Goal: Task Accomplishment & Management: Manage account settings

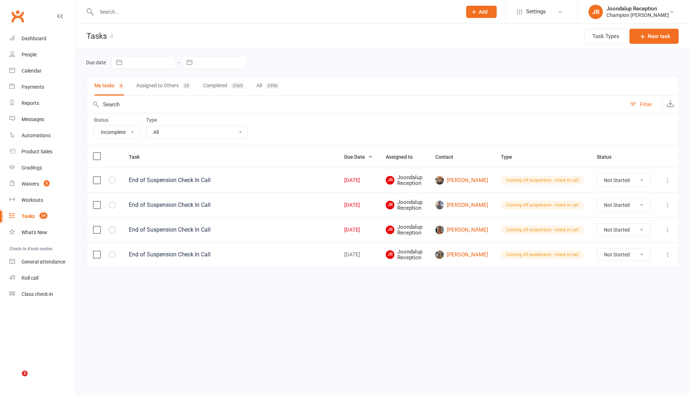
select select "incomplete"
click at [36, 98] on link "Reports" at bounding box center [42, 103] width 66 height 16
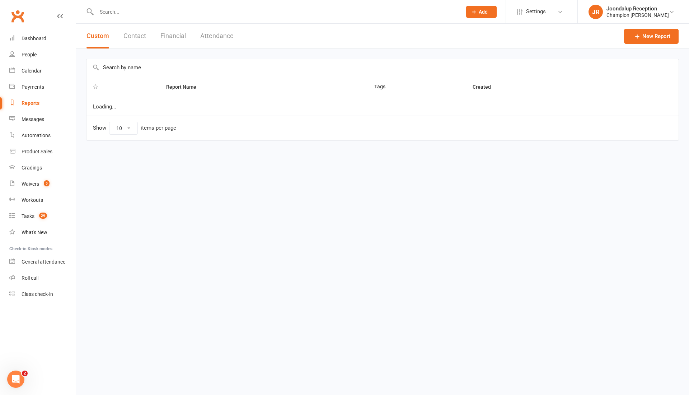
select select "50"
click at [216, 40] on button "Attendance" at bounding box center [216, 36] width 33 height 25
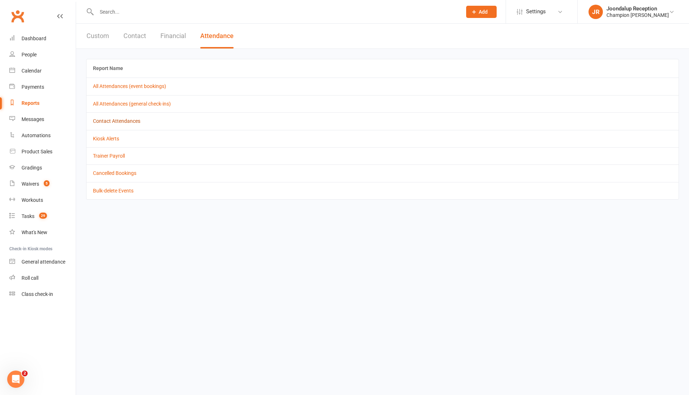
click at [128, 123] on td "Contact Attendances" at bounding box center [382, 120] width 592 height 17
click at [125, 121] on link "Contact Attendances" at bounding box center [116, 121] width 47 height 6
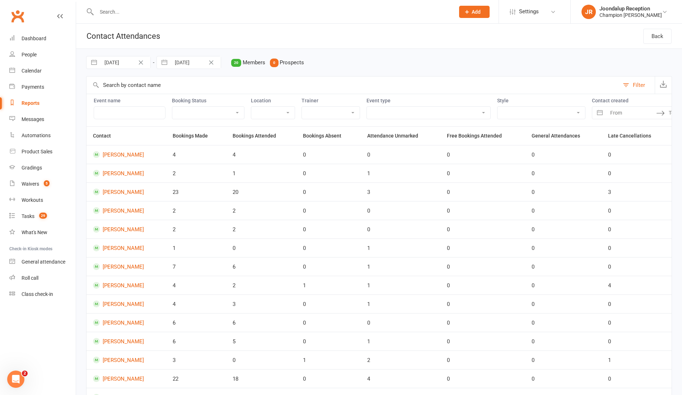
click at [97, 59] on button "button" at bounding box center [94, 62] width 13 height 12
select select "6"
select select "2025"
select select "7"
select select "2025"
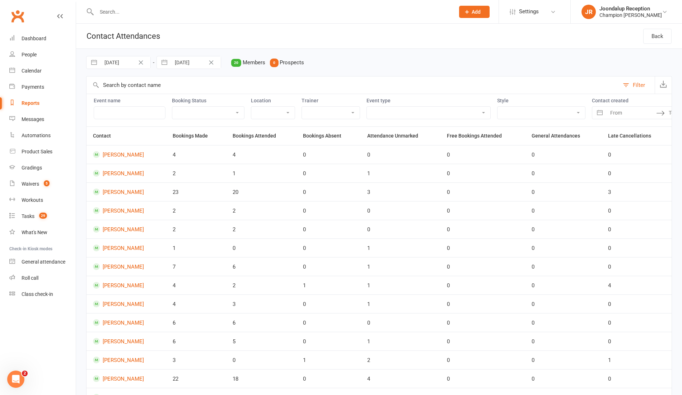
select select "8"
select select "2025"
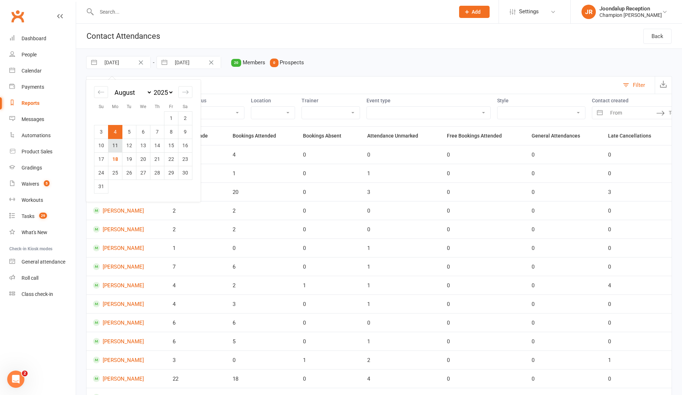
click at [116, 142] on td "11" at bounding box center [115, 145] width 14 height 14
type input "[DATE]"
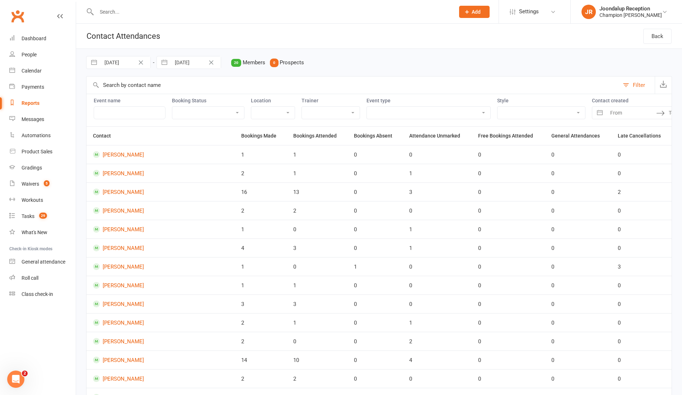
click at [162, 64] on button "button" at bounding box center [164, 62] width 13 height 12
select select "6"
select select "2025"
select select "7"
select select "2025"
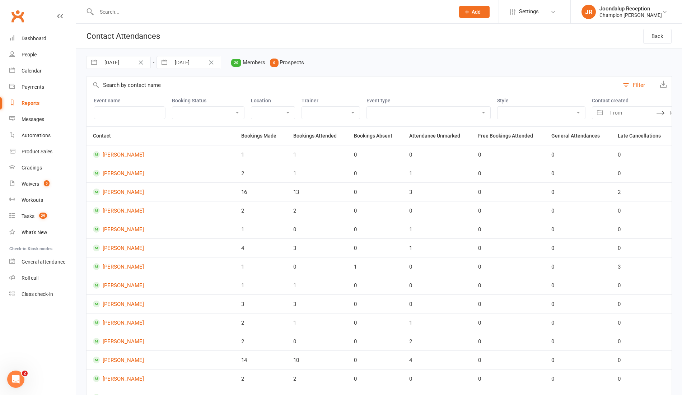
select select "8"
select select "2025"
click at [258, 139] on td "16" at bounding box center [256, 145] width 14 height 14
type input "[DATE]"
click at [396, 110] on select "Admin Class Club Cleaning Member Event Pack Down/End of Shift PT - Boxing (30 m…" at bounding box center [428, 113] width 123 height 12
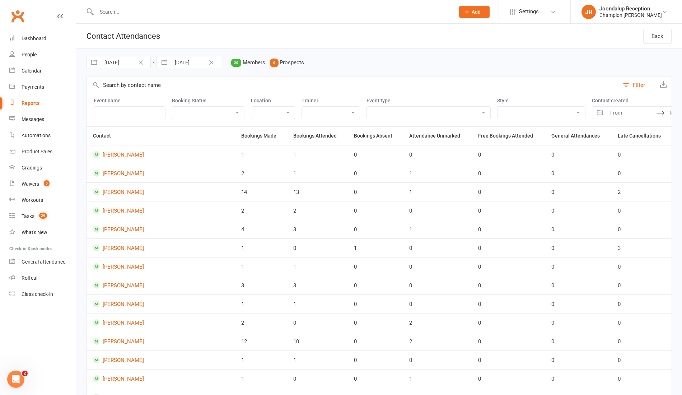
select select "22105"
click at [367, 107] on select "Admin Class Club Cleaning Member Event Pack Down/End of Shift PT - Boxing (30 m…" at bounding box center [428, 113] width 123 height 12
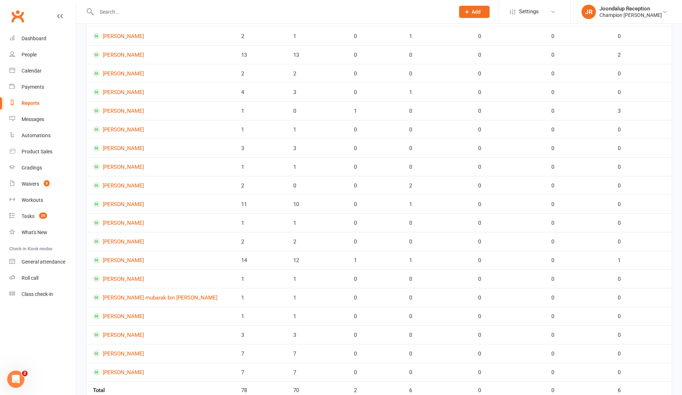
scroll to position [188, 0]
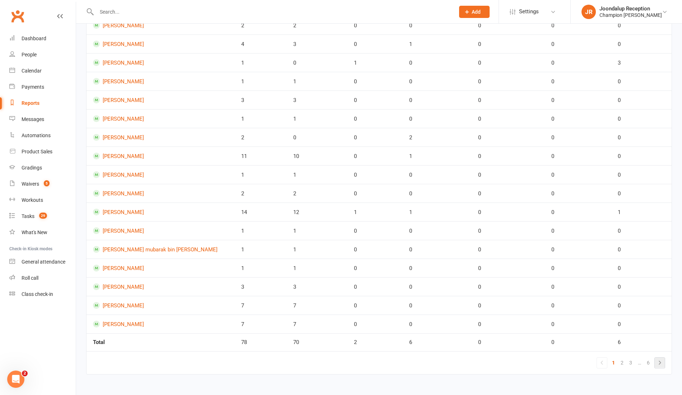
click at [660, 362] on icon at bounding box center [659, 362] width 9 height 9
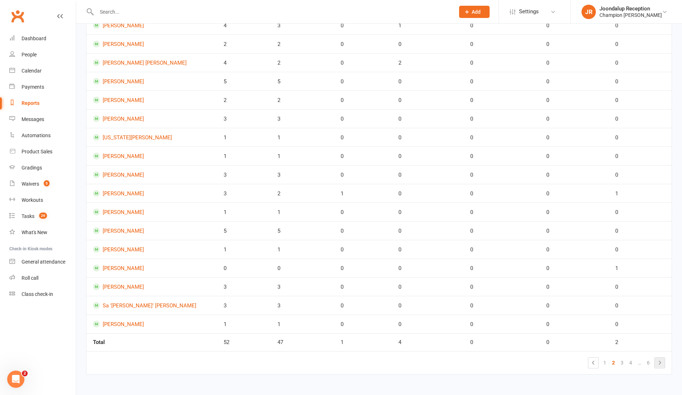
click at [660, 362] on icon at bounding box center [659, 362] width 9 height 9
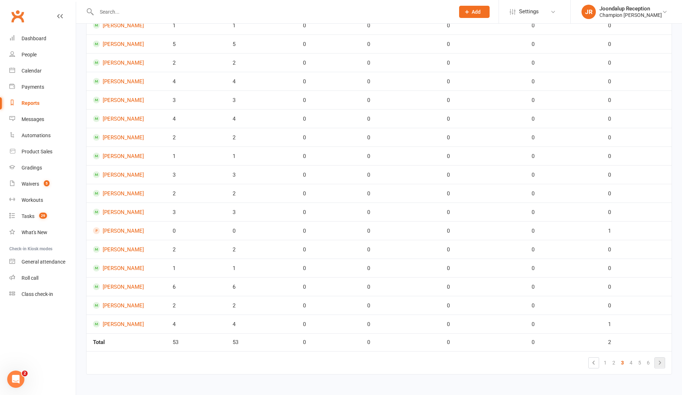
click at [663, 362] on icon at bounding box center [659, 362] width 9 height 9
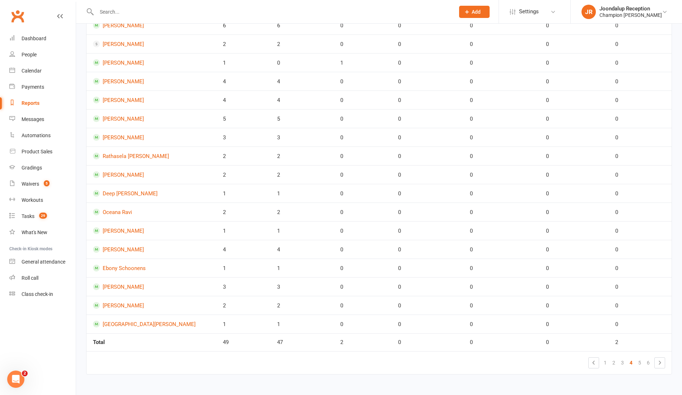
click at [646, 375] on div "Contact Bookings Made Bookings Attended Bookings Absent Attendance Unmarked Fre…" at bounding box center [379, 162] width 586 height 443
click at [664, 362] on icon at bounding box center [659, 362] width 9 height 9
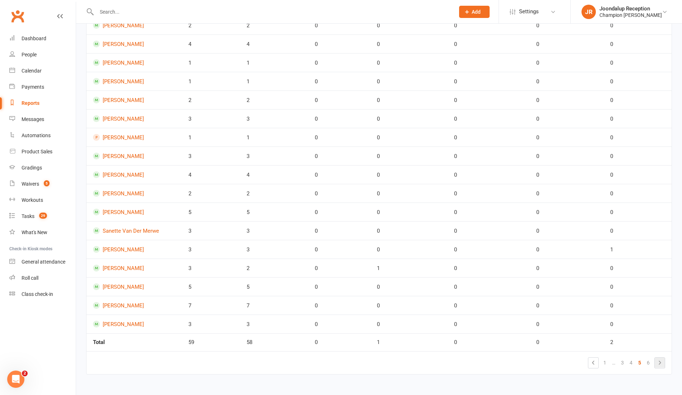
click at [659, 360] on icon at bounding box center [659, 362] width 9 height 9
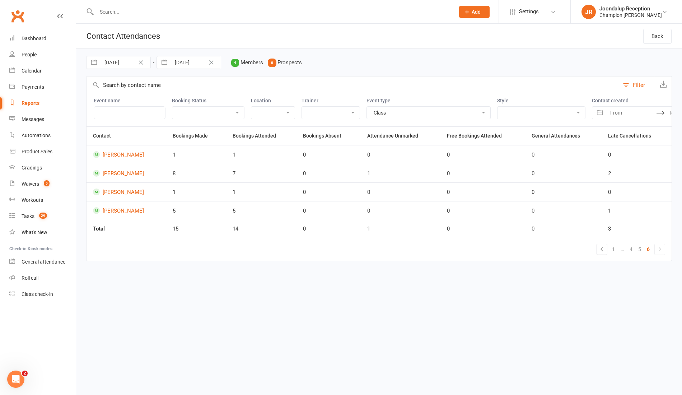
scroll to position [0, 0]
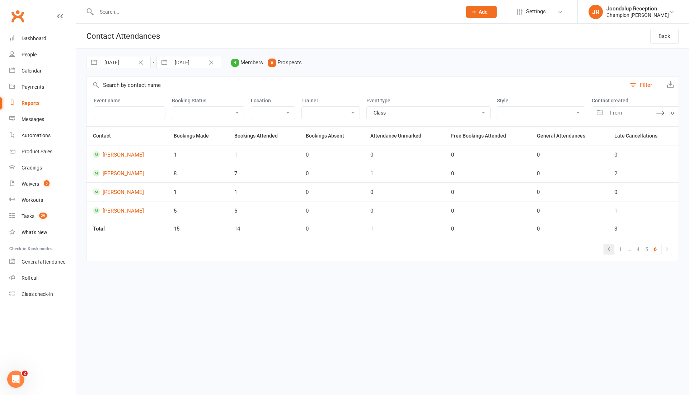
click at [609, 253] on icon at bounding box center [609, 249] width 9 height 9
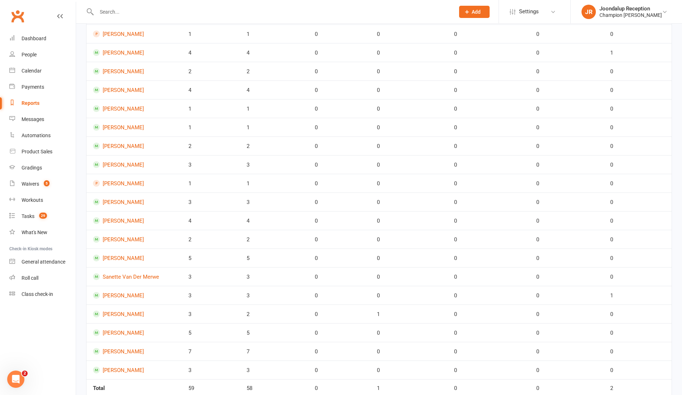
scroll to position [188, 0]
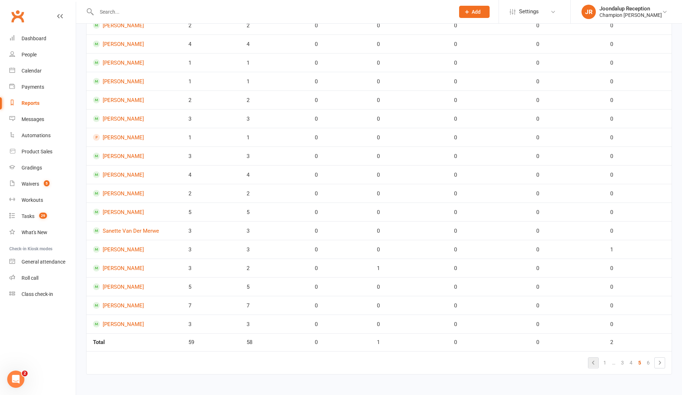
click at [593, 362] on icon at bounding box center [593, 362] width 9 height 9
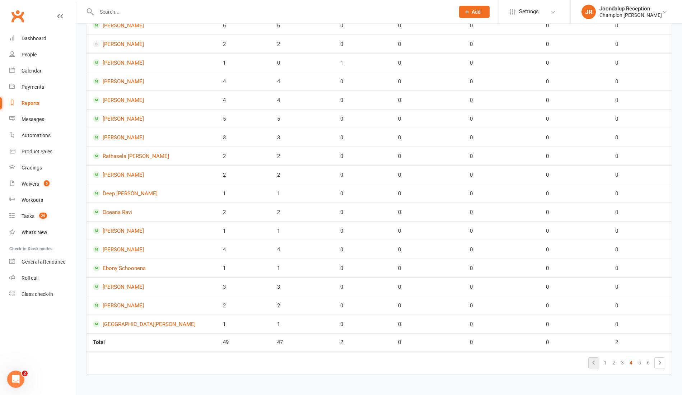
click at [598, 364] on icon at bounding box center [593, 362] width 9 height 9
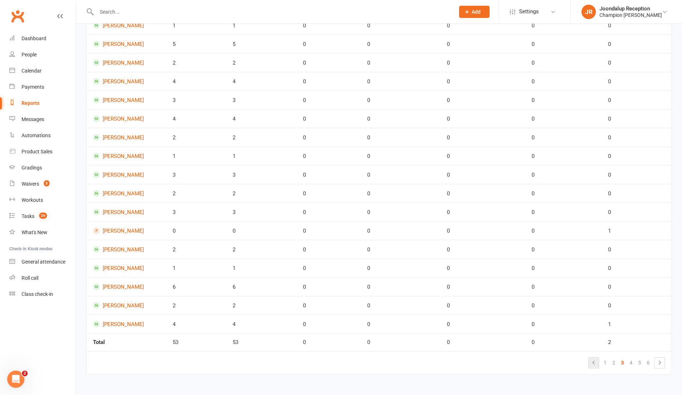
click at [594, 362] on icon at bounding box center [593, 362] width 9 height 9
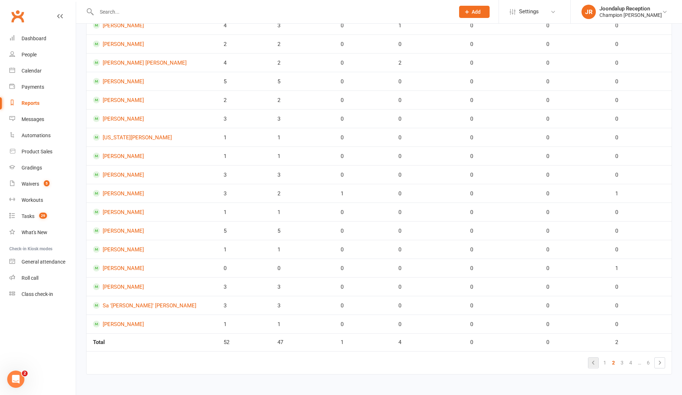
click at [592, 360] on icon at bounding box center [593, 362] width 9 height 9
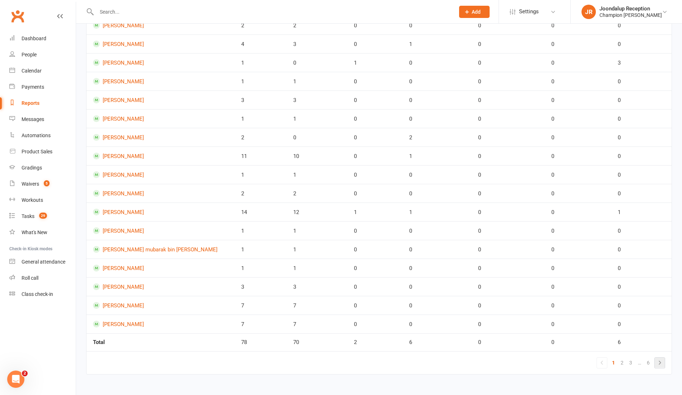
click at [661, 359] on icon at bounding box center [659, 362] width 9 height 9
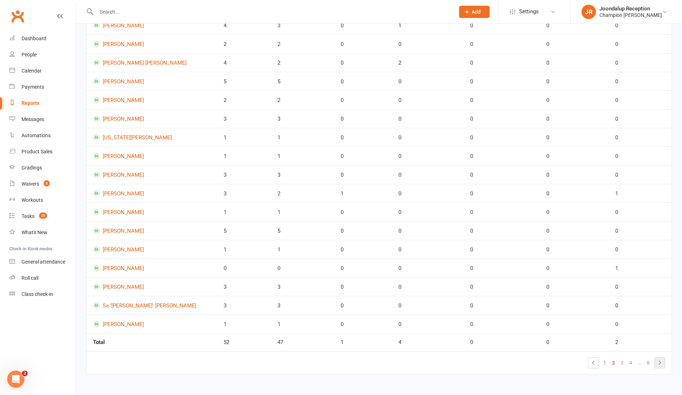
click at [661, 359] on icon at bounding box center [659, 362] width 9 height 9
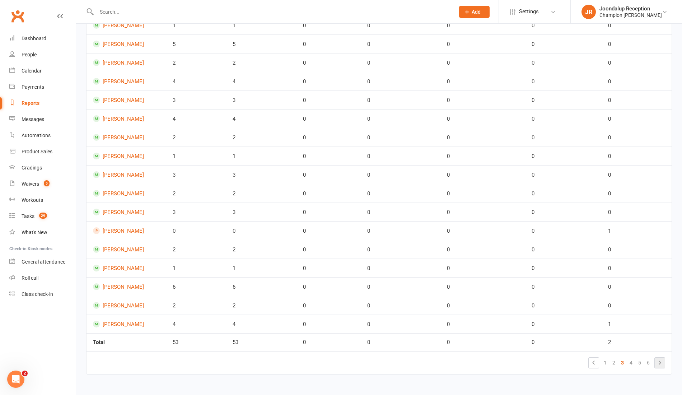
click at [661, 359] on icon at bounding box center [659, 362] width 9 height 9
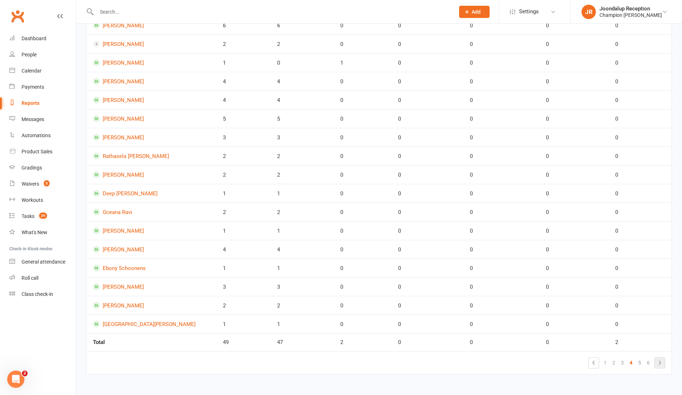
click at [661, 359] on icon at bounding box center [659, 362] width 9 height 9
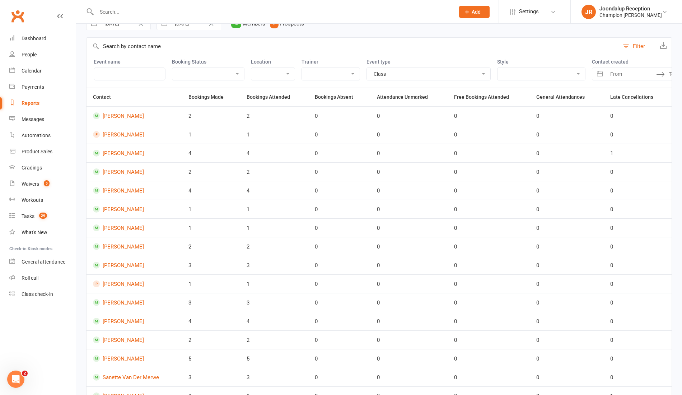
scroll to position [0, 0]
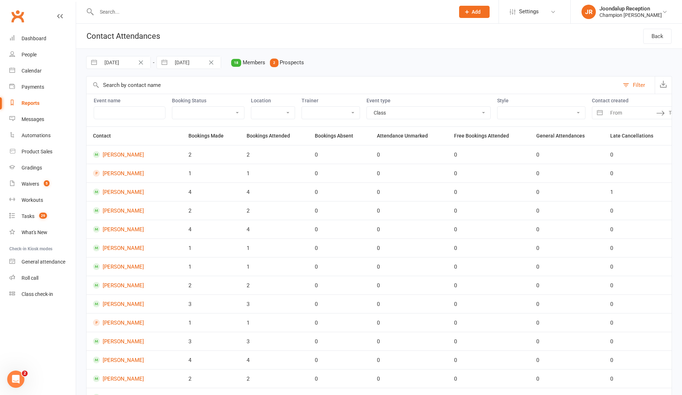
click at [29, 108] on link "Reports" at bounding box center [42, 103] width 66 height 16
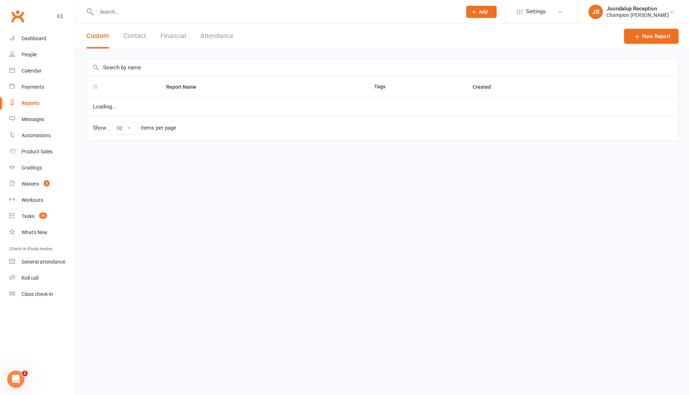
select select "50"
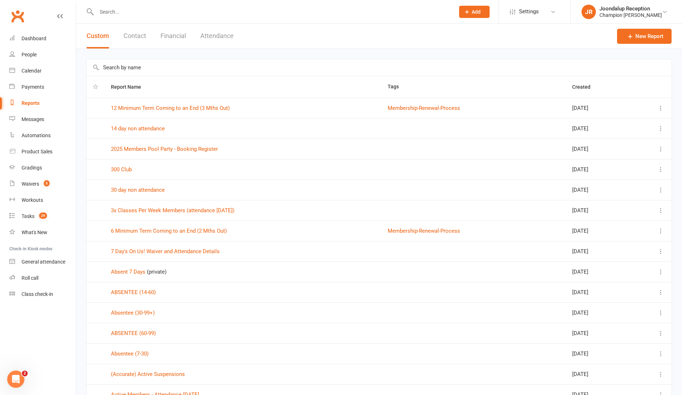
click at [156, 70] on input "text" at bounding box center [378, 67] width 585 height 17
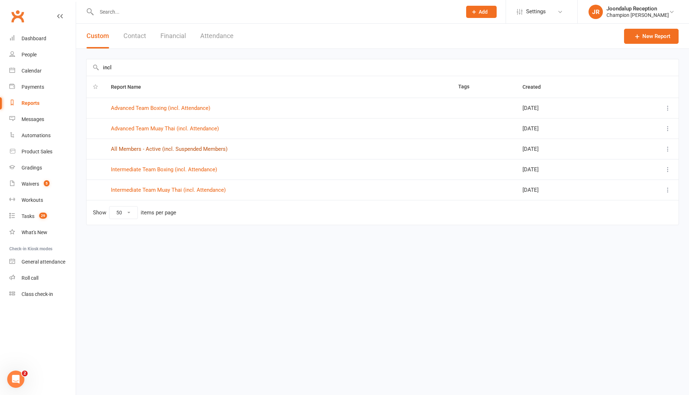
type input "incl"
click at [205, 148] on link "All Members - Active (incl. Suspended Members)" at bounding box center [169, 149] width 117 height 6
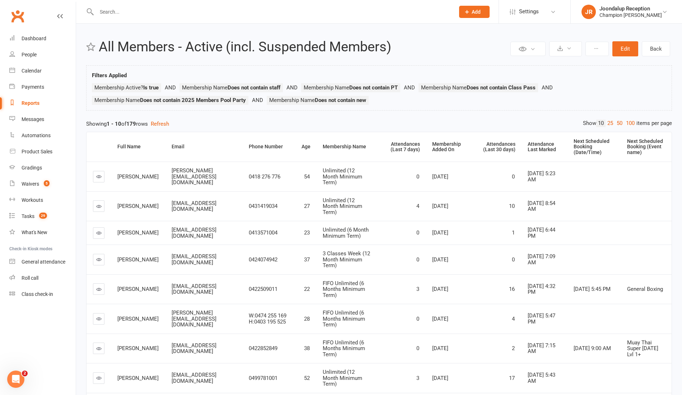
click at [205, 148] on div "Email" at bounding box center [204, 146] width 65 height 5
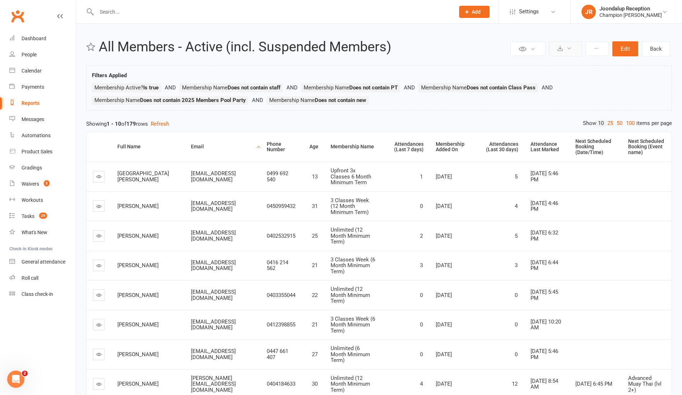
click at [554, 52] on button at bounding box center [565, 48] width 33 height 15
click at [555, 64] on link "Export to CSV" at bounding box center [543, 66] width 75 height 14
click at [42, 86] on div "Payments" at bounding box center [33, 87] width 23 height 6
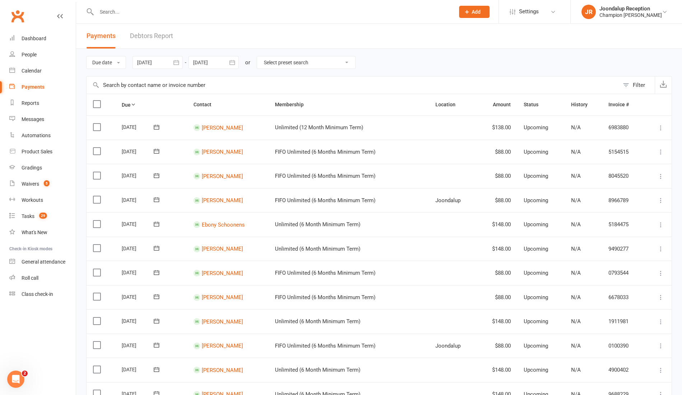
click at [150, 43] on link "Debtors Report" at bounding box center [151, 36] width 43 height 25
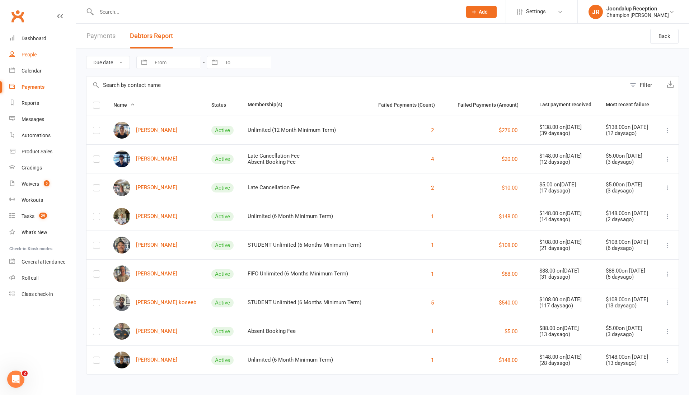
click at [29, 53] on div "People" at bounding box center [29, 55] width 15 height 6
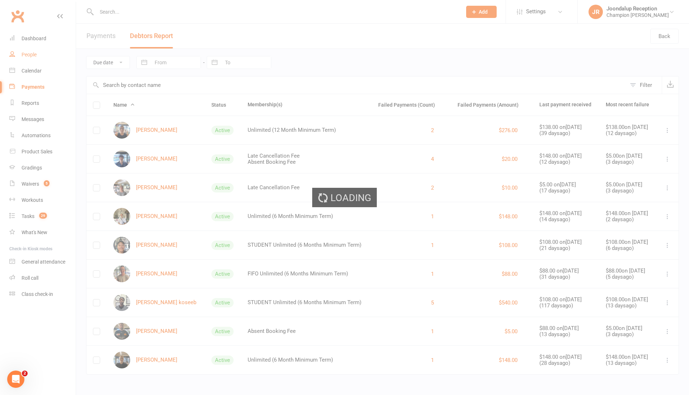
select select "100"
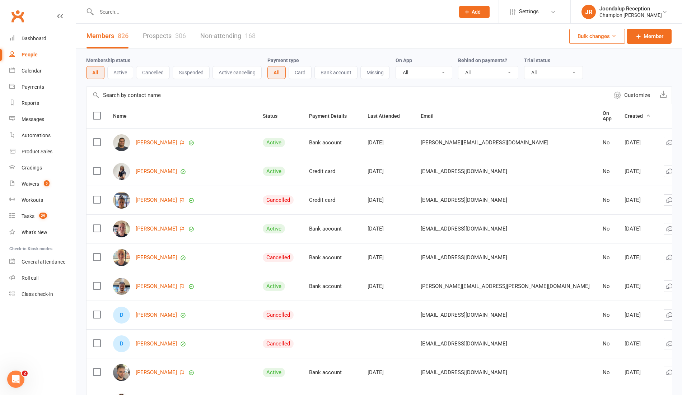
click at [225, 70] on button "Active cancelling" at bounding box center [236, 72] width 49 height 13
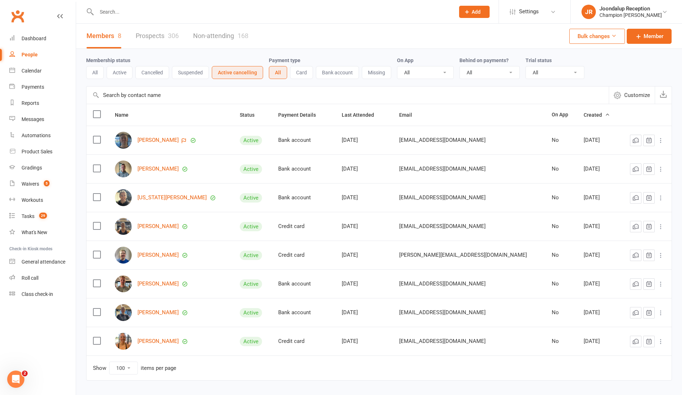
click at [199, 73] on button "Suspended" at bounding box center [190, 72] width 37 height 13
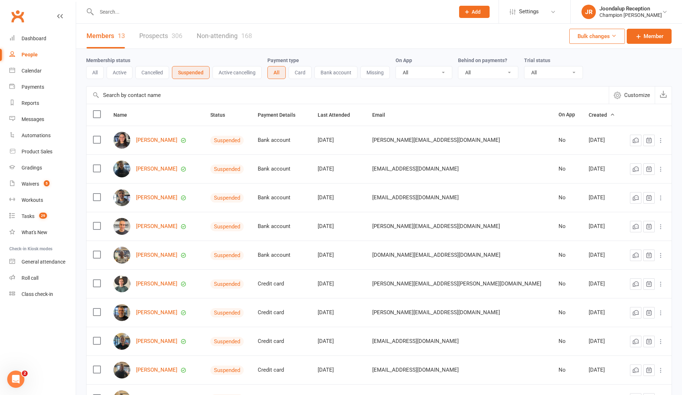
click at [155, 10] on input "text" at bounding box center [271, 12] width 355 height 10
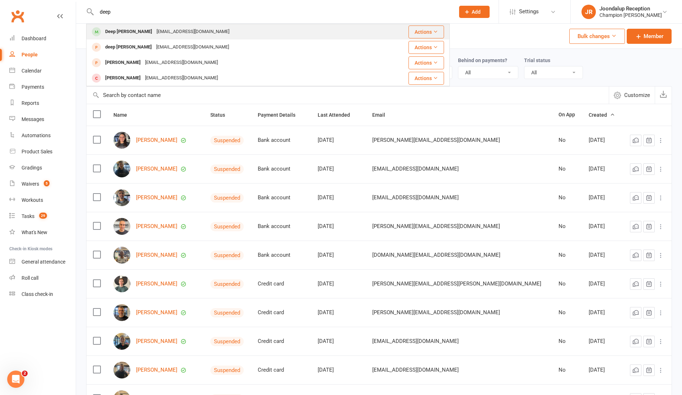
type input "deep"
click at [154, 35] on div "[EMAIL_ADDRESS][DOMAIN_NAME]" at bounding box center [192, 32] width 77 height 10
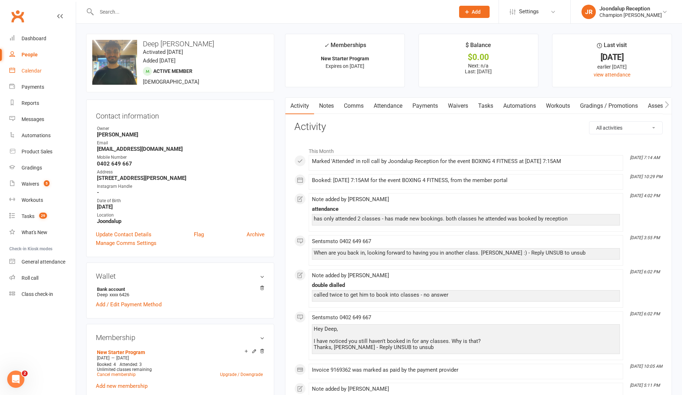
click at [27, 69] on div "Calendar" at bounding box center [32, 71] width 20 height 6
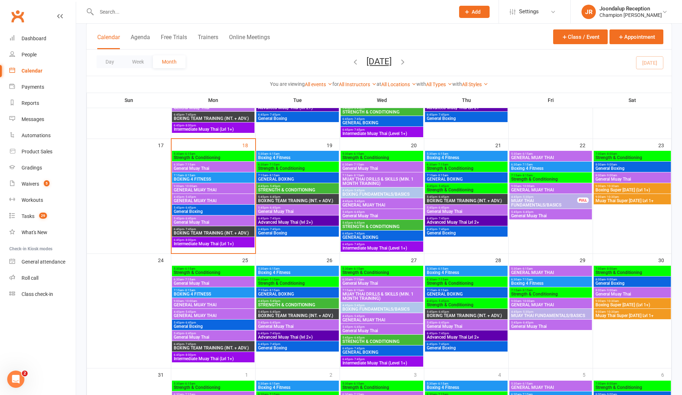
scroll to position [354, 0]
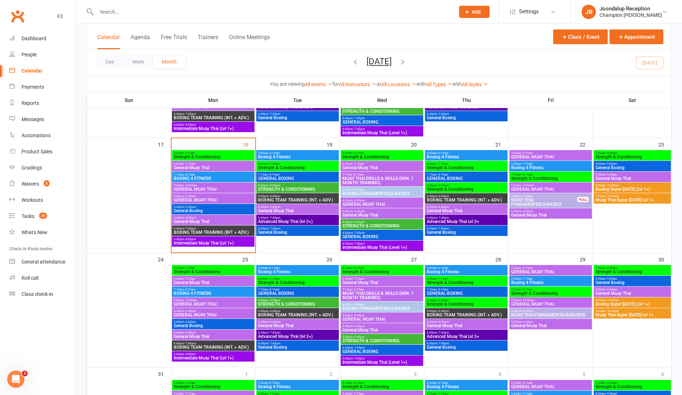
click at [466, 177] on span "GENERAL BOXING" at bounding box center [466, 178] width 80 height 4
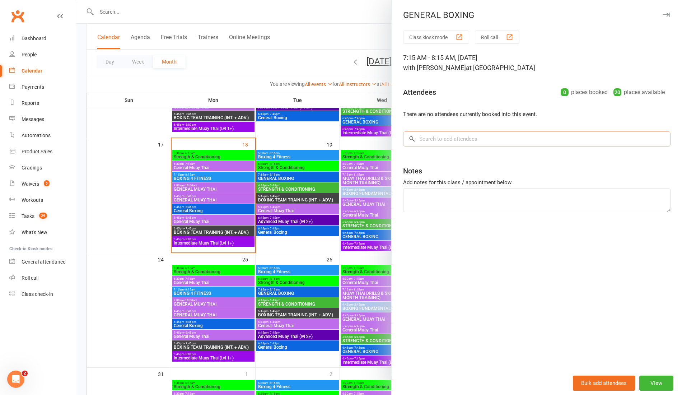
click at [551, 145] on input "search" at bounding box center [536, 138] width 267 height 15
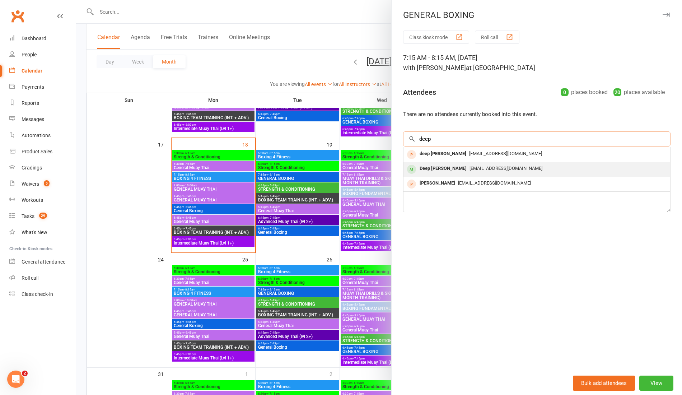
type input "deep"
click at [469, 166] on span "[EMAIL_ADDRESS][DOMAIN_NAME]" at bounding box center [505, 167] width 73 height 5
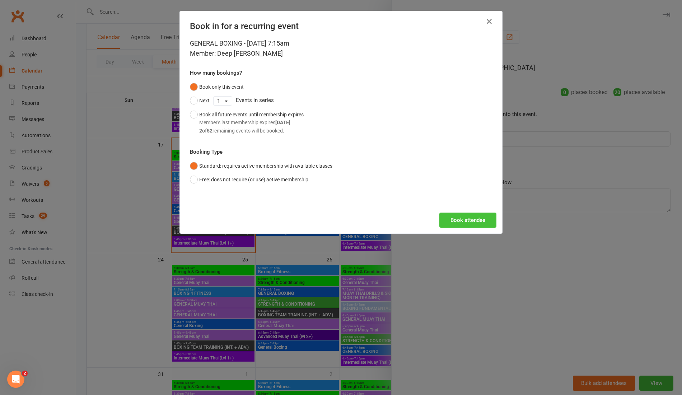
click at [453, 217] on button "Book attendee" at bounding box center [467, 219] width 57 height 15
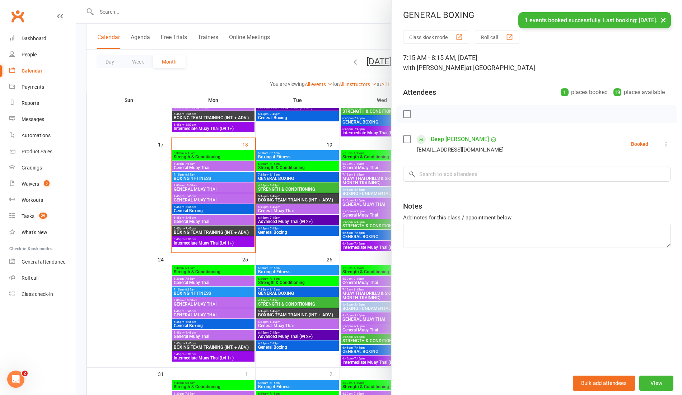
click at [321, 132] on div at bounding box center [379, 197] width 606 height 395
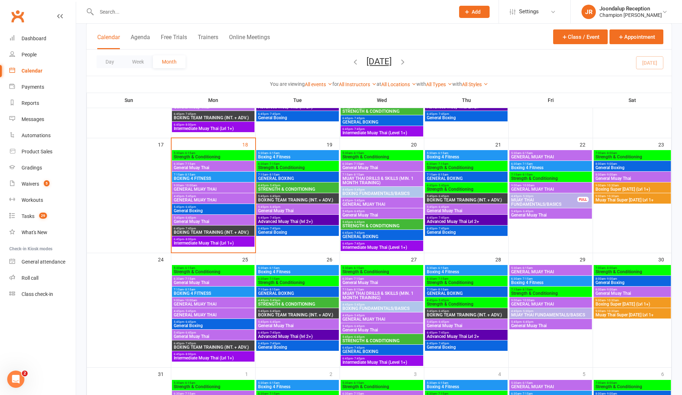
click at [529, 165] on span "Boxing 4 Fitness" at bounding box center [551, 167] width 80 height 4
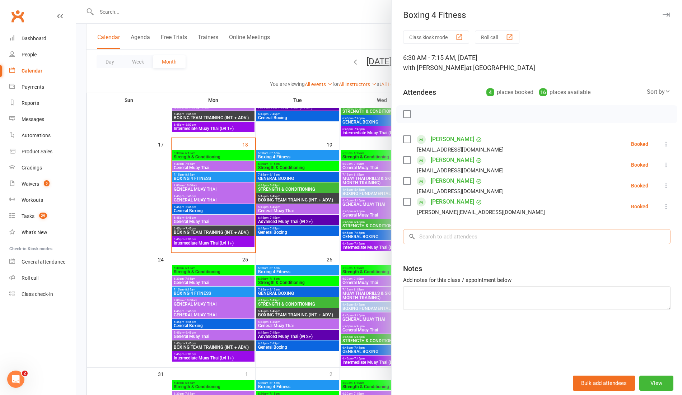
click at [462, 232] on input "search" at bounding box center [536, 236] width 267 height 15
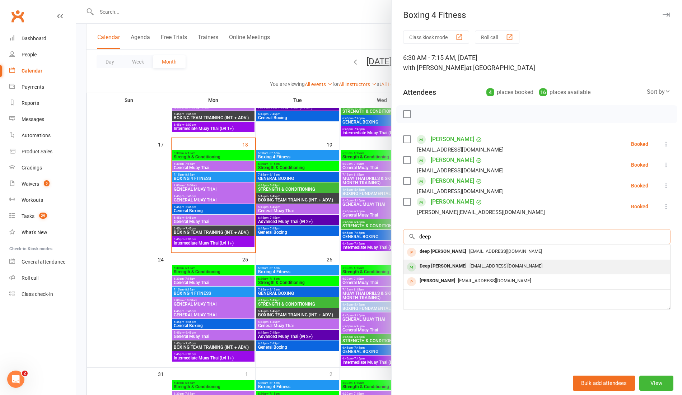
type input "deep"
click at [445, 263] on div "Deep [PERSON_NAME]" at bounding box center [443, 266] width 53 height 10
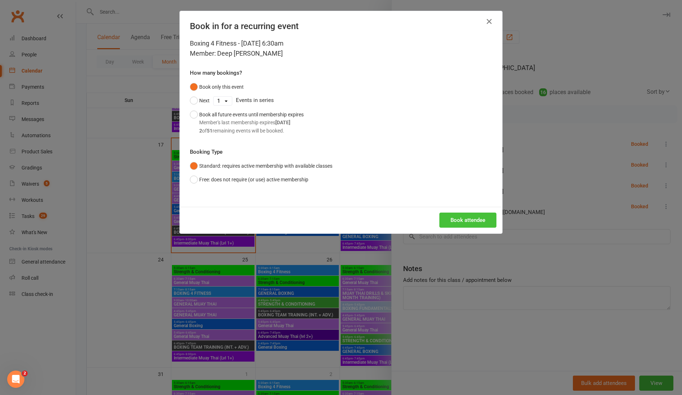
click at [466, 219] on button "Book attendee" at bounding box center [467, 219] width 57 height 15
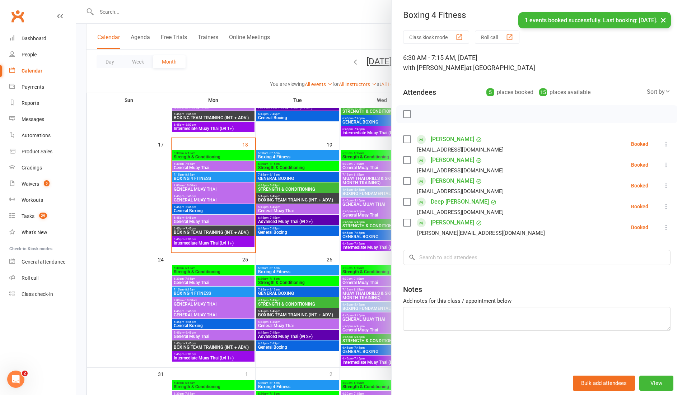
click at [316, 141] on div at bounding box center [379, 197] width 606 height 395
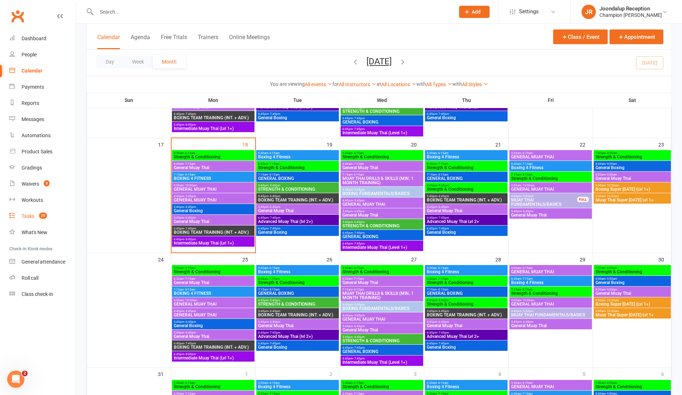
click at [30, 220] on link "Tasks 29" at bounding box center [42, 216] width 66 height 16
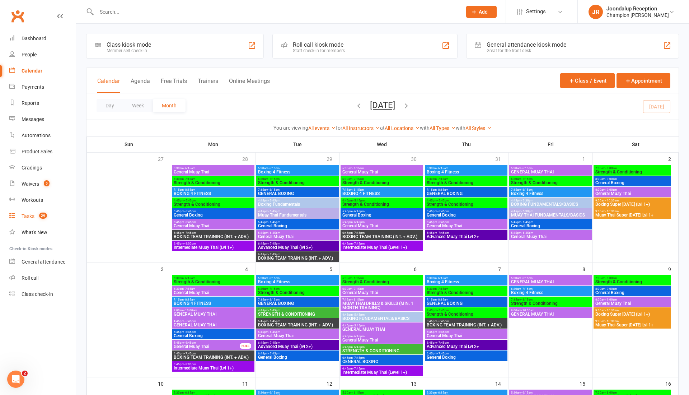
select select "incomplete"
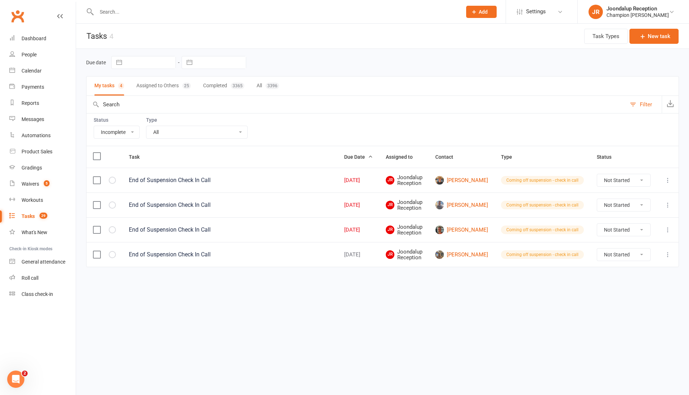
click at [633, 225] on select "Not Started In Progress Waiting Complete" at bounding box center [623, 230] width 53 height 12
click at [597, 224] on select "Not Started In Progress Waiting Complete" at bounding box center [623, 230] width 53 height 12
select select "unstarted"
click at [644, 175] on select "Not Started In Progress Waiting Complete" at bounding box center [623, 180] width 53 height 12
click at [597, 174] on select "Not Started In Progress Waiting Complete" at bounding box center [623, 180] width 53 height 12
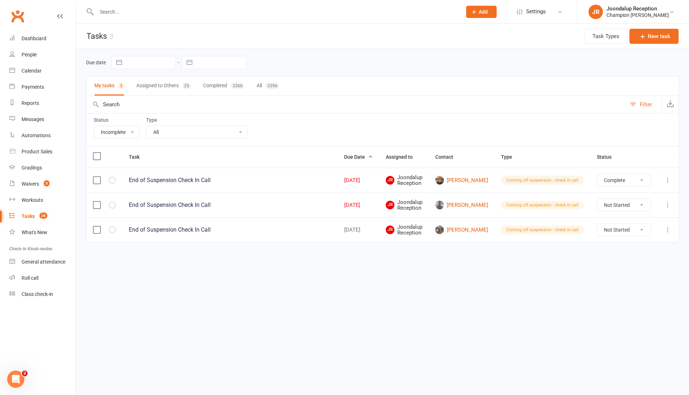
select select "unstarted"
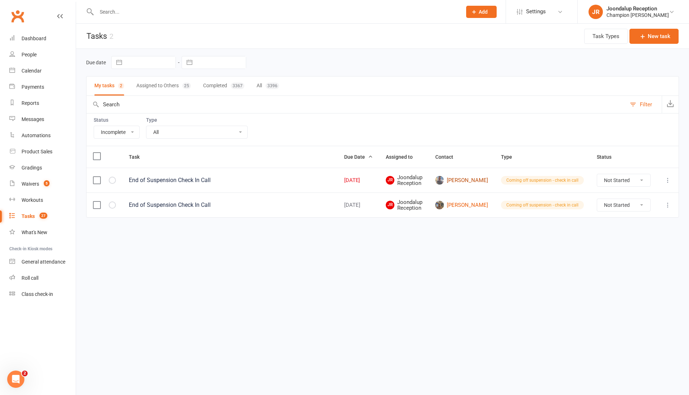
click at [475, 177] on link "[PERSON_NAME]" at bounding box center [461, 180] width 53 height 9
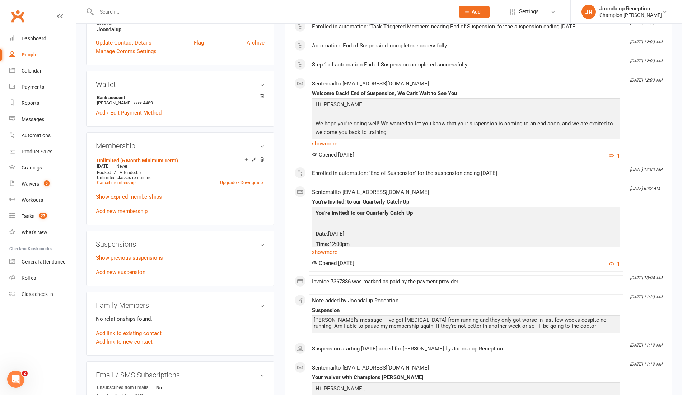
scroll to position [191, 0]
click at [136, 255] on link "Show previous suspensions" at bounding box center [129, 258] width 67 height 6
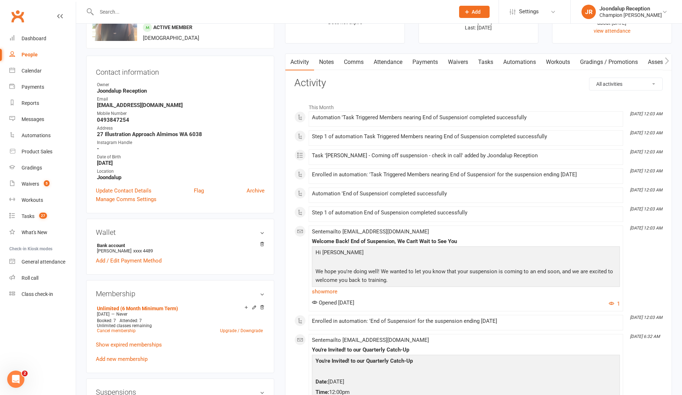
scroll to position [0, 0]
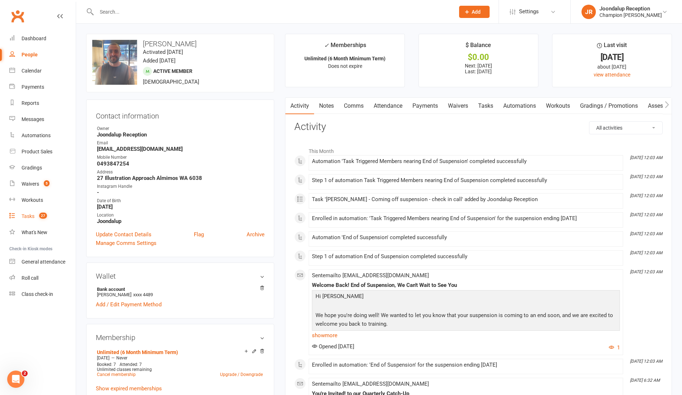
click at [26, 215] on div "Tasks" at bounding box center [28, 216] width 13 height 6
select select "incomplete"
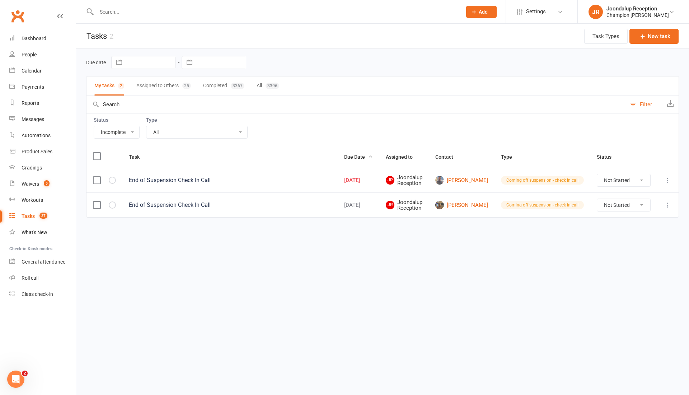
click at [621, 179] on select "Not Started In Progress Waiting Complete" at bounding box center [623, 180] width 53 height 12
click at [613, 233] on div "Due date Navigate forward to interact with the calendar and select a date. Pres…" at bounding box center [382, 143] width 613 height 189
click at [625, 181] on select "Not Started In Progress Waiting Complete" at bounding box center [623, 180] width 53 height 12
click at [597, 174] on select "Not Started In Progress Waiting Complete" at bounding box center [623, 180] width 53 height 12
select select "unstarted"
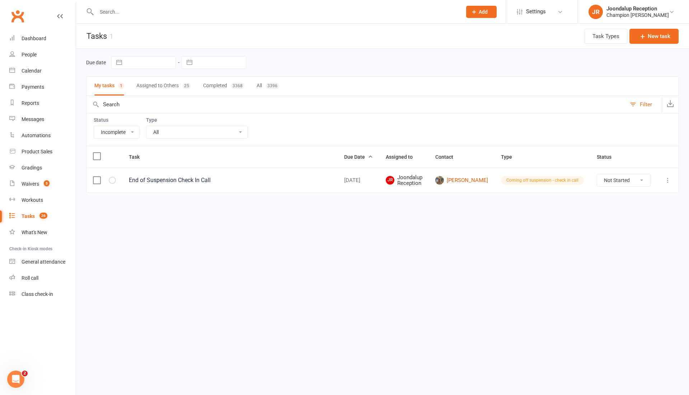
click at [138, 9] on input "text" at bounding box center [275, 12] width 362 height 10
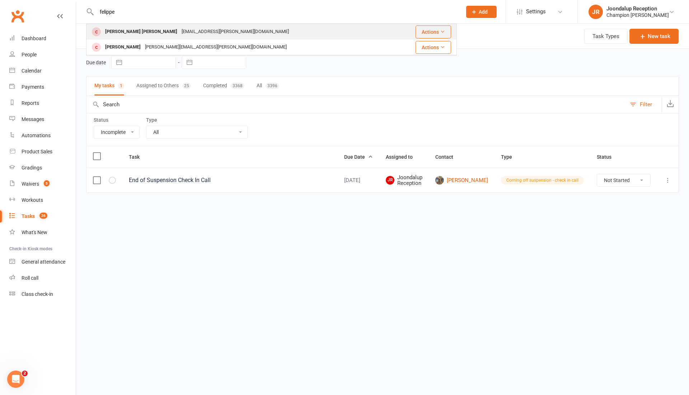
type input "felippe"
click at [143, 34] on div "[PERSON_NAME] [PERSON_NAME]" at bounding box center [141, 32] width 76 height 10
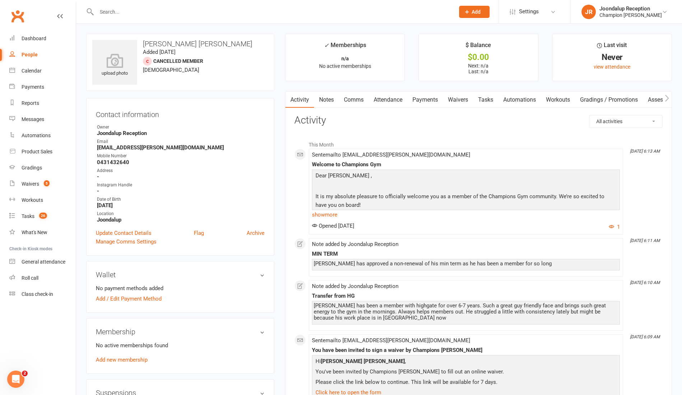
click at [469, 95] on link "Waivers" at bounding box center [458, 99] width 30 height 17
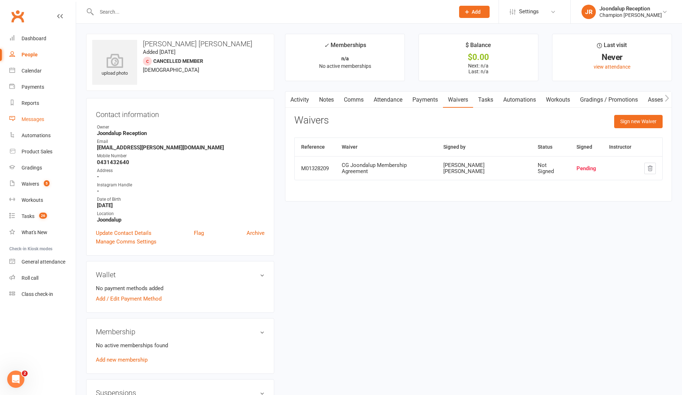
click at [37, 121] on div "Messages" at bounding box center [33, 119] width 23 height 6
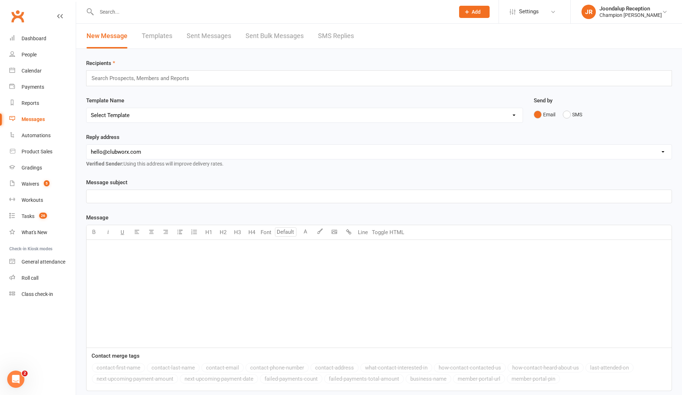
click at [113, 73] on div "Search Prospects, Members and Reports" at bounding box center [379, 78] width 586 height 16
click at [114, 78] on input "text" at bounding box center [143, 78] width 105 height 9
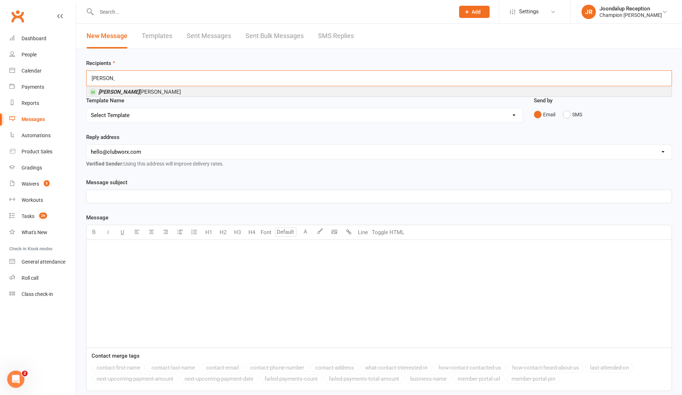
type input "[PERSON_NAME]"
click at [133, 90] on span "[PERSON_NAME]" at bounding box center [139, 92] width 83 height 6
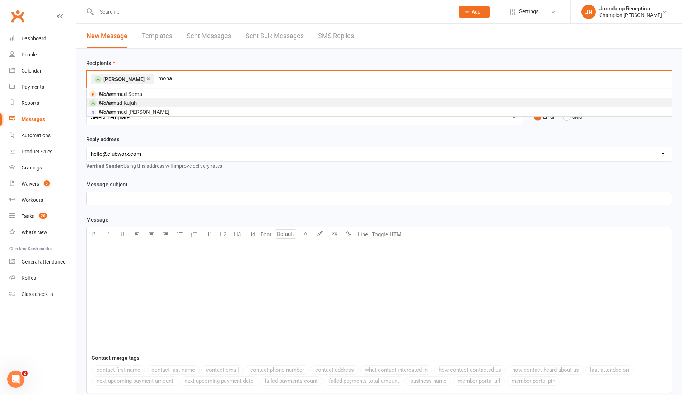
type input "moha"
click at [161, 101] on li "Moha mad Kujah" at bounding box center [378, 102] width 585 height 9
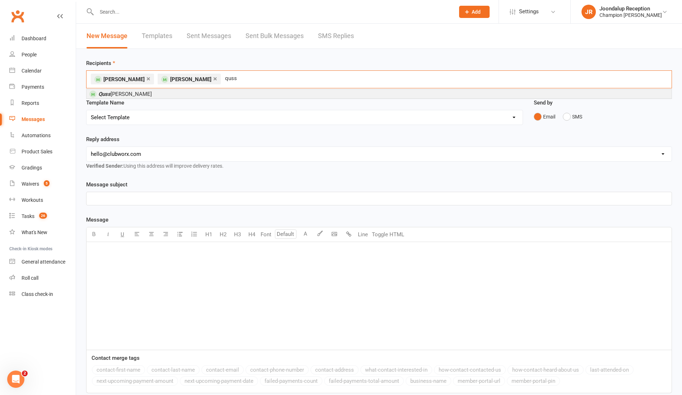
type input "quss"
click at [139, 92] on li "Quss [PERSON_NAME]" at bounding box center [378, 93] width 585 height 9
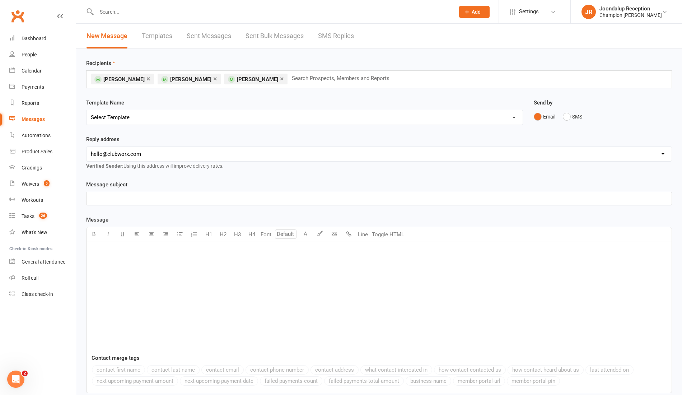
click at [169, 115] on select "Select Template [Email] Goal Setting Template [SMS] 14 days absence [Email] 202…" at bounding box center [304, 117] width 436 height 14
select select "0"
click at [86, 110] on select "Select Template [Email] Goal Setting Template [SMS] 14 days absence [Email] 202…" at bounding box center [304, 117] width 436 height 14
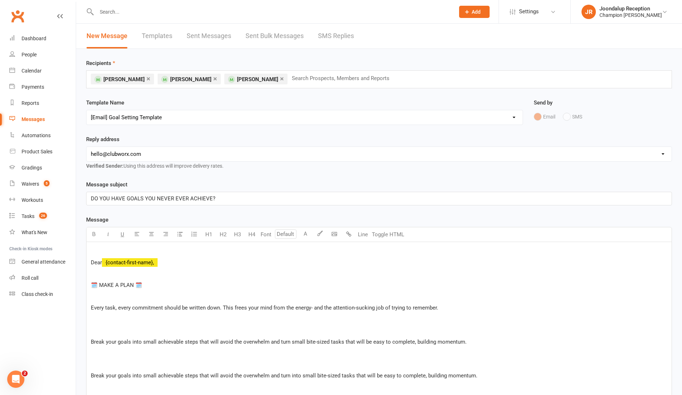
click at [173, 115] on select "Select Template [Email] Goal Setting Template [SMS] 14 days absence [Email] 202…" at bounding box center [304, 117] width 436 height 14
click at [272, 106] on div "Template Name Select Template [Email] Goal Setting Template [SMS] 14 days absen…" at bounding box center [304, 111] width 437 height 27
click at [548, 119] on div "Email SMS" at bounding box center [603, 117] width 138 height 14
click at [514, 122] on select "Select Template [Email] Goal Setting Template [SMS] 14 days absence [Email] 202…" at bounding box center [304, 117] width 436 height 14
select select
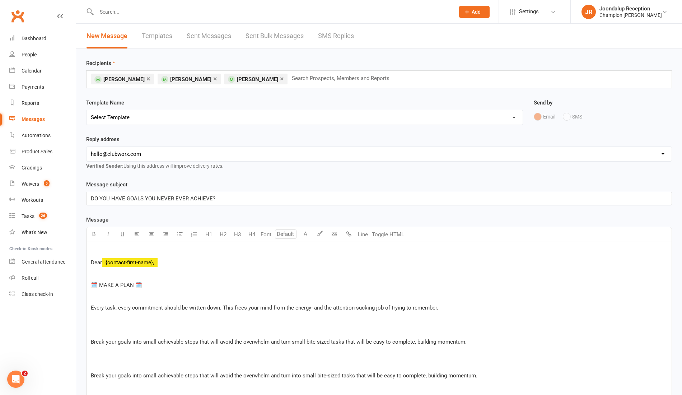
click at [86, 110] on select "Select Template [Email] Goal Setting Template [SMS] 14 days absence [Email] 202…" at bounding box center [304, 117] width 436 height 14
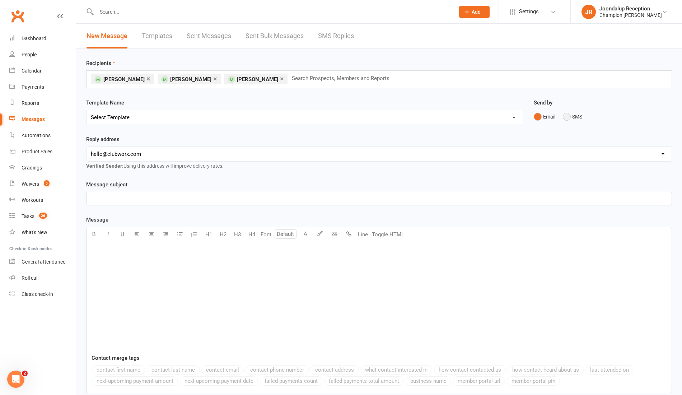
click at [564, 113] on button "SMS" at bounding box center [572, 117] width 19 height 14
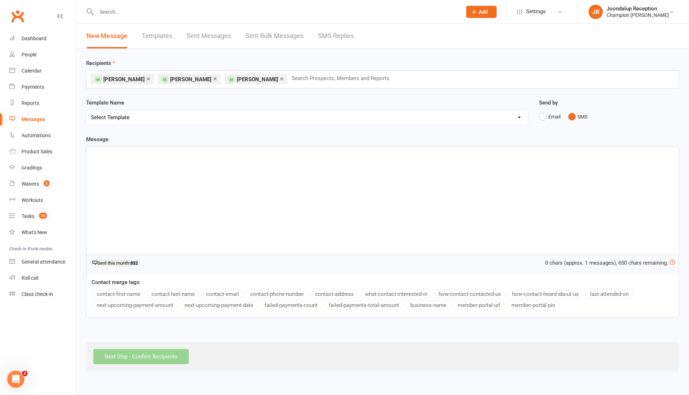
click at [349, 162] on div "﻿" at bounding box center [382, 201] width 592 height 108
click at [120, 293] on button "contact-first-name" at bounding box center [118, 293] width 53 height 9
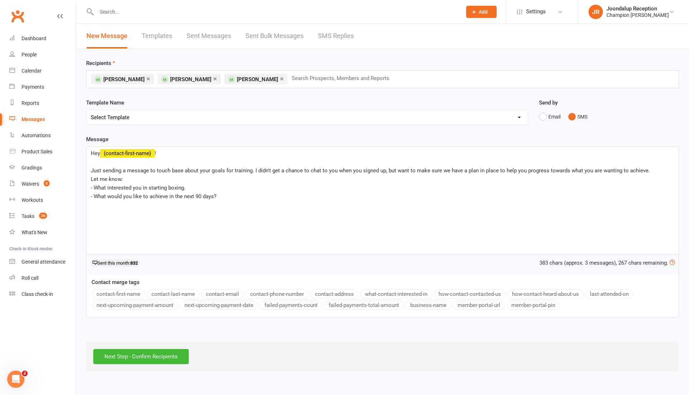
click at [195, 187] on p "- What interested you in starting boxing." at bounding box center [382, 187] width 583 height 9
click at [235, 203] on div "Hey ﻿ {contact-first-name} ! ﻿ Just sending a message to touch base about your …" at bounding box center [382, 201] width 592 height 108
click at [190, 188] on p "- What interested you in starting boxing?" at bounding box center [382, 187] width 583 height 9
click at [225, 193] on p "- What would you like to achieve in the next 90 days?" at bounding box center [382, 196] width 583 height 9
click at [185, 189] on span "- What interested you in starting boxing." at bounding box center [138, 187] width 95 height 6
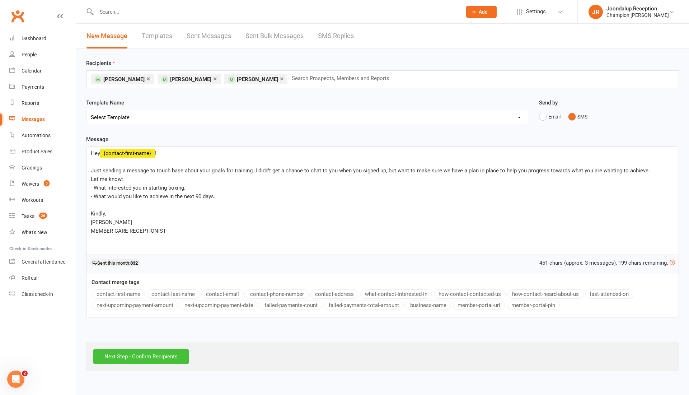
click at [161, 356] on input "Next Step - Confirm Recipients" at bounding box center [140, 356] width 95 height 15
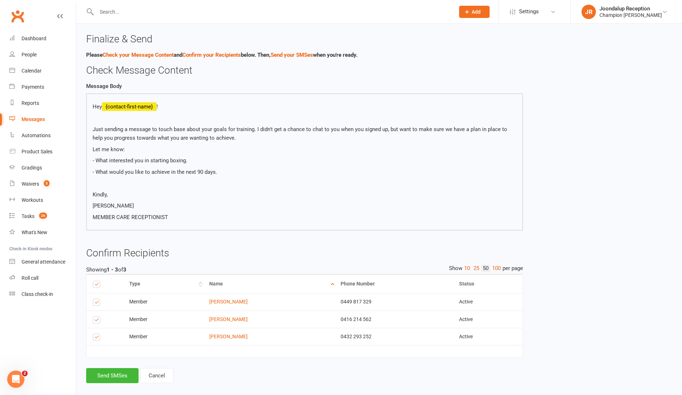
scroll to position [14, 0]
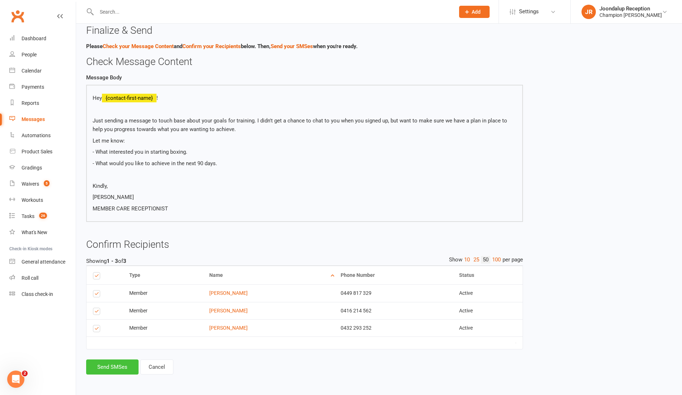
click at [119, 363] on button "Send SMSes" at bounding box center [112, 366] width 52 height 15
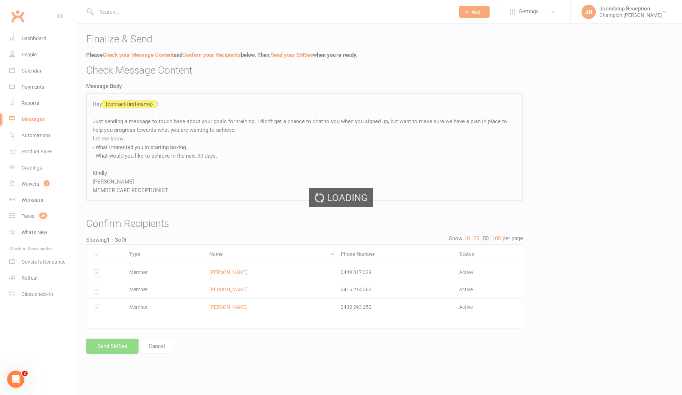
scroll to position [0, 0]
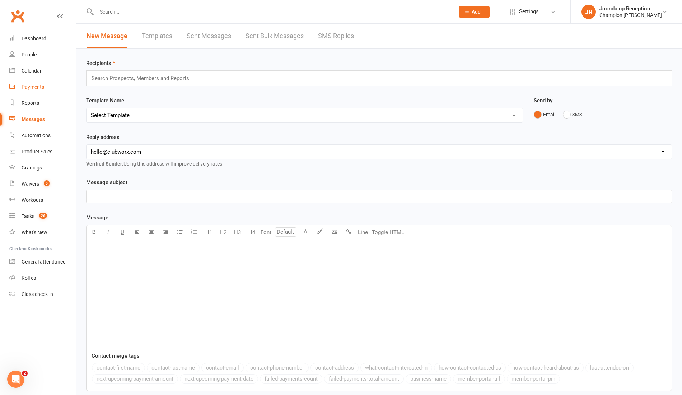
click at [29, 82] on link "Payments" at bounding box center [42, 87] width 66 height 16
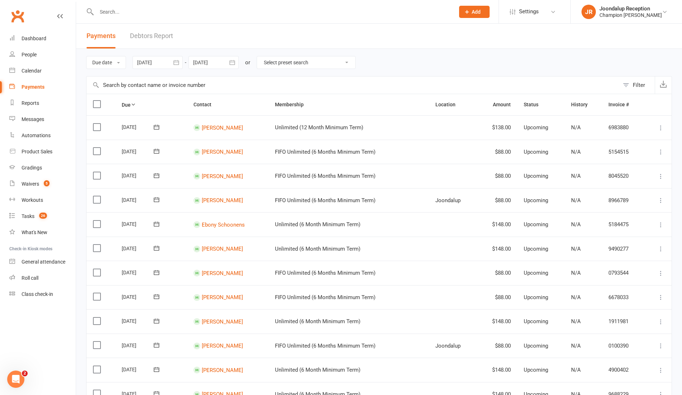
click at [182, 49] on div "Due date Due date Date paid Date failed Date settled [DATE] [DATE] Sun Mon Tue …" at bounding box center [379, 62] width 586 height 27
click at [174, 42] on div "Payments Debtors Report" at bounding box center [129, 36] width 107 height 25
click at [167, 36] on link "Debtors Report" at bounding box center [151, 36] width 43 height 25
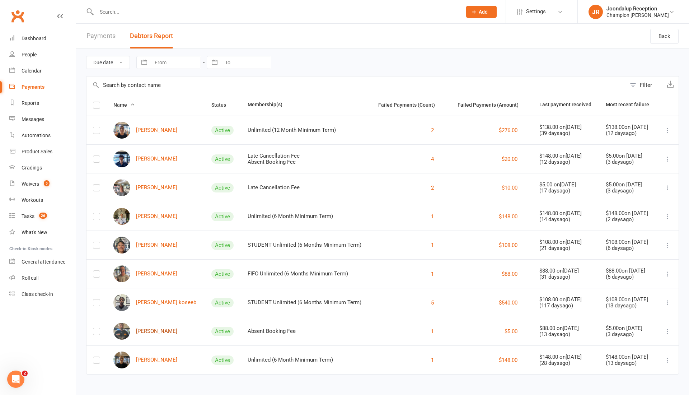
click at [154, 330] on link "[PERSON_NAME]" at bounding box center [145, 331] width 64 height 17
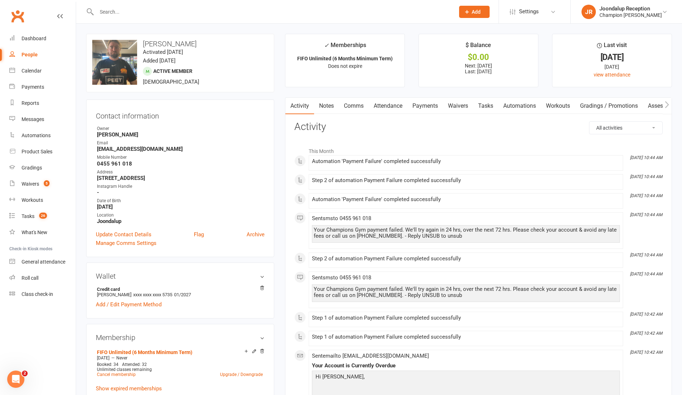
click at [439, 105] on link "Payments" at bounding box center [425, 106] width 36 height 17
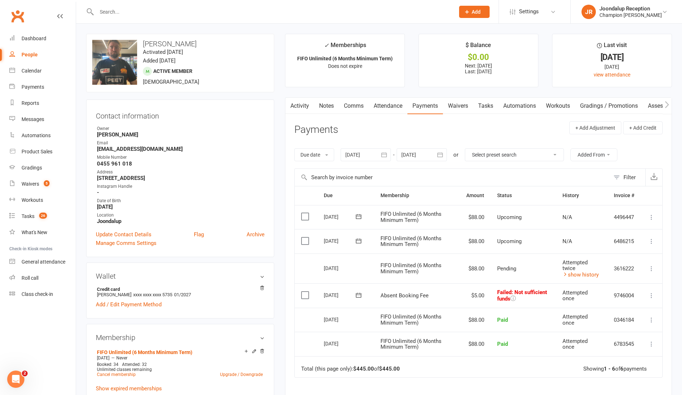
click at [650, 291] on button at bounding box center [651, 295] width 9 height 9
click at [611, 345] on link "Skip" at bounding box center [619, 352] width 71 height 14
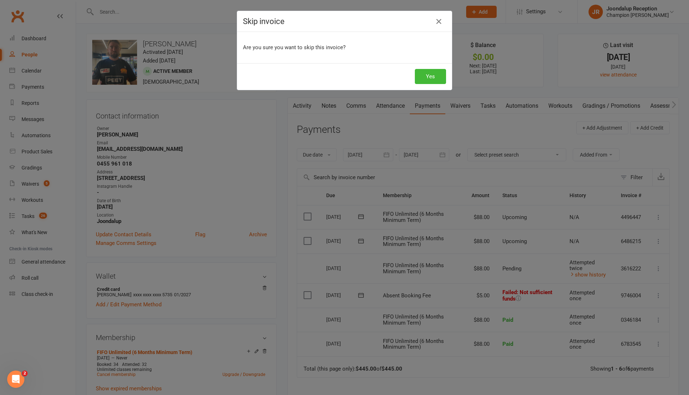
click at [420, 67] on div "Yes" at bounding box center [344, 76] width 215 height 27
click at [423, 75] on button "Yes" at bounding box center [430, 76] width 31 height 15
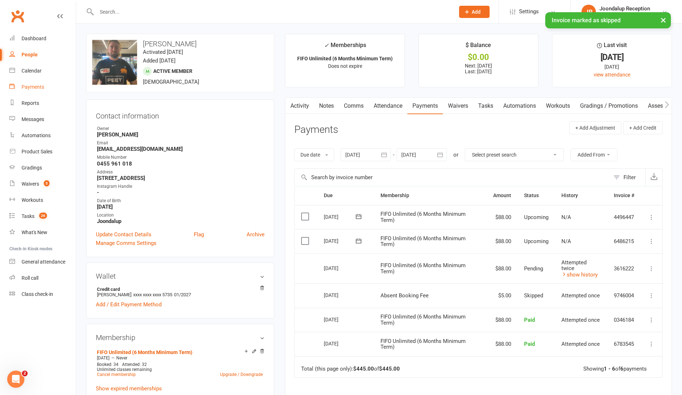
click at [32, 87] on div "Payments" at bounding box center [33, 87] width 23 height 6
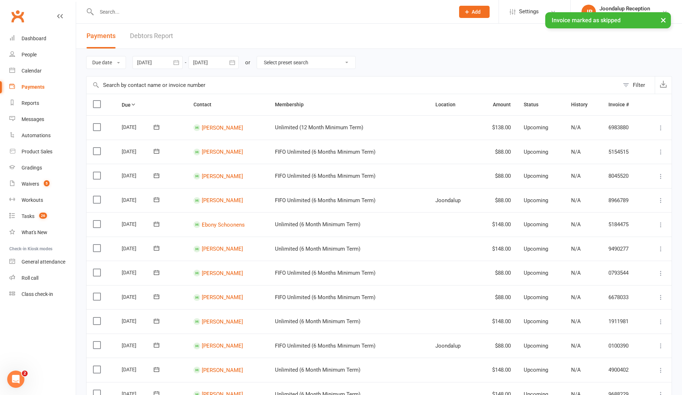
click at [154, 44] on link "Debtors Report" at bounding box center [151, 36] width 43 height 25
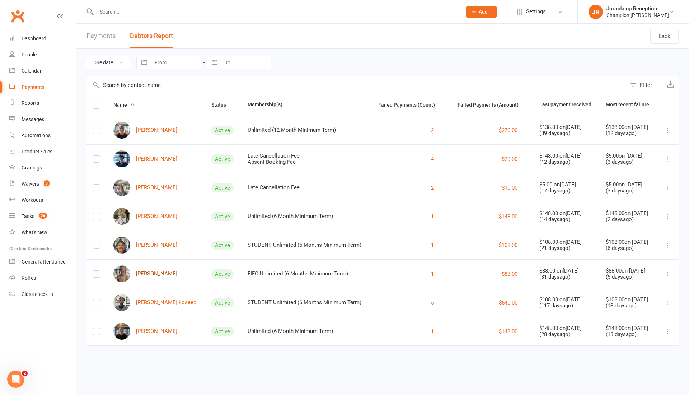
click at [145, 271] on link "[PERSON_NAME]" at bounding box center [145, 273] width 64 height 17
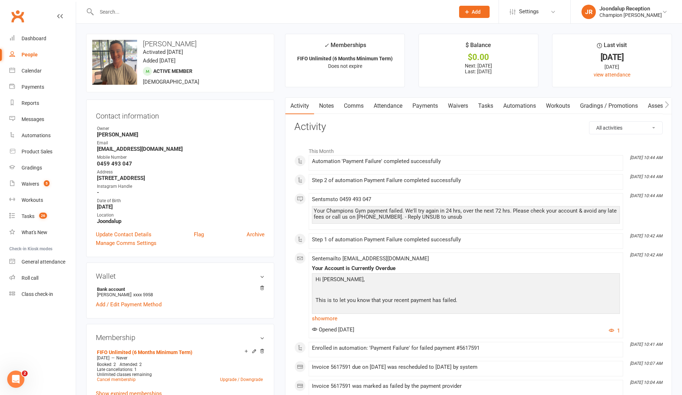
click at [324, 103] on link "Notes" at bounding box center [326, 106] width 25 height 17
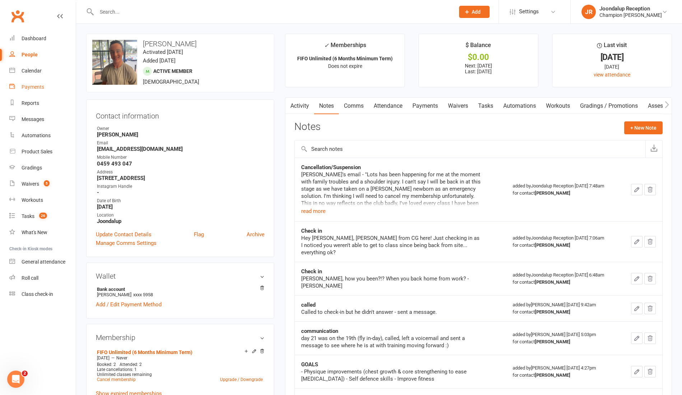
click at [35, 86] on div "Payments" at bounding box center [33, 87] width 23 height 6
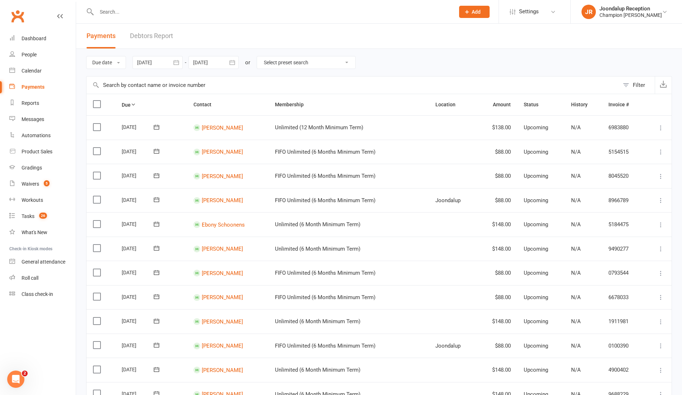
click at [158, 30] on link "Debtors Report" at bounding box center [151, 36] width 43 height 25
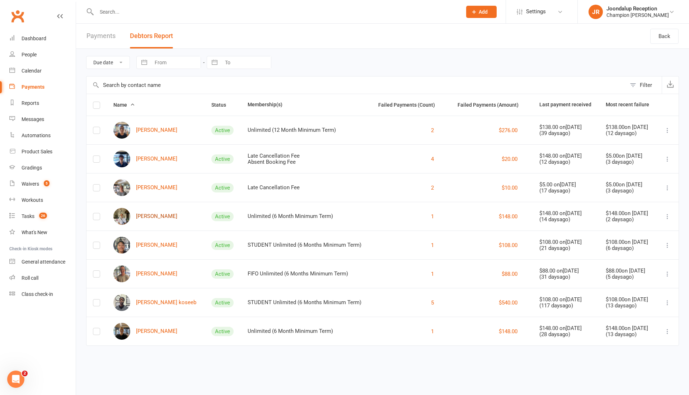
click at [159, 216] on link "[PERSON_NAME]" at bounding box center [145, 216] width 64 height 17
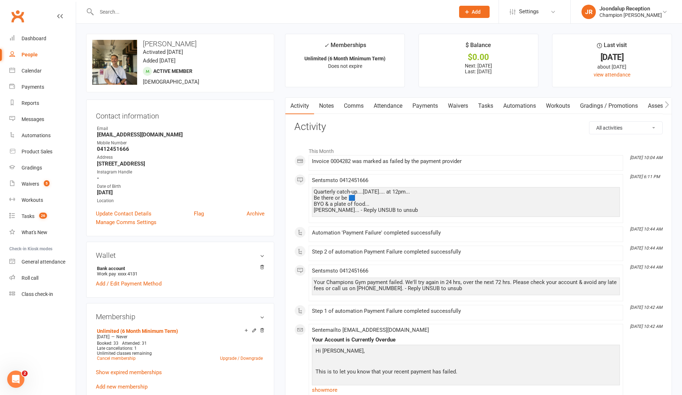
click at [416, 100] on link "Payments" at bounding box center [425, 106] width 36 height 17
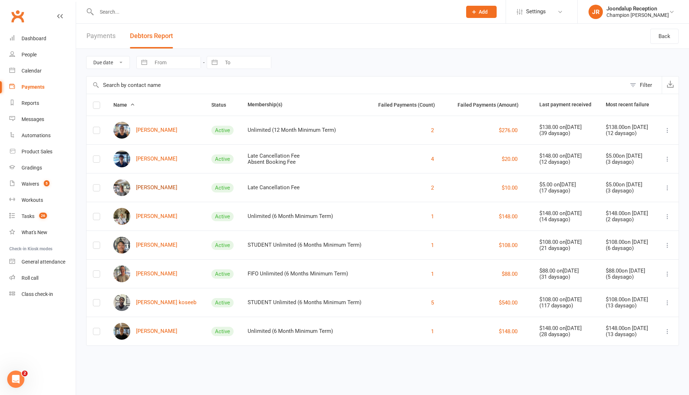
click at [161, 185] on link "[PERSON_NAME]" at bounding box center [145, 187] width 64 height 17
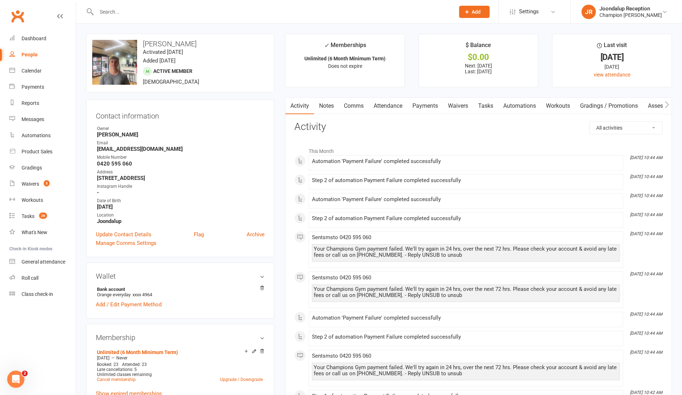
click at [433, 107] on link "Payments" at bounding box center [425, 106] width 36 height 17
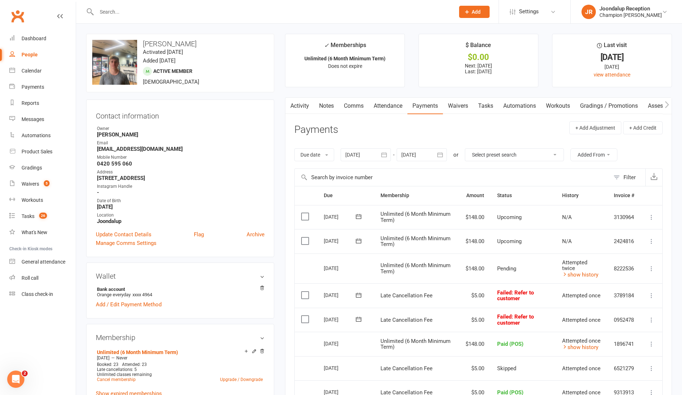
scroll to position [6, 0]
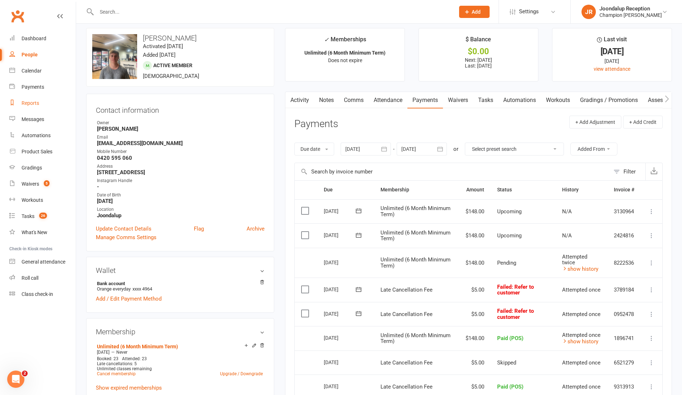
click at [30, 95] on link "Reports" at bounding box center [42, 103] width 66 height 16
select select "50"
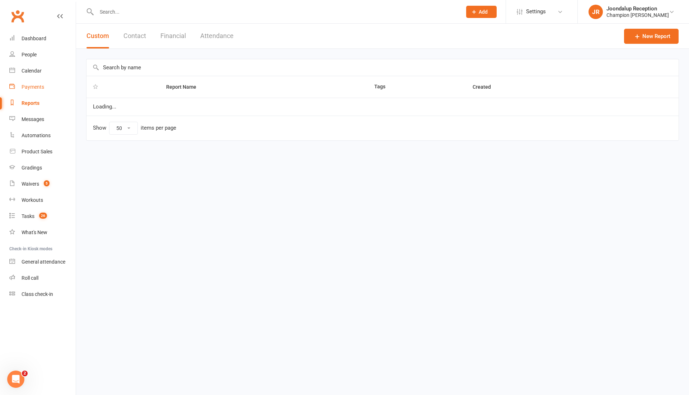
click at [30, 92] on link "Payments" at bounding box center [42, 87] width 66 height 16
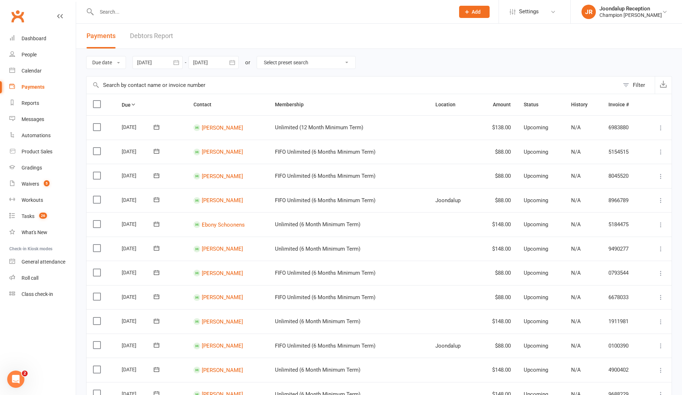
click at [145, 36] on link "Debtors Report" at bounding box center [151, 36] width 43 height 25
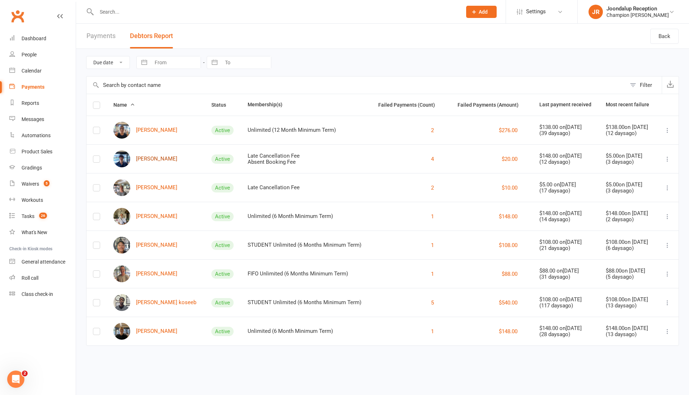
click at [149, 154] on link "[PERSON_NAME]" at bounding box center [145, 158] width 64 height 17
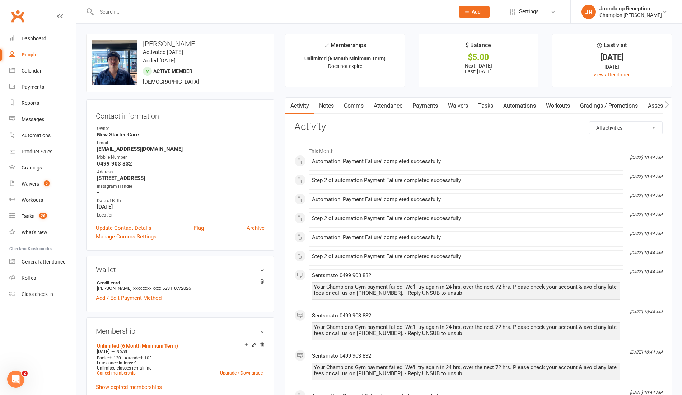
click at [436, 107] on link "Payments" at bounding box center [425, 106] width 36 height 17
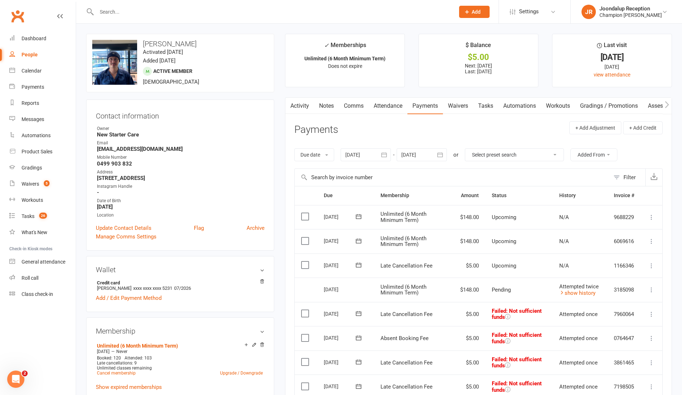
click at [121, 14] on input "text" at bounding box center [271, 12] width 355 height 10
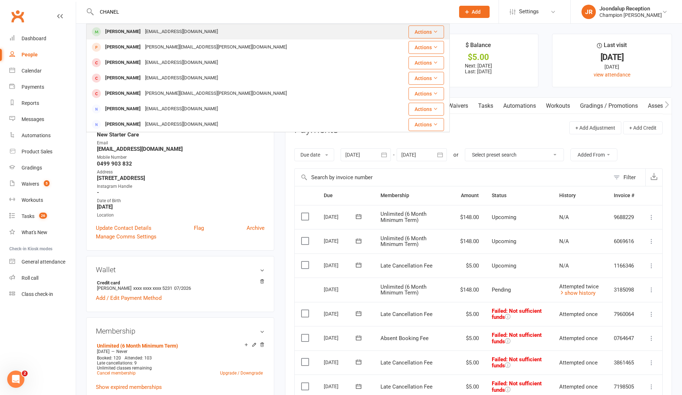
type input "CHANEL"
click at [120, 31] on div "[PERSON_NAME]" at bounding box center [123, 32] width 40 height 10
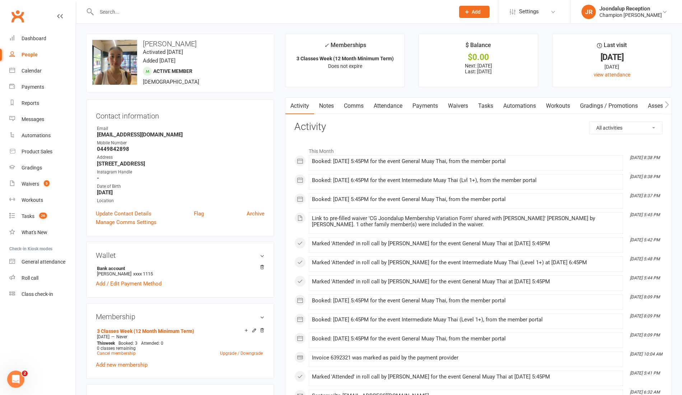
click at [470, 99] on link "Waivers" at bounding box center [458, 106] width 30 height 17
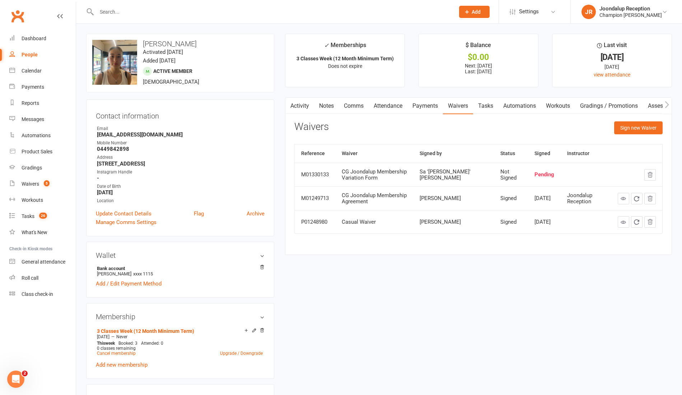
click at [304, 103] on link "Activity" at bounding box center [299, 106] width 29 height 17
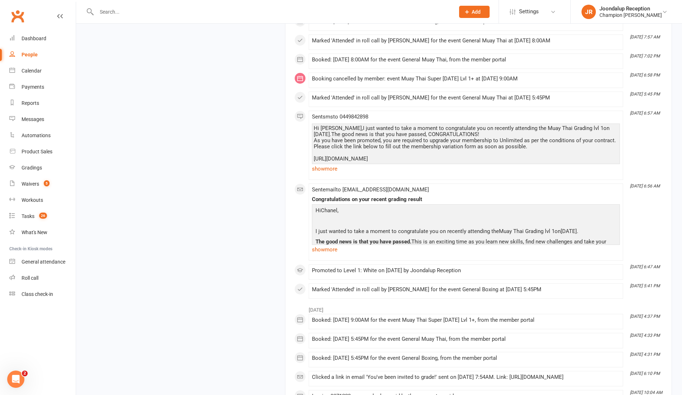
scroll to position [1229, 0]
click at [316, 164] on link "show more" at bounding box center [466, 169] width 308 height 10
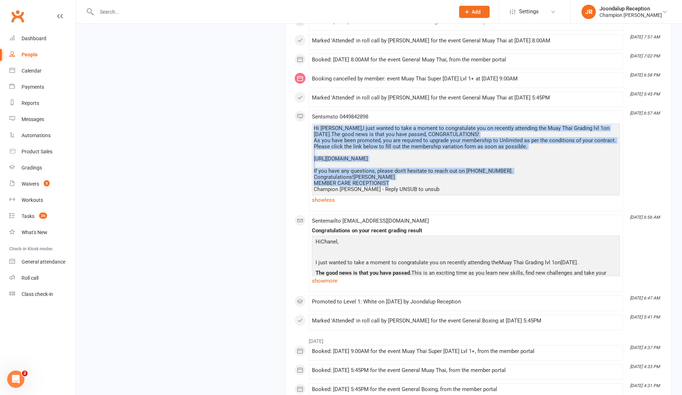
drag, startPoint x: 396, startPoint y: 168, endPoint x: 304, endPoint y: 115, distance: 105.9
copy div "Hi [PERSON_NAME],I just wanted to take a moment to congratulate you on recently…"
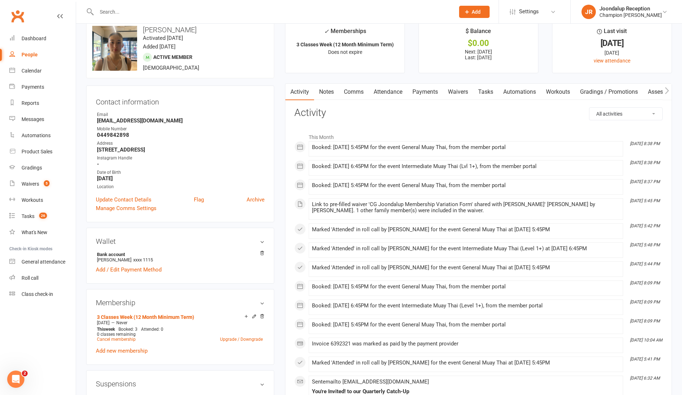
scroll to position [0, 0]
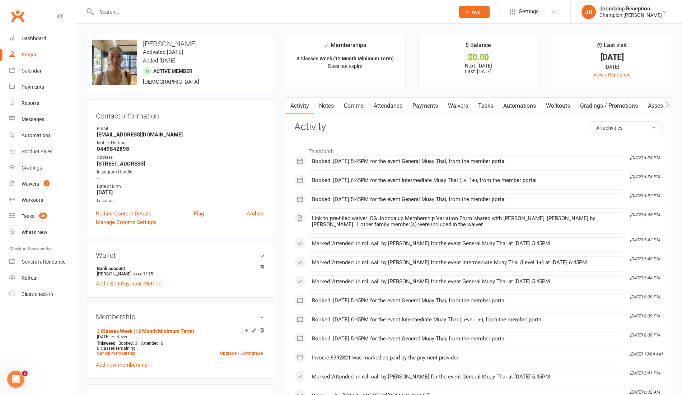
click at [350, 100] on link "Comms" at bounding box center [354, 106] width 30 height 17
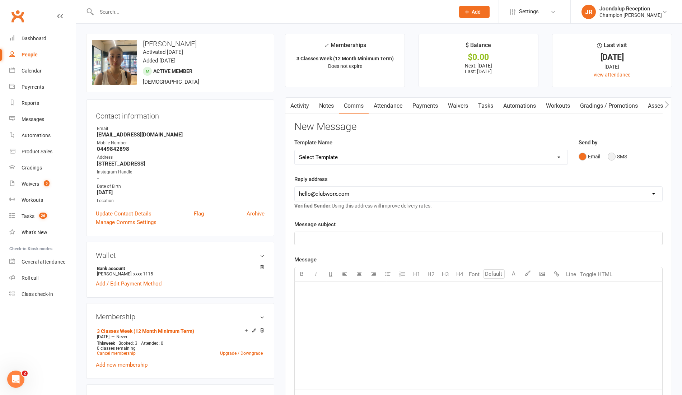
click at [614, 156] on button "SMS" at bounding box center [616, 157] width 19 height 14
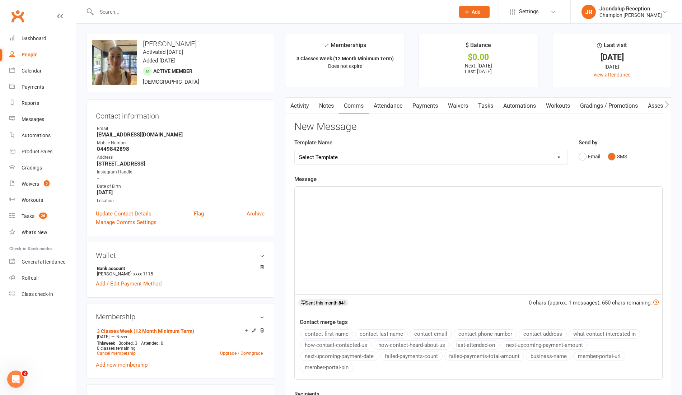
click at [373, 200] on div "﻿" at bounding box center [478, 241] width 367 height 108
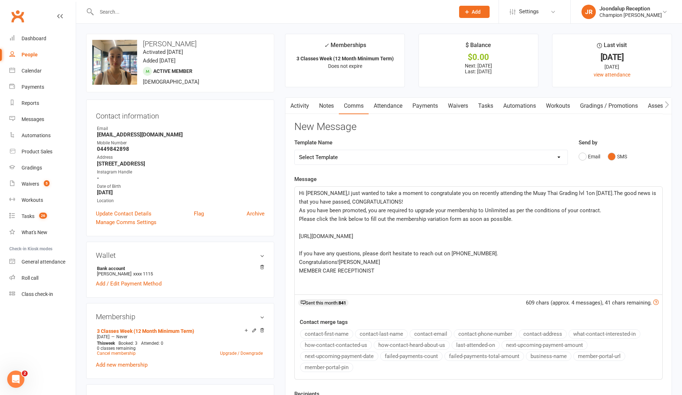
click at [323, 193] on span "Hi [PERSON_NAME],I just wanted to take a moment to congratulate you on recently…" at bounding box center [478, 197] width 358 height 15
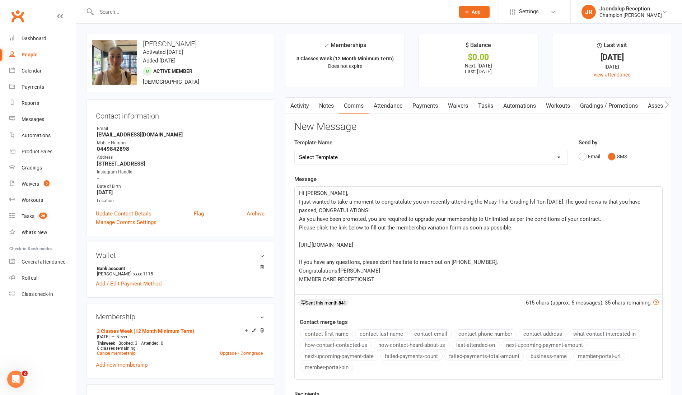
click at [555, 205] on p "I just wanted to take a moment to congratulate you on recently attending the Mu…" at bounding box center [478, 205] width 359 height 17
drag, startPoint x: 382, startPoint y: 207, endPoint x: 295, endPoint y: 197, distance: 87.1
click at [295, 197] on div "Hi [PERSON_NAME], I just wanted to take a moment to congratulate you on recentl…" at bounding box center [478, 241] width 367 height 108
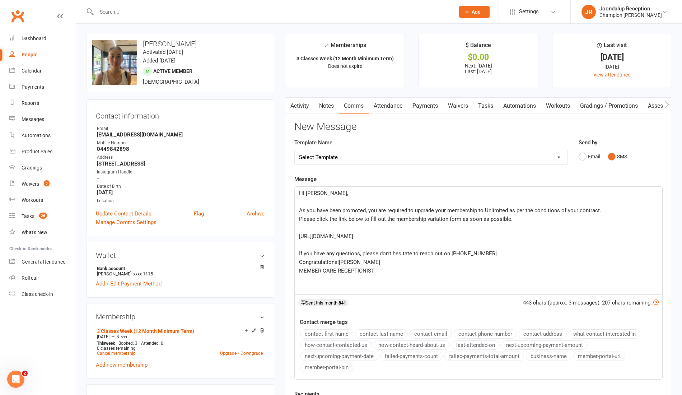
click at [365, 211] on span "As you have been promoted, you are required to upgrade your membership to Unlim…" at bounding box center [450, 210] width 302 height 6
click at [510, 216] on p "Please click the link below to fill out the membership variation form as soon a…" at bounding box center [478, 219] width 359 height 9
click at [398, 235] on p "[URL][DOMAIN_NAME]" at bounding box center [478, 236] width 359 height 9
drag, startPoint x: 338, startPoint y: 263, endPoint x: 281, endPoint y: 263, distance: 57.4
click at [281, 263] on main "✓ Memberships 3 Classes Week (12 Month Minimum Term) Does not expire $ Balance …" at bounding box center [479, 243] width 398 height 419
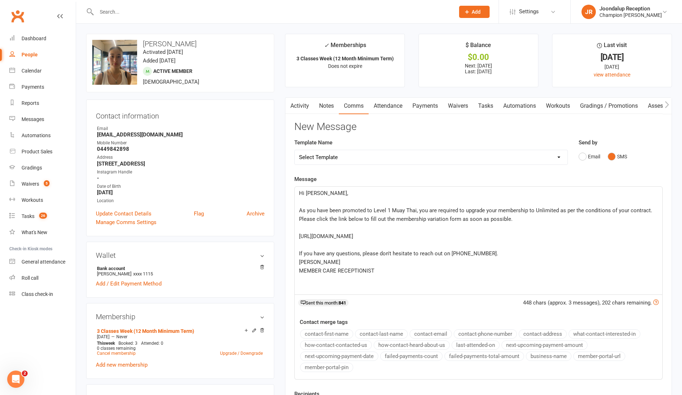
click at [490, 255] on p "If you have any questions, please don't hesitate to reach out on [PHONE_NUMBER]." at bounding box center [478, 253] width 359 height 9
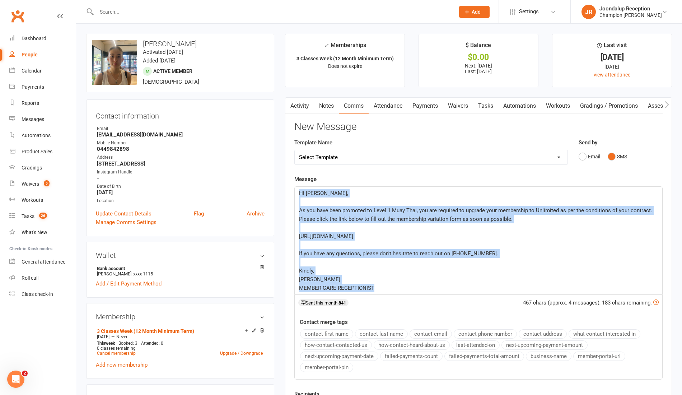
drag, startPoint x: 378, startPoint y: 291, endPoint x: 298, endPoint y: 194, distance: 126.1
click at [298, 194] on div "Hi Chanel, ﻿ As you have been promoted to Level 1 Muay Thai, you are required t…" at bounding box center [478, 241] width 367 height 108
copy div "Hi Chanel, ﻿ As you have been promoted to Level 1 Muay Thai, you are required t…"
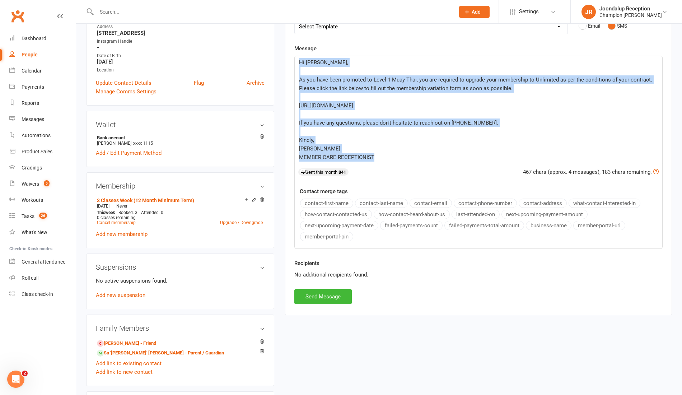
scroll to position [133, 0]
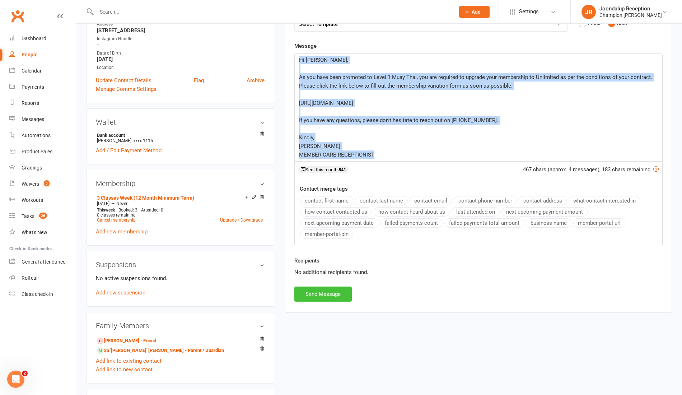
click at [327, 292] on button "Send Message" at bounding box center [322, 293] width 57 height 15
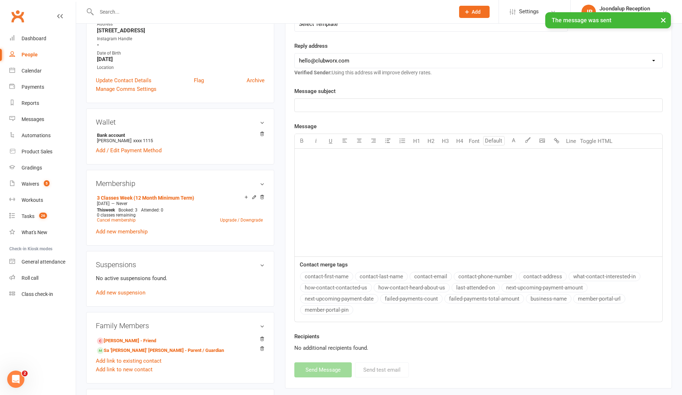
scroll to position [0, 0]
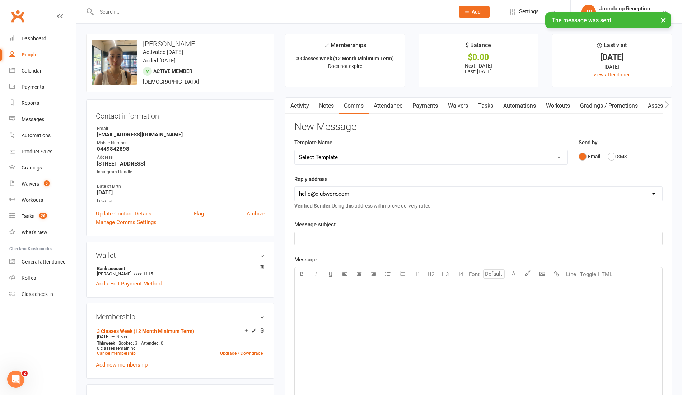
click at [118, 8] on input "text" at bounding box center [271, 12] width 355 height 10
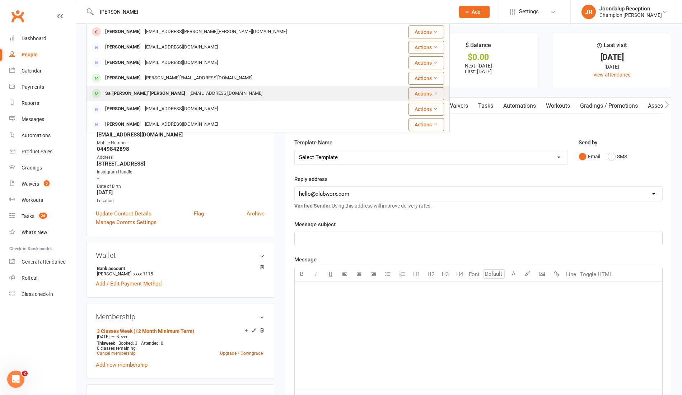
type input "[PERSON_NAME]"
click at [117, 91] on div "Sa '[PERSON_NAME]' [PERSON_NAME]" at bounding box center [145, 93] width 84 height 10
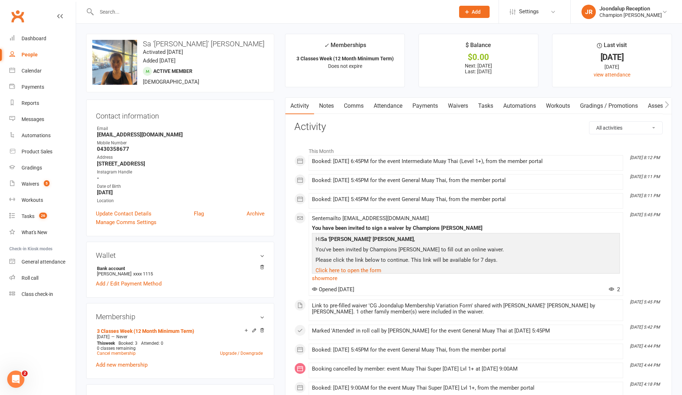
click at [330, 103] on link "Notes" at bounding box center [326, 106] width 25 height 17
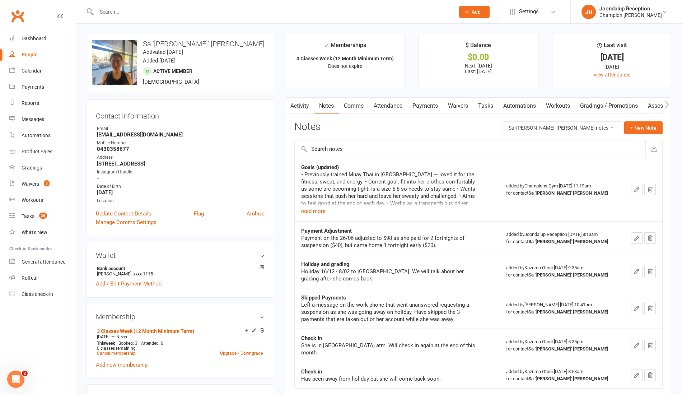
click at [349, 102] on link "Comms" at bounding box center [354, 106] width 30 height 17
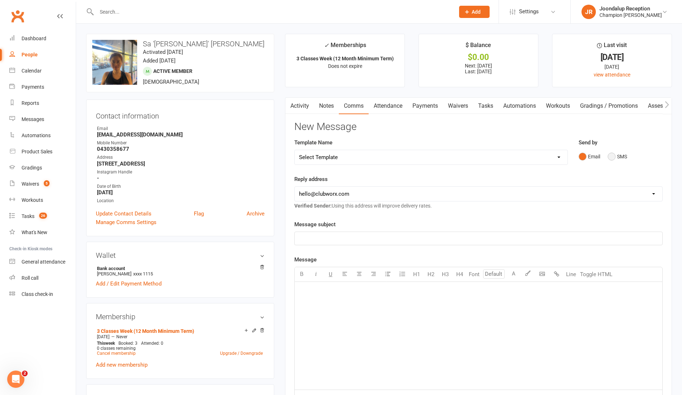
click at [618, 155] on button "SMS" at bounding box center [616, 157] width 19 height 14
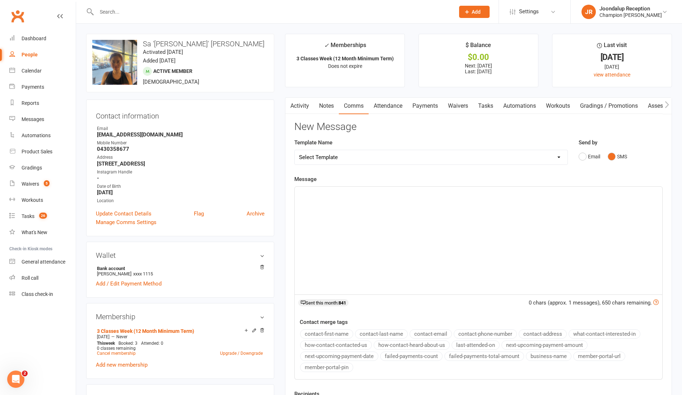
click at [361, 201] on div "﻿" at bounding box center [478, 241] width 367 height 108
paste div
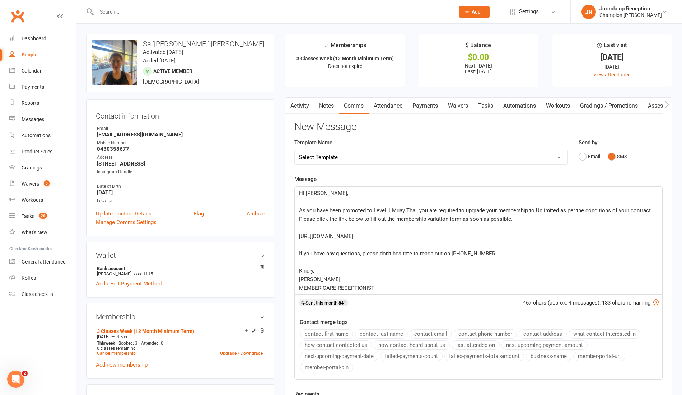
click at [321, 192] on span "Hi [PERSON_NAME]," at bounding box center [323, 193] width 49 height 6
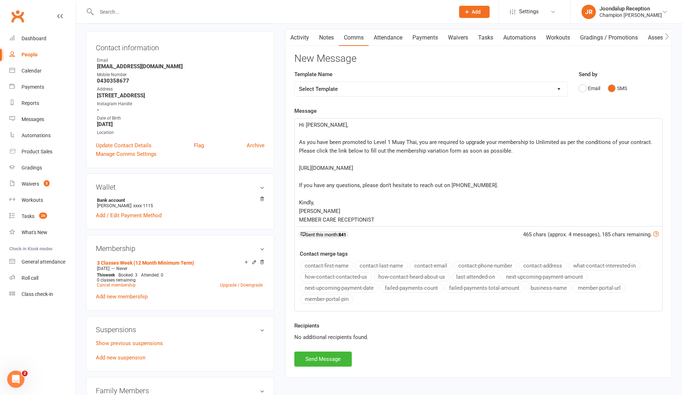
scroll to position [92, 0]
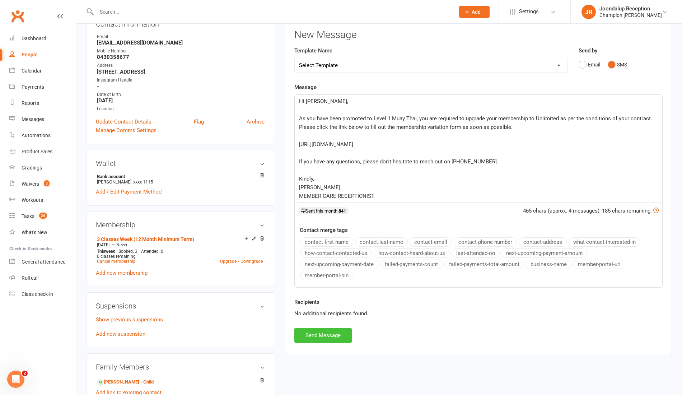
click at [333, 335] on button "Send Message" at bounding box center [322, 335] width 57 height 15
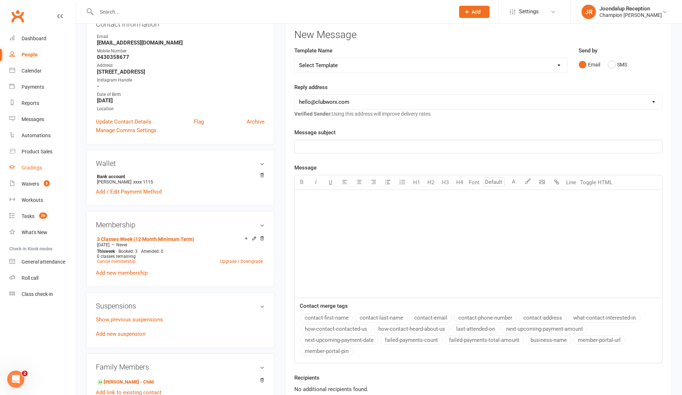
click at [31, 174] on link "Gradings" at bounding box center [42, 168] width 66 height 16
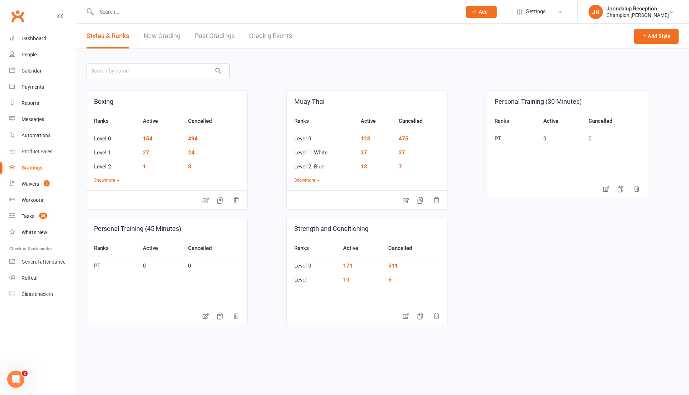
click at [229, 37] on link "Past Gradings" at bounding box center [215, 36] width 40 height 25
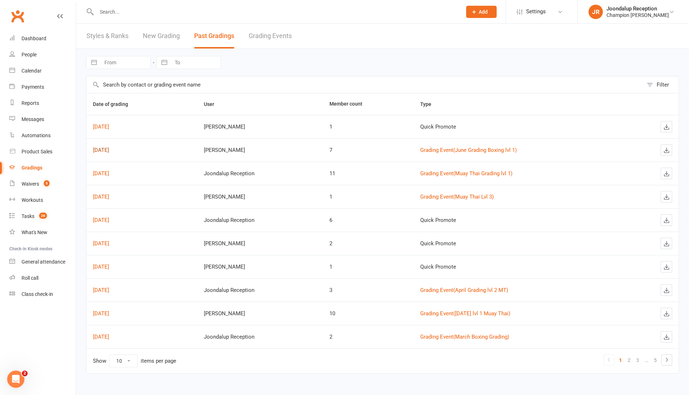
click at [108, 147] on link "[DATE]" at bounding box center [101, 150] width 16 height 6
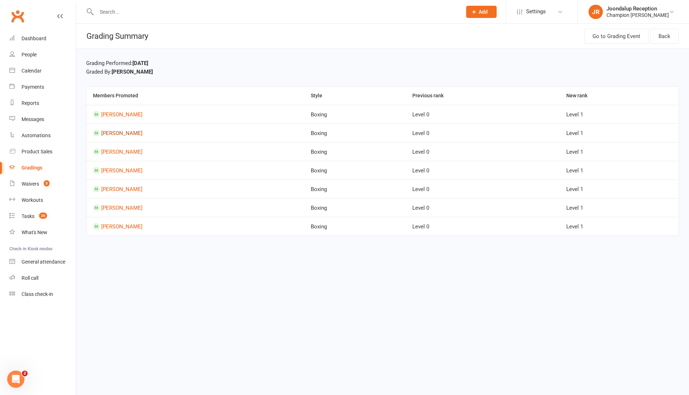
click at [119, 133] on link "[PERSON_NAME]" at bounding box center [121, 133] width 41 height 6
click at [110, 190] on link "[PERSON_NAME]" at bounding box center [121, 189] width 41 height 6
click at [120, 207] on link "[PERSON_NAME]" at bounding box center [121, 208] width 41 height 6
click at [114, 227] on link "[PERSON_NAME]" at bounding box center [121, 226] width 41 height 6
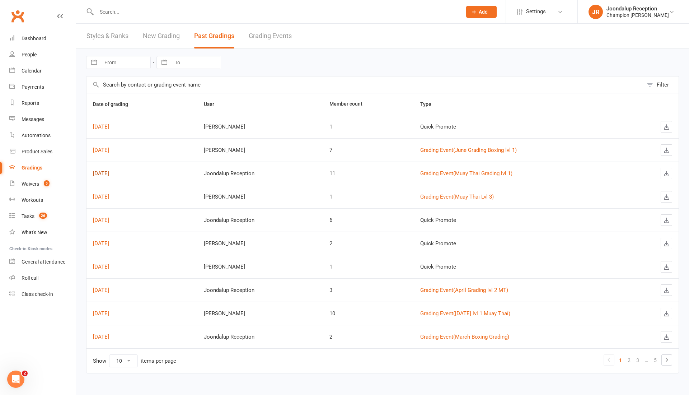
click at [109, 173] on link "[DATE]" at bounding box center [101, 173] width 16 height 6
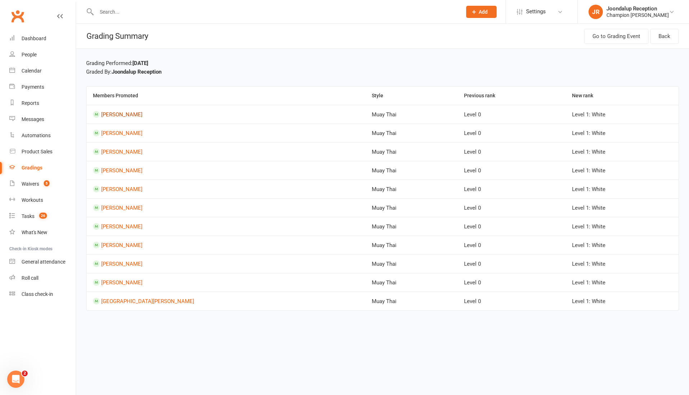
click at [125, 116] on link "[PERSON_NAME]" at bounding box center [121, 114] width 41 height 6
click at [112, 134] on link "[PERSON_NAME]" at bounding box center [121, 133] width 41 height 6
click at [119, 153] on link "[PERSON_NAME]" at bounding box center [121, 152] width 41 height 6
click at [127, 188] on link "[PERSON_NAME]" at bounding box center [121, 189] width 41 height 6
click at [112, 227] on link "[PERSON_NAME]" at bounding box center [121, 226] width 41 height 6
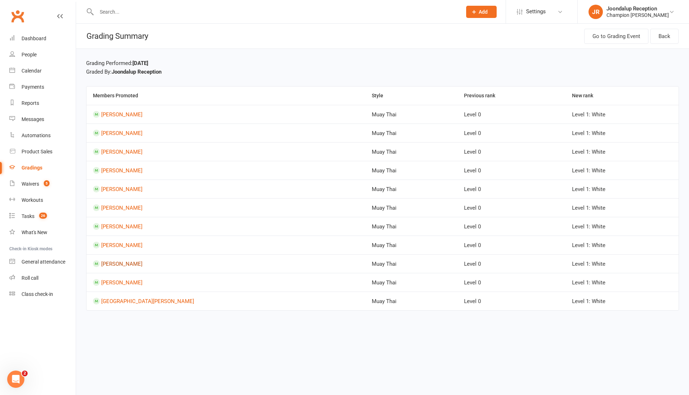
click at [115, 263] on link "[PERSON_NAME]" at bounding box center [121, 263] width 41 height 6
click at [117, 246] on link "[PERSON_NAME]" at bounding box center [121, 245] width 41 height 6
click at [126, 280] on link "[PERSON_NAME]" at bounding box center [121, 282] width 41 height 6
click at [124, 300] on link "[GEOGRAPHIC_DATA][PERSON_NAME]" at bounding box center [147, 301] width 93 height 6
click at [111, 298] on link "[GEOGRAPHIC_DATA][PERSON_NAME]" at bounding box center [147, 301] width 93 height 6
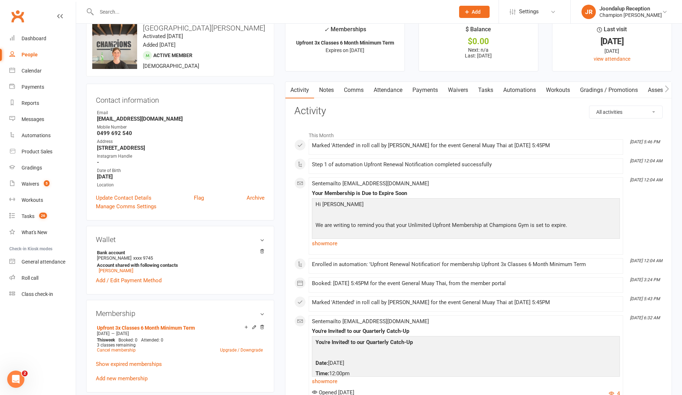
scroll to position [17, 0]
click at [42, 182] on count-badge "5" at bounding box center [44, 184] width 9 height 6
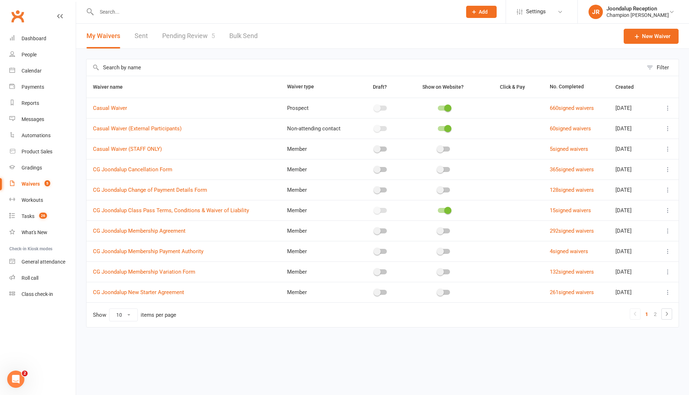
click at [188, 37] on link "Pending Review 5" at bounding box center [188, 36] width 53 height 25
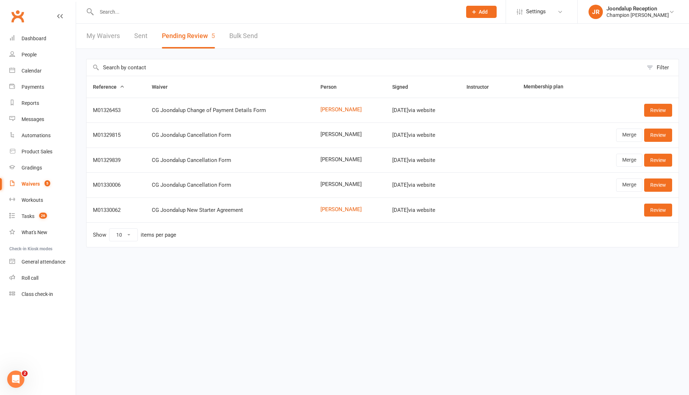
click at [654, 103] on td "Review" at bounding box center [632, 110] width 91 height 25
click at [657, 107] on link "Review" at bounding box center [658, 110] width 28 height 13
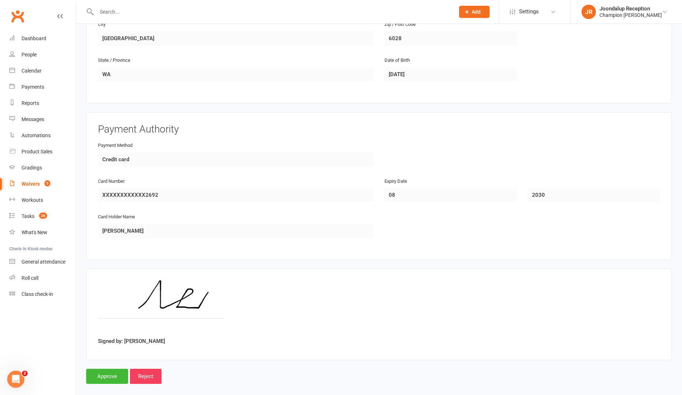
scroll to position [246, 0]
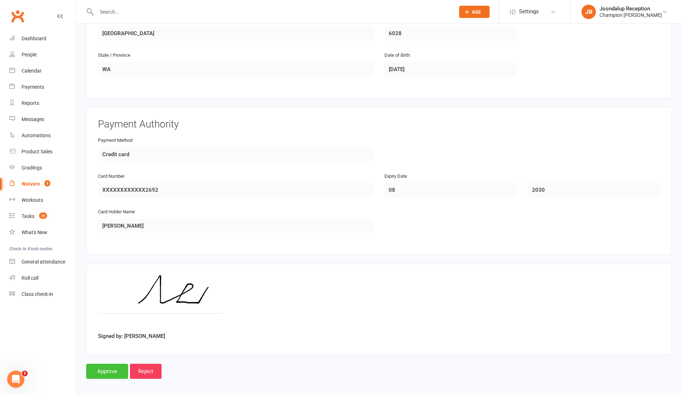
click at [94, 363] on input "Approve" at bounding box center [107, 370] width 42 height 15
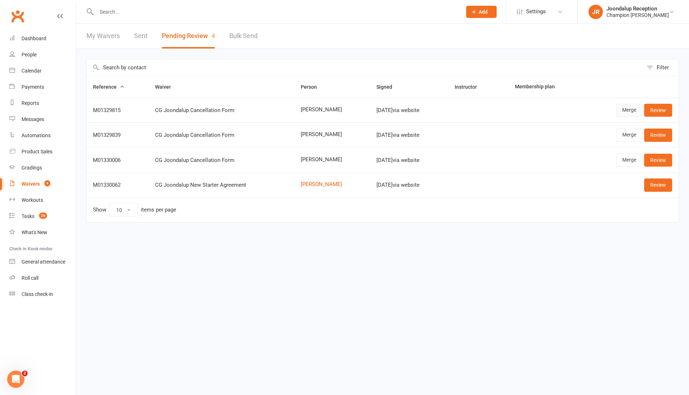
click at [634, 113] on link "Merge" at bounding box center [629, 110] width 26 height 13
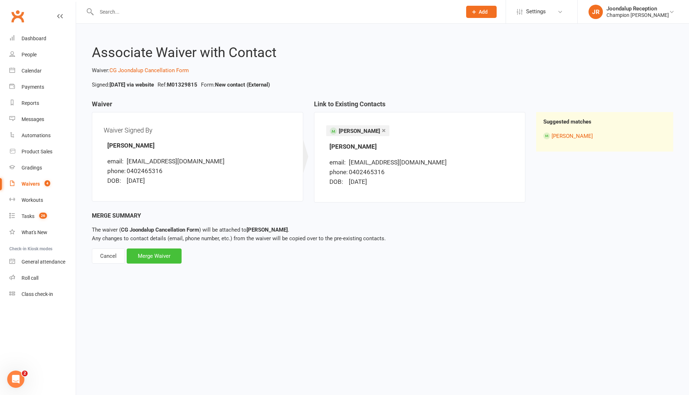
click at [165, 257] on div "Merge Waiver" at bounding box center [154, 255] width 55 height 15
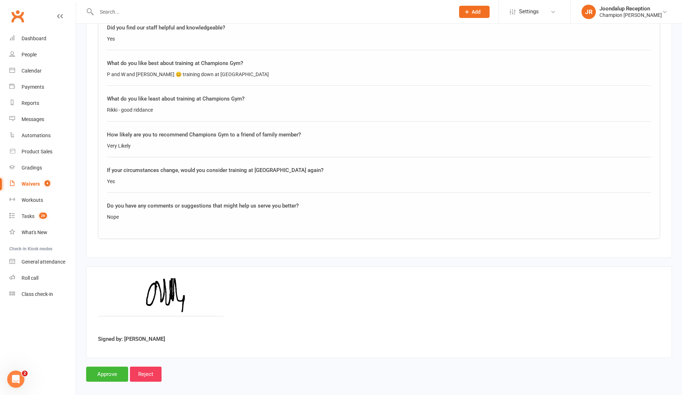
scroll to position [545, 0]
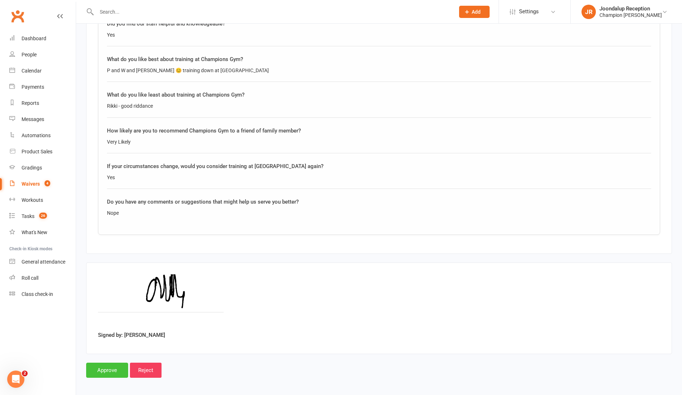
click at [103, 366] on input "Approve" at bounding box center [107, 369] width 42 height 15
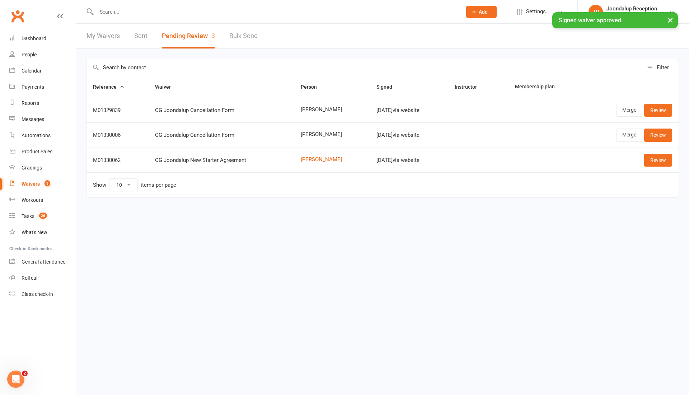
click at [156, 12] on div "× Signed waiver approved." at bounding box center [340, 12] width 680 height 0
click at [128, 12] on div "× Signed waiver approved." at bounding box center [340, 12] width 680 height 0
click at [117, 10] on input "text" at bounding box center [275, 12] width 362 height 10
click at [168, 14] on input "text" at bounding box center [275, 12] width 362 height 10
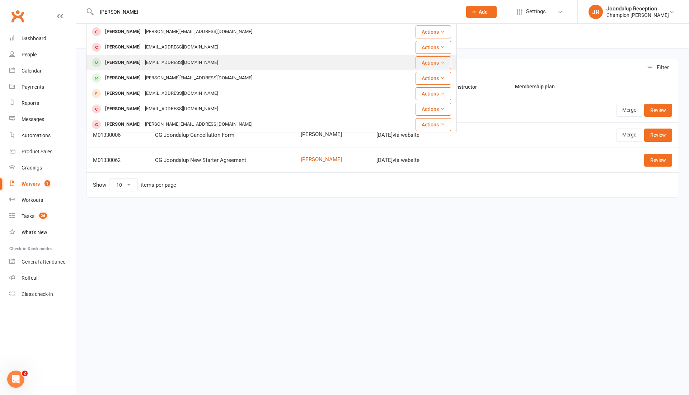
type input "[PERSON_NAME]"
click at [148, 62] on div "[EMAIL_ADDRESS][DOMAIN_NAME]" at bounding box center [181, 62] width 77 height 10
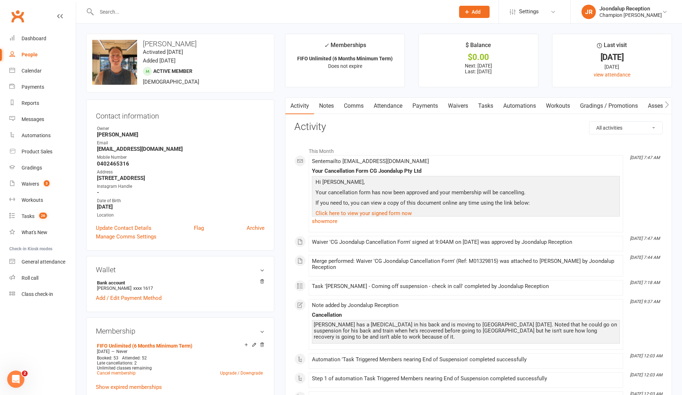
click at [425, 105] on link "Payments" at bounding box center [425, 106] width 36 height 17
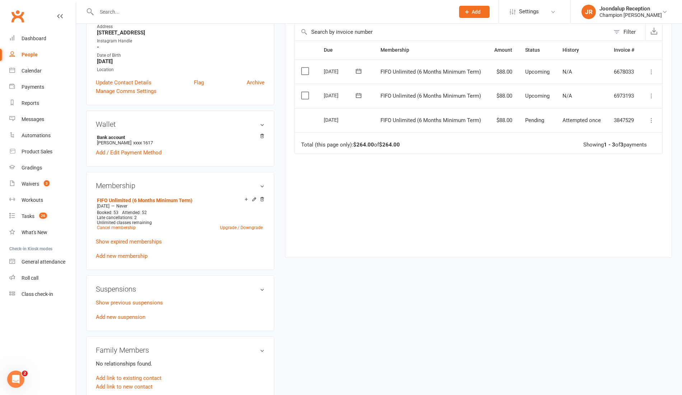
scroll to position [141, 0]
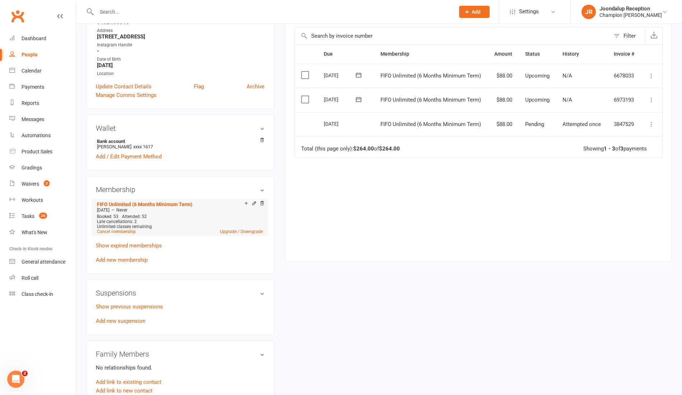
click at [108, 234] on li "FIFO Unlimited (6 Months Minimum Term) [DATE] — Never Booked: 53 Attended: 52 L…" at bounding box center [179, 217] width 169 height 37
click at [109, 231] on link "Cancel membership" at bounding box center [116, 231] width 39 height 5
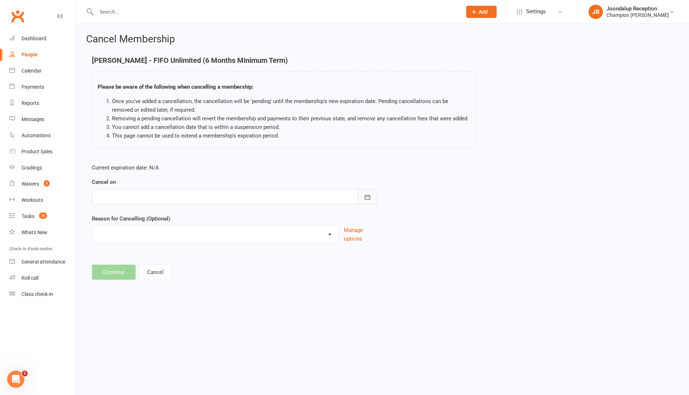
click at [372, 203] on button "button" at bounding box center [367, 196] width 19 height 15
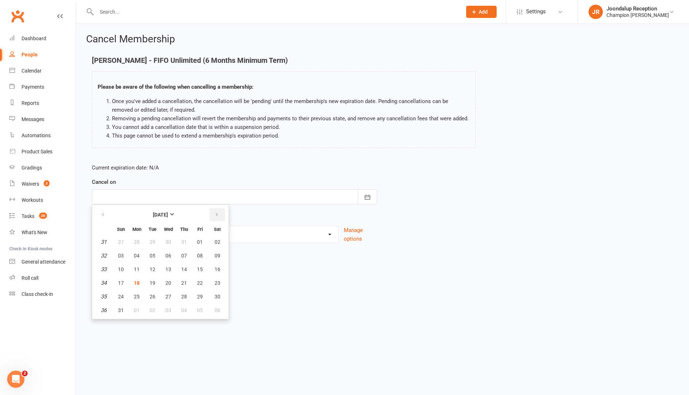
click at [223, 216] on button "button" at bounding box center [217, 214] width 15 height 13
click at [122, 268] on span "14" at bounding box center [121, 269] width 6 height 6
type input "[DATE]"
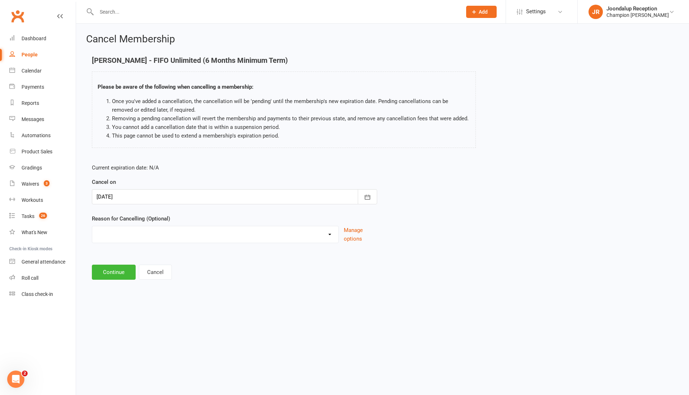
click at [154, 238] on select "Club Transfer Cooling off Period ([DATE]) Debt Collection Downgrading Membershi…" at bounding box center [215, 233] width 246 height 14
select select "7"
click at [92, 226] on select "Club Transfer Cooling off Period ([DATE]) Debt Collection Downgrading Membershi…" at bounding box center [215, 233] width 246 height 14
click at [118, 276] on button "Continue" at bounding box center [114, 271] width 44 height 15
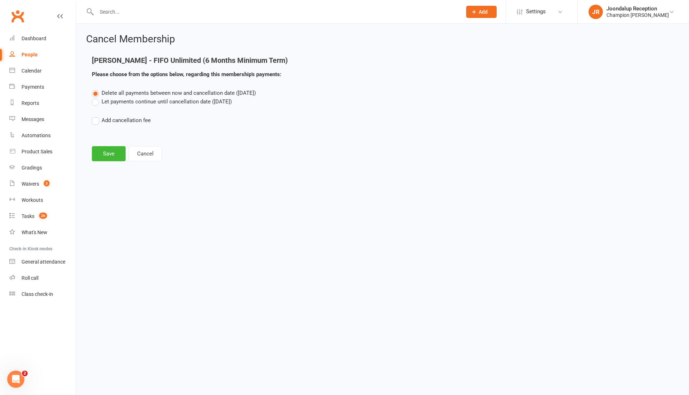
click at [96, 102] on label "Let payments continue until cancellation date ([DATE])" at bounding box center [162, 101] width 140 height 9
click at [96, 97] on input "Let payments continue until cancellation date ([DATE])" at bounding box center [94, 97] width 5 height 0
click at [114, 151] on button "Save" at bounding box center [109, 153] width 34 height 15
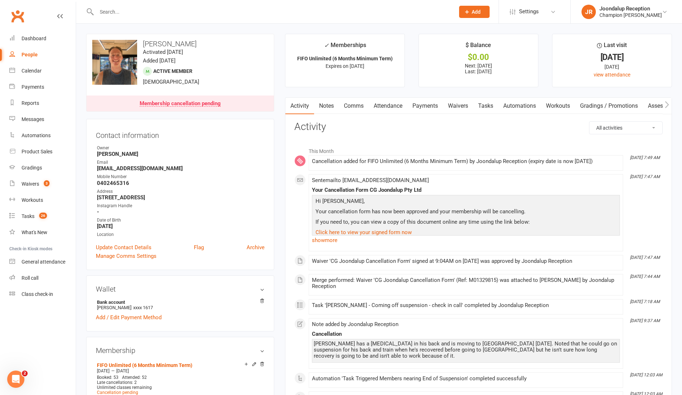
click at [127, 3] on div at bounding box center [267, 11] width 363 height 23
click at [127, 13] on input "text" at bounding box center [271, 12] width 355 height 10
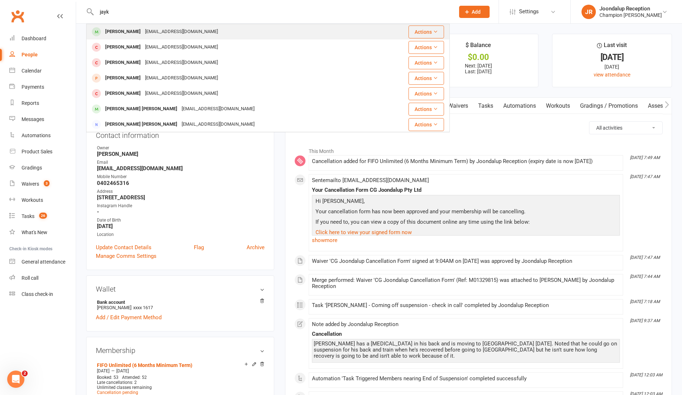
type input "jayk"
click at [130, 31] on div "[PERSON_NAME]" at bounding box center [123, 32] width 40 height 10
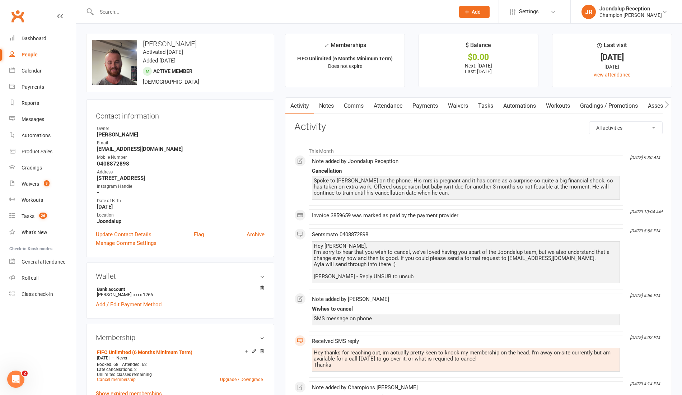
click at [459, 103] on link "Waivers" at bounding box center [458, 106] width 30 height 17
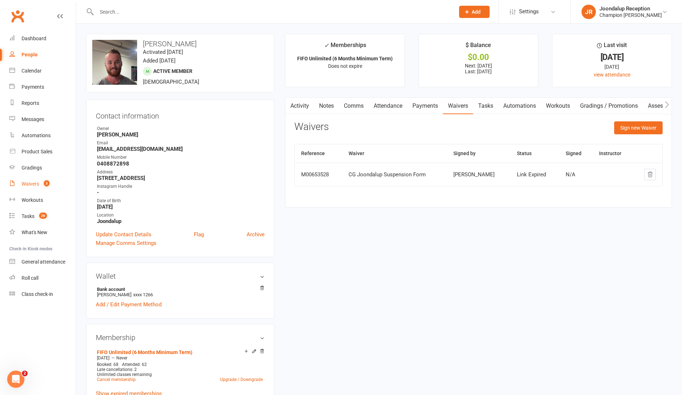
click at [49, 184] on span "3" at bounding box center [47, 183] width 6 height 6
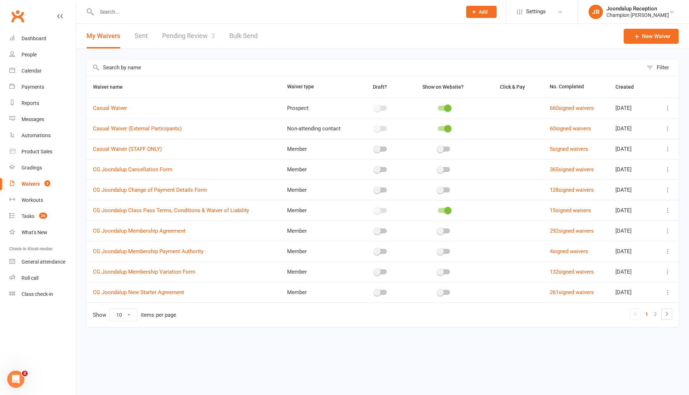
click at [195, 31] on link "Pending Review 3" at bounding box center [188, 36] width 53 height 25
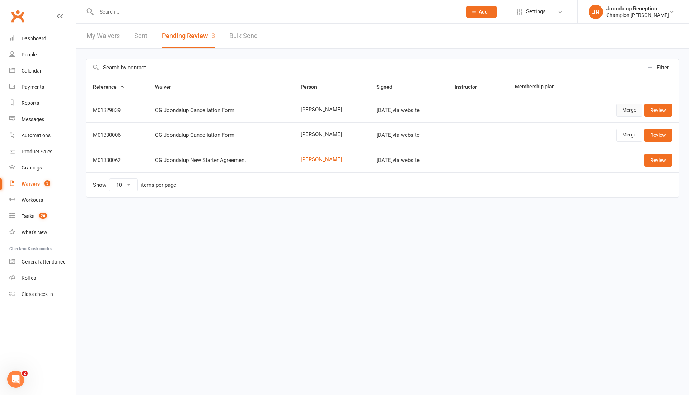
click at [636, 111] on link "Merge" at bounding box center [629, 110] width 26 height 13
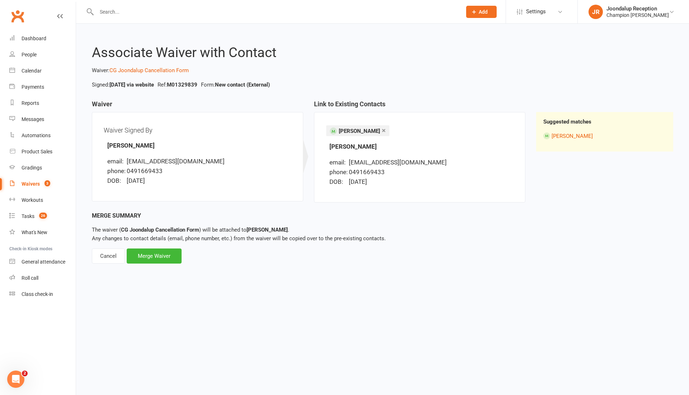
click at [153, 264] on div "Associate Waiver with Contact Waiver: CG Joondalup Cancellation Form Signed: [D…" at bounding box center [382, 149] width 613 height 251
click at [156, 251] on div "Merge Waiver" at bounding box center [154, 255] width 55 height 15
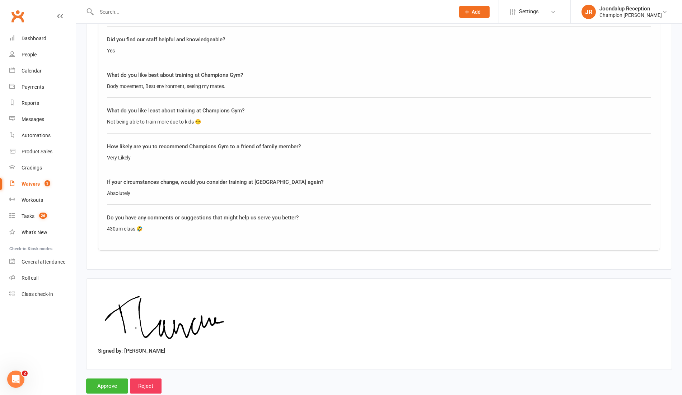
scroll to position [545, 0]
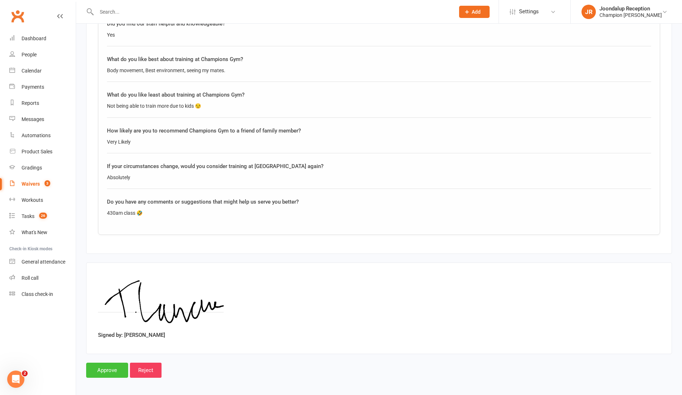
click at [107, 368] on input "Approve" at bounding box center [107, 369] width 42 height 15
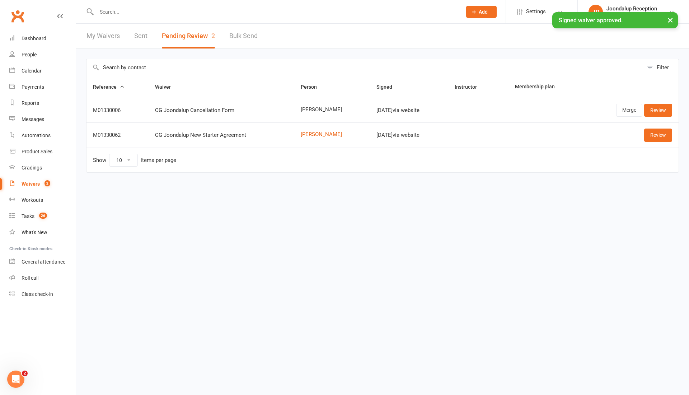
click at [118, 9] on input "text" at bounding box center [275, 12] width 362 height 10
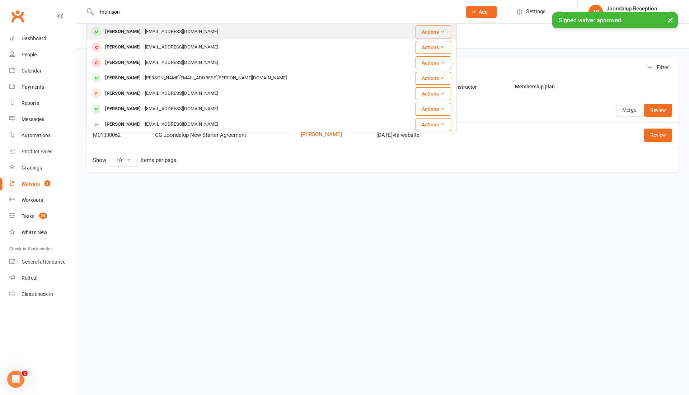
type input "thomson"
click at [122, 32] on div "[PERSON_NAME]" at bounding box center [123, 32] width 40 height 10
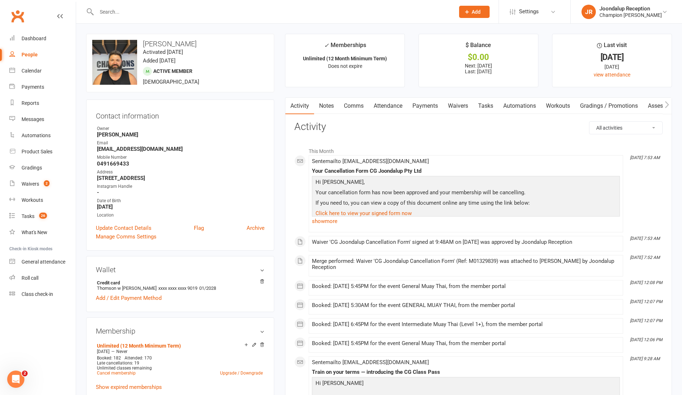
click at [435, 102] on link "Payments" at bounding box center [425, 106] width 36 height 17
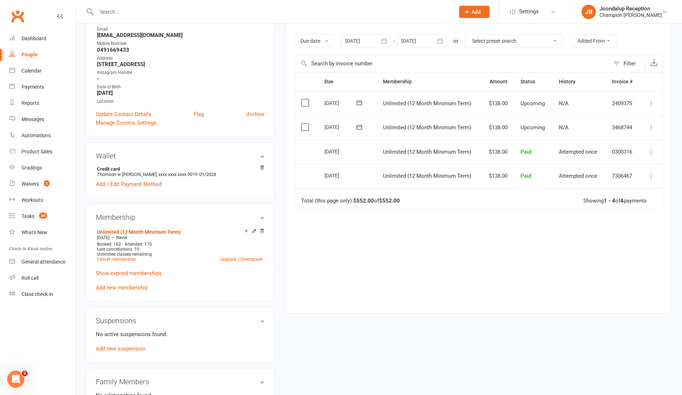
scroll to position [119, 0]
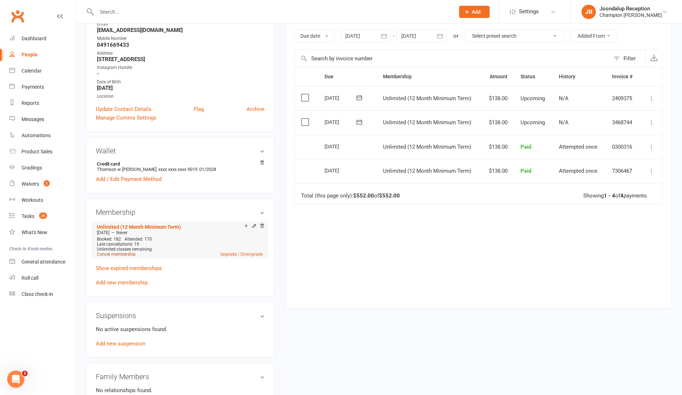
click at [118, 254] on link "Cancel membership" at bounding box center [116, 254] width 39 height 5
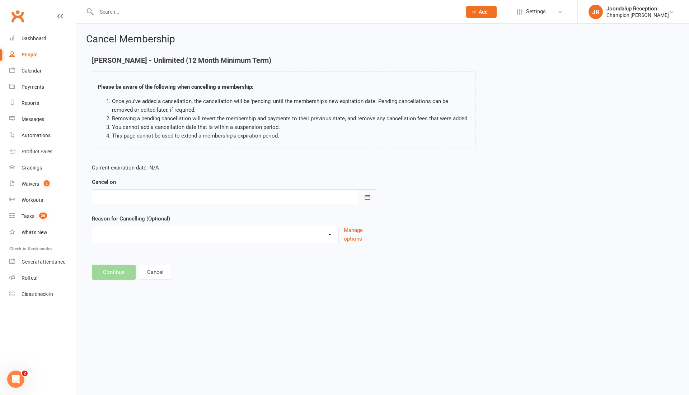
click at [368, 198] on icon "button" at bounding box center [367, 196] width 5 height 5
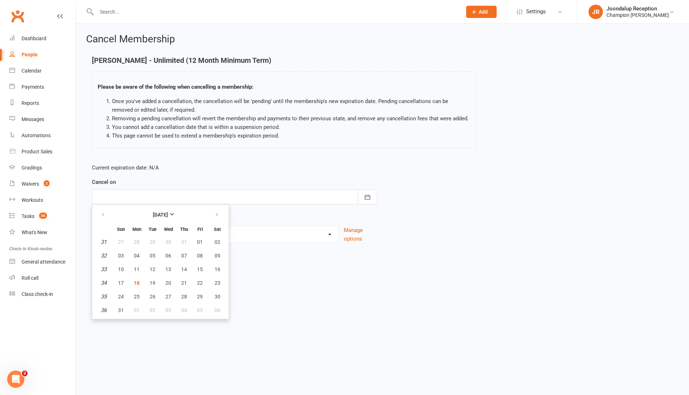
click at [216, 207] on th at bounding box center [217, 215] width 18 height 16
click at [217, 210] on button "button" at bounding box center [217, 214] width 15 height 13
click at [172, 266] on button "17" at bounding box center [168, 269] width 15 height 13
type input "[DATE]"
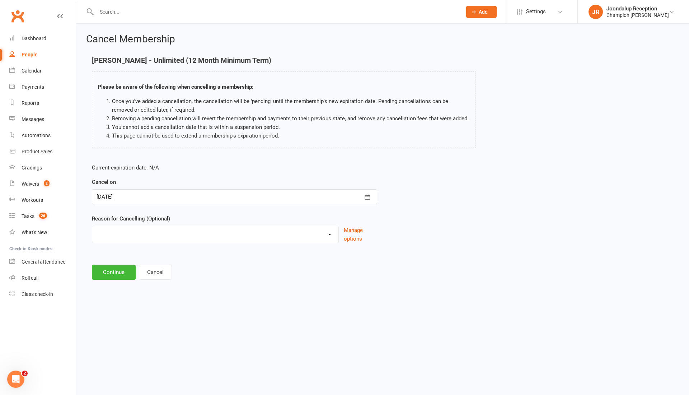
click at [156, 225] on div "Reason for Cancelling (Optional) Club Transfer Cooling off Period ([DATE]) Debt…" at bounding box center [234, 228] width 285 height 29
click at [157, 226] on select "Club Transfer Cooling off Period ([DATE]) Debt Collection Downgrading Membershi…" at bounding box center [215, 233] width 246 height 14
select select "4"
click at [92, 226] on select "Club Transfer Cooling off Period ([DATE]) Debt Collection Downgrading Membershi…" at bounding box center [215, 233] width 246 height 14
click at [117, 269] on button "Continue" at bounding box center [114, 271] width 44 height 15
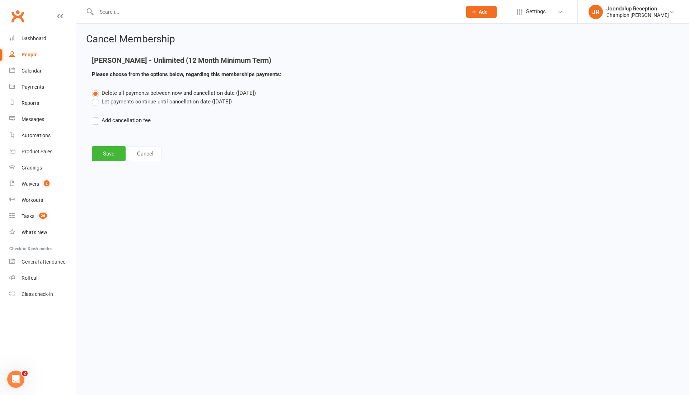
click at [96, 102] on label "Let payments continue until cancellation date ([DATE])" at bounding box center [162, 101] width 140 height 9
click at [96, 97] on input "Let payments continue until cancellation date ([DATE])" at bounding box center [94, 97] width 5 height 0
click at [113, 150] on button "Save" at bounding box center [109, 153] width 34 height 15
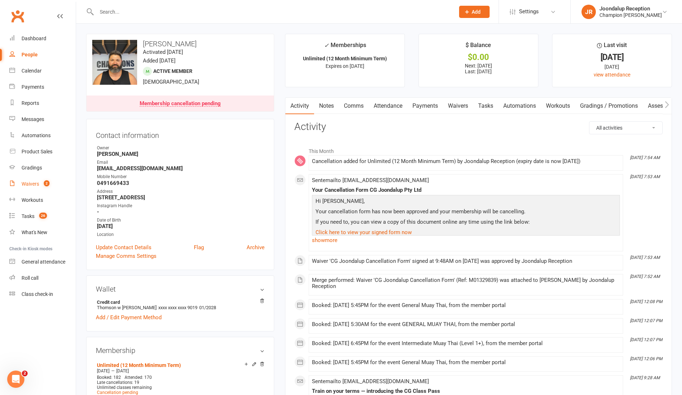
click at [32, 181] on div "Waivers" at bounding box center [31, 184] width 18 height 6
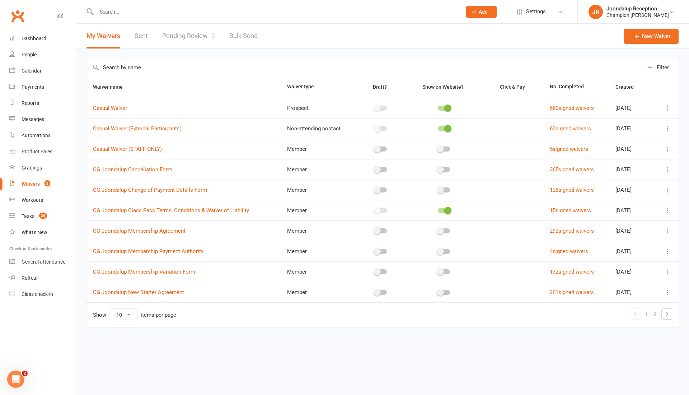
click at [198, 33] on link "Pending Review 2" at bounding box center [188, 36] width 53 height 25
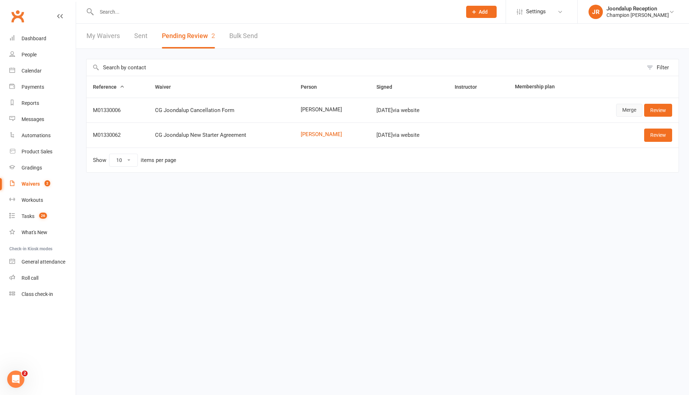
click at [620, 104] on link "Merge" at bounding box center [629, 110] width 26 height 13
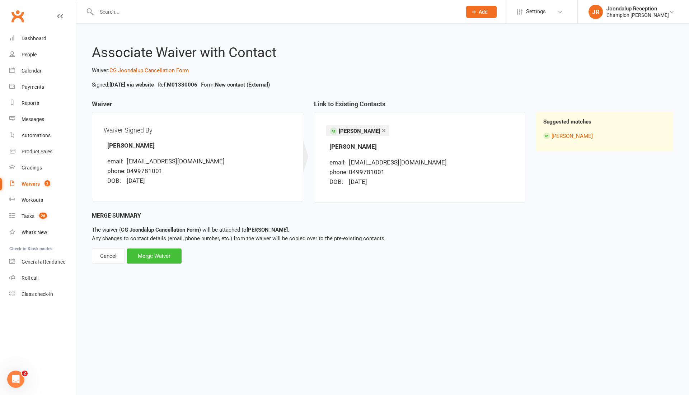
click at [161, 251] on div "Merge Waiver" at bounding box center [154, 255] width 55 height 15
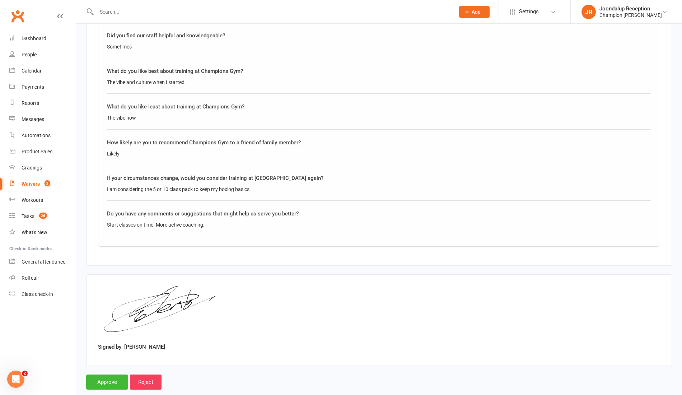
scroll to position [545, 0]
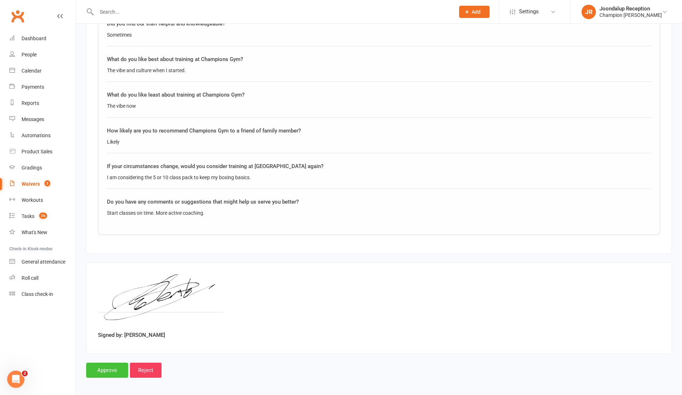
click at [101, 366] on input "Approve" at bounding box center [107, 369] width 42 height 15
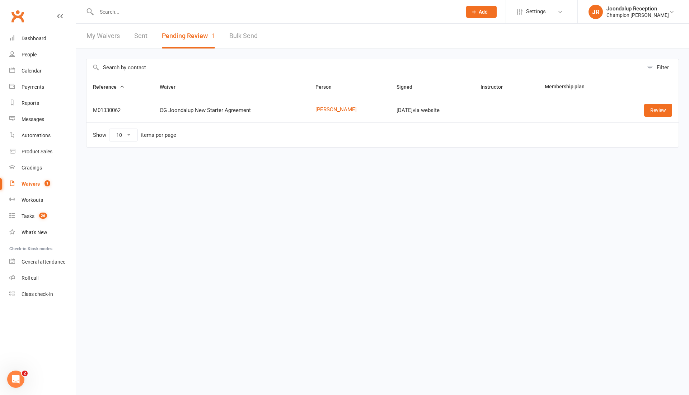
click at [139, 14] on input "text" at bounding box center [275, 12] width 362 height 10
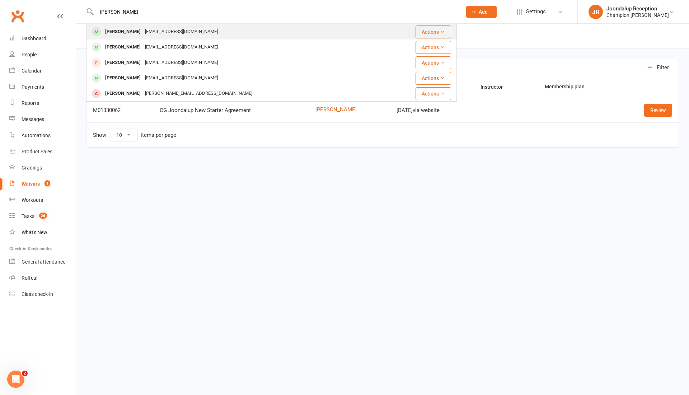
type input "[PERSON_NAME]"
click at [143, 30] on div "[EMAIL_ADDRESS][DOMAIN_NAME]" at bounding box center [181, 32] width 77 height 10
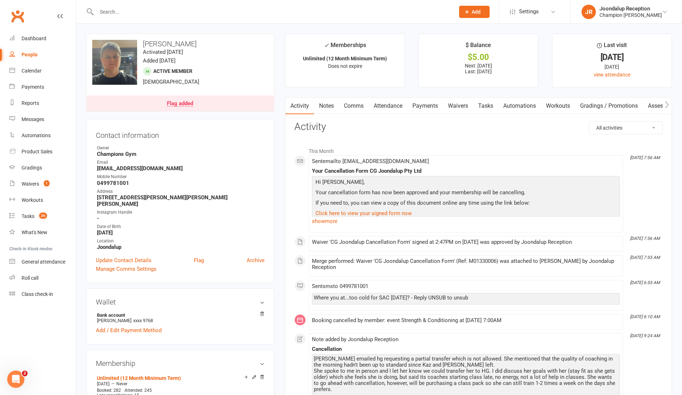
click at [428, 100] on link "Payments" at bounding box center [425, 106] width 36 height 17
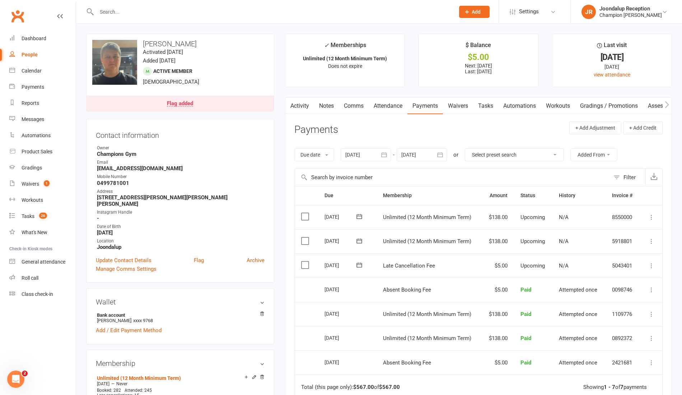
click at [306, 105] on link "Activity" at bounding box center [299, 106] width 29 height 17
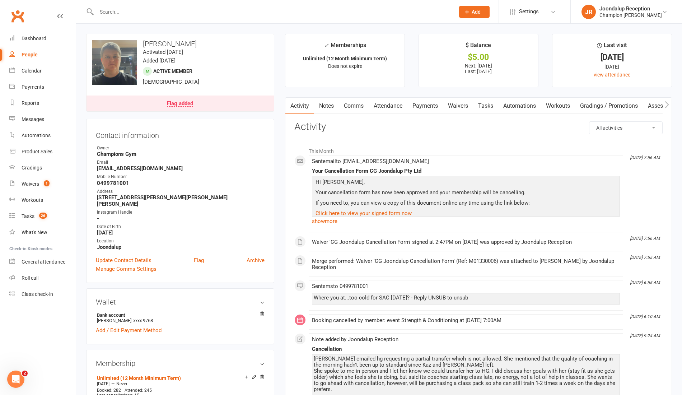
click at [420, 105] on link "Payments" at bounding box center [425, 106] width 36 height 17
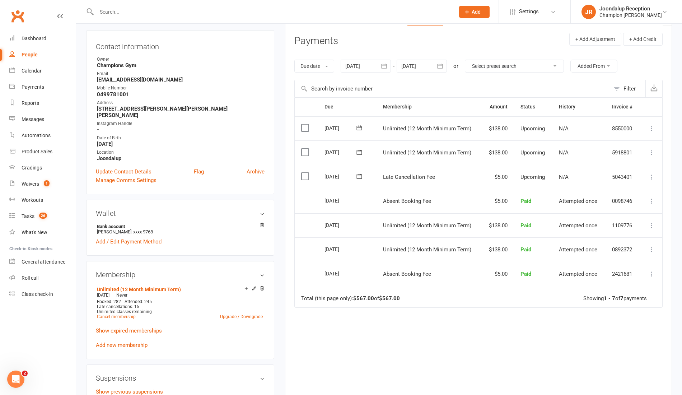
scroll to position [90, 0]
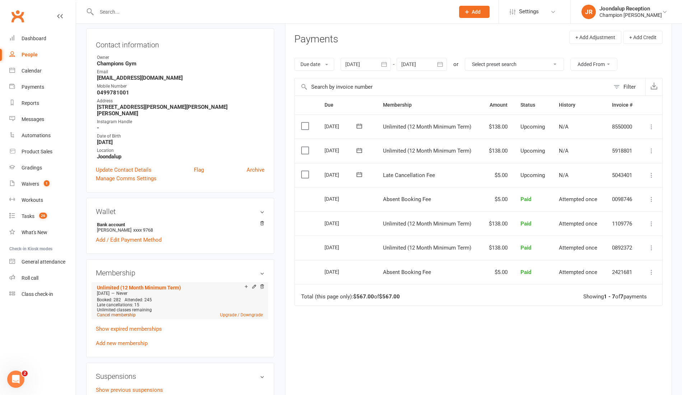
click at [121, 312] on link "Cancel membership" at bounding box center [116, 314] width 39 height 5
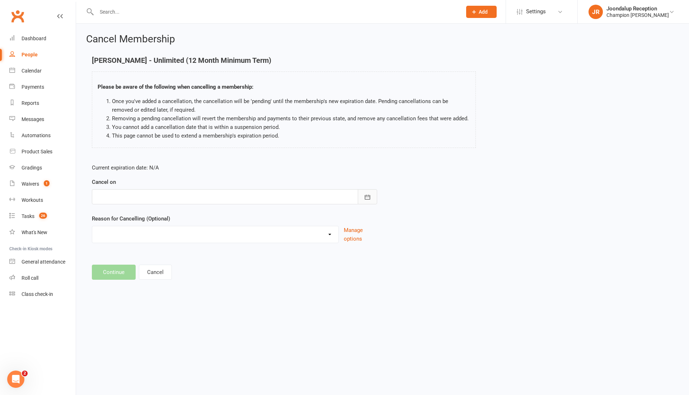
click at [371, 200] on button "button" at bounding box center [367, 196] width 19 height 15
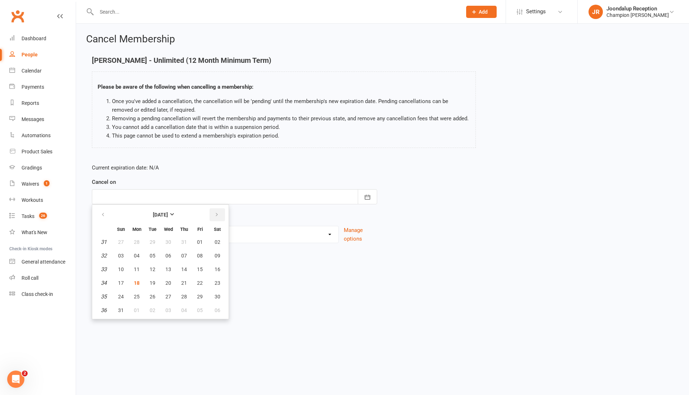
click at [220, 210] on button "button" at bounding box center [217, 214] width 15 height 13
click at [172, 267] on button "17" at bounding box center [168, 269] width 15 height 13
type input "[DATE]"
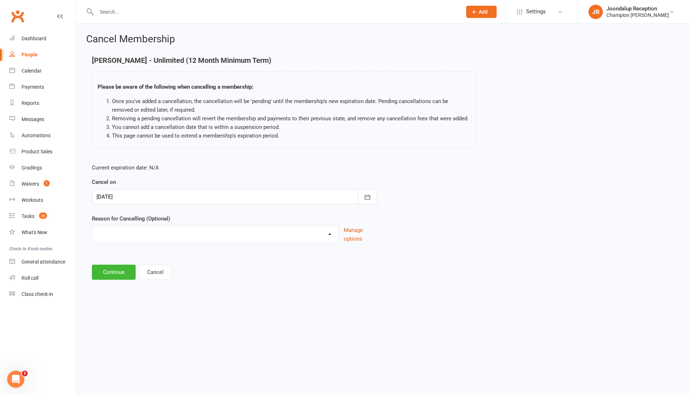
click at [177, 238] on select "Club Transfer Cooling off Period ([DATE]) Debt Collection Downgrading Membershi…" at bounding box center [215, 233] width 246 height 14
select select "12"
click at [92, 226] on select "Club Transfer Cooling off Period ([DATE]) Debt Collection Downgrading Membershi…" at bounding box center [215, 233] width 246 height 14
click at [131, 269] on input at bounding box center [234, 271] width 285 height 15
type input "Coaching"
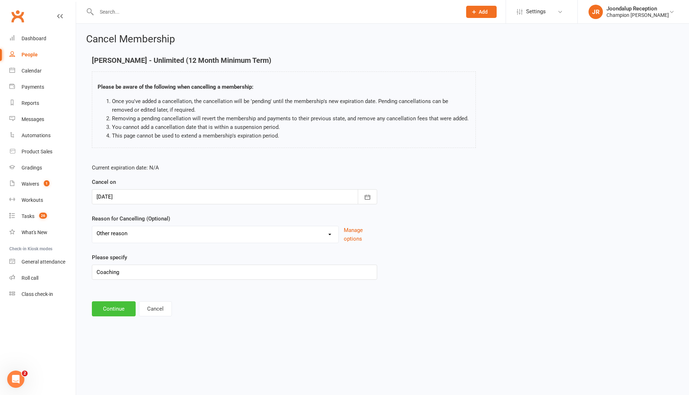
click at [114, 306] on button "Continue" at bounding box center [114, 308] width 44 height 15
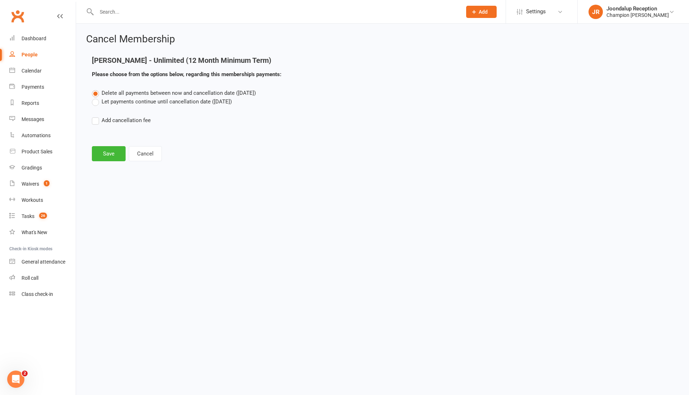
click at [93, 104] on label "Let payments continue until cancellation date ([DATE])" at bounding box center [162, 101] width 140 height 9
click at [93, 97] on input "Let payments continue until cancellation date ([DATE])" at bounding box center [94, 97] width 5 height 0
click at [104, 148] on button "Save" at bounding box center [109, 153] width 34 height 15
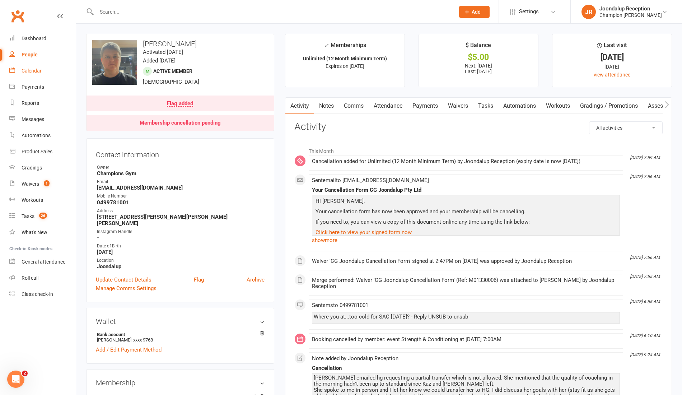
click at [36, 75] on link "Calendar" at bounding box center [42, 71] width 66 height 16
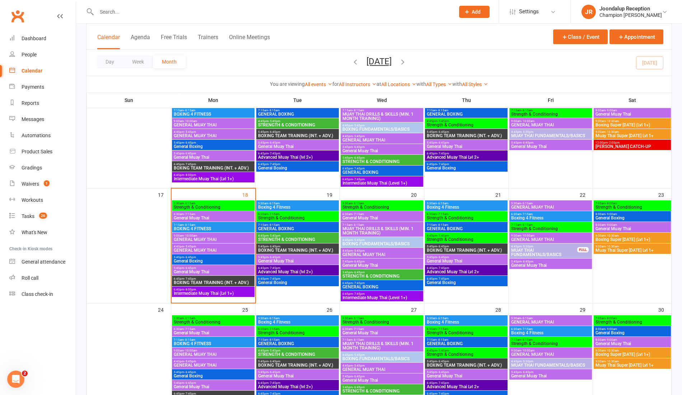
scroll to position [303, 0]
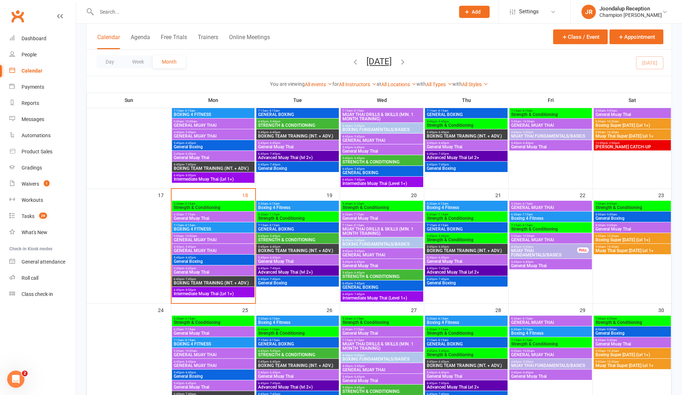
click at [215, 291] on span "Intermediate Muay Thai (Lvl 1+)" at bounding box center [213, 293] width 80 height 4
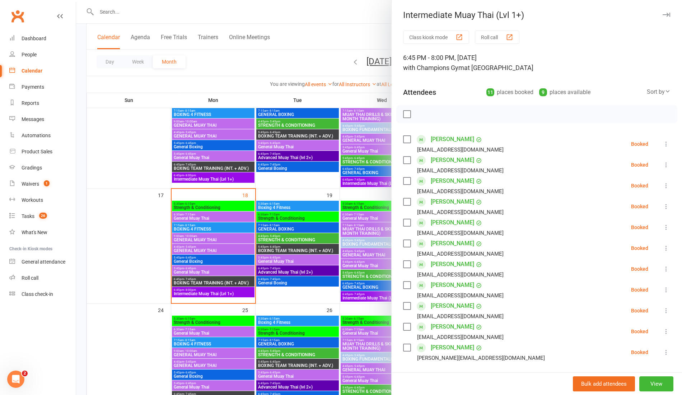
scroll to position [118, 0]
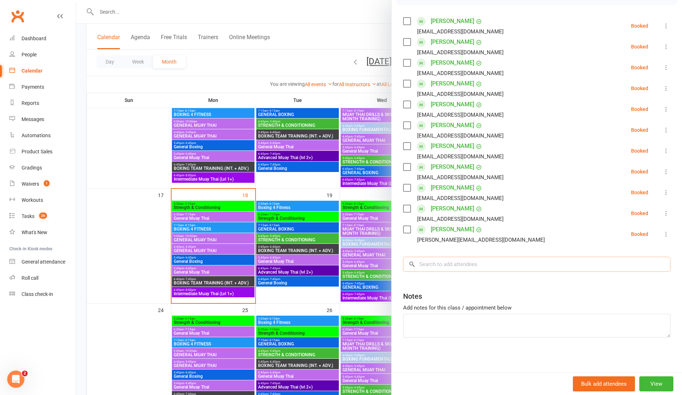
click at [578, 266] on input "search" at bounding box center [536, 264] width 267 height 15
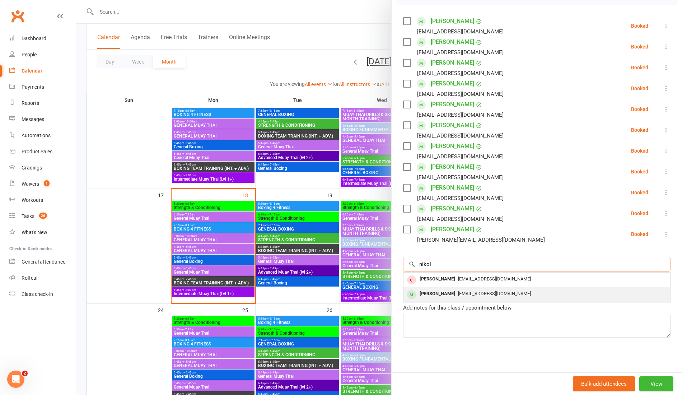
type input "nikol"
click at [435, 293] on div "[PERSON_NAME]" at bounding box center [437, 293] width 41 height 10
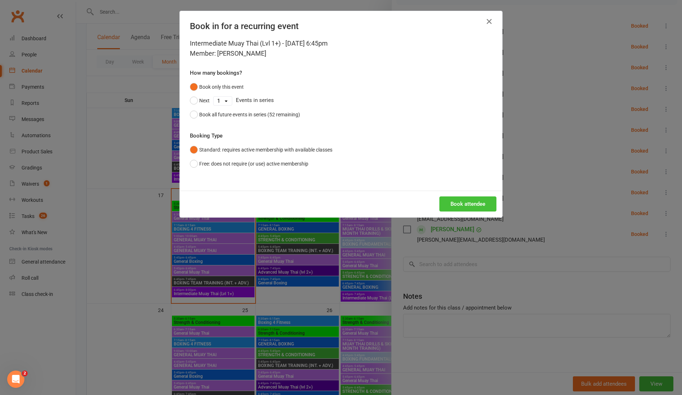
click at [473, 205] on button "Book attendee" at bounding box center [467, 203] width 57 height 15
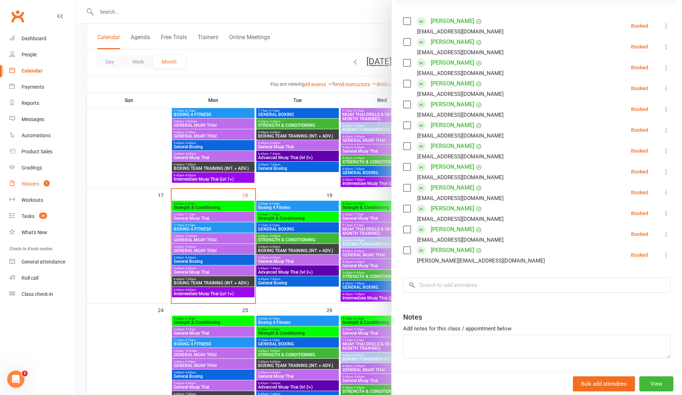
click at [30, 188] on link "Waivers 1" at bounding box center [42, 184] width 66 height 16
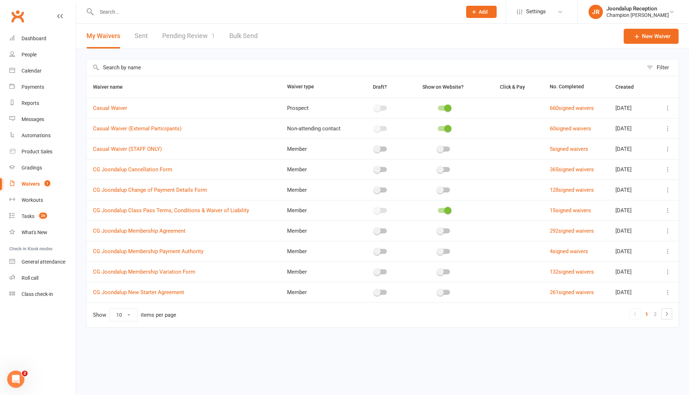
click at [668, 169] on icon at bounding box center [667, 169] width 7 height 7
click at [642, 210] on link "Copy external link to clipboard" at bounding box center [629, 211] width 84 height 14
click at [146, 14] on input "text" at bounding box center [275, 12] width 362 height 10
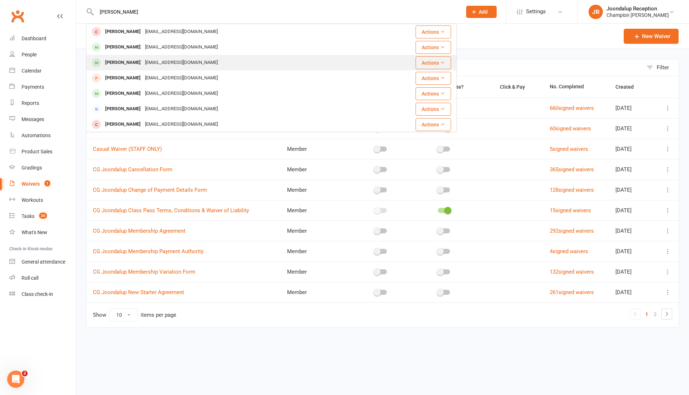
type input "[PERSON_NAME]"
click at [158, 66] on div "[EMAIL_ADDRESS][DOMAIN_NAME]" at bounding box center [181, 62] width 77 height 10
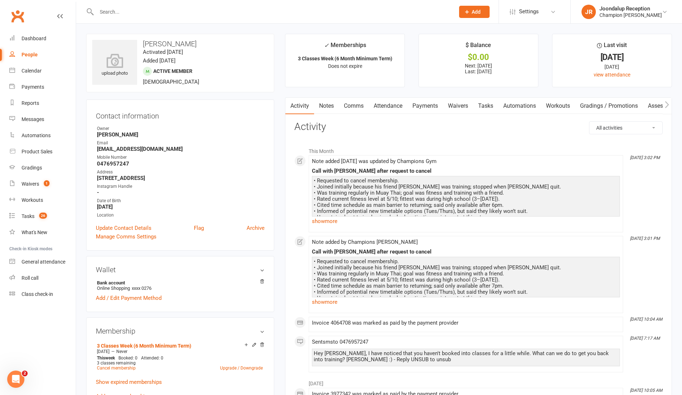
click at [321, 108] on link "Notes" at bounding box center [326, 106] width 25 height 17
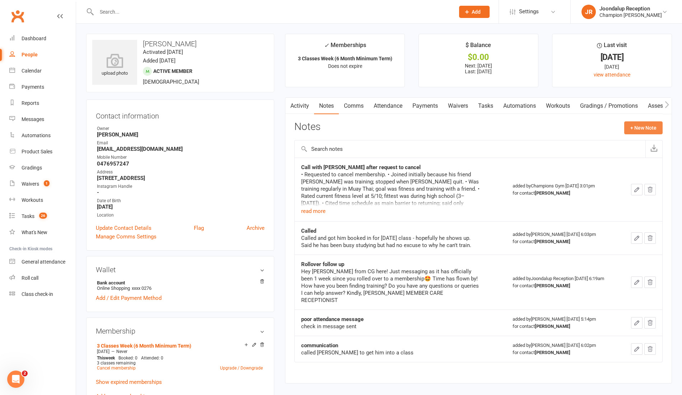
click at [633, 124] on button "+ New Note" at bounding box center [643, 127] width 38 height 13
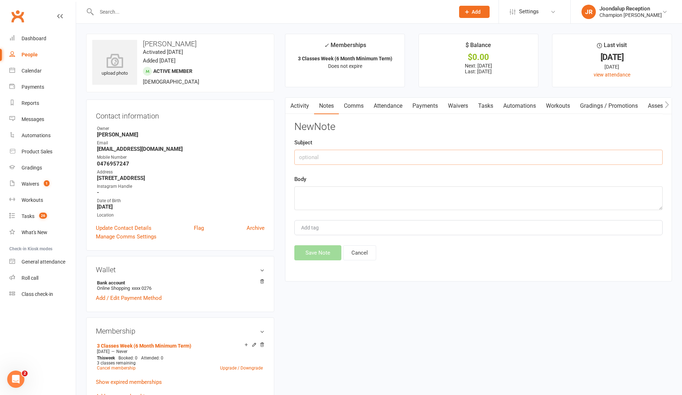
click at [381, 152] on input "text" at bounding box center [478, 157] width 368 height 15
type input "Pending cancellation"
click at [345, 196] on textarea at bounding box center [478, 198] width 368 height 24
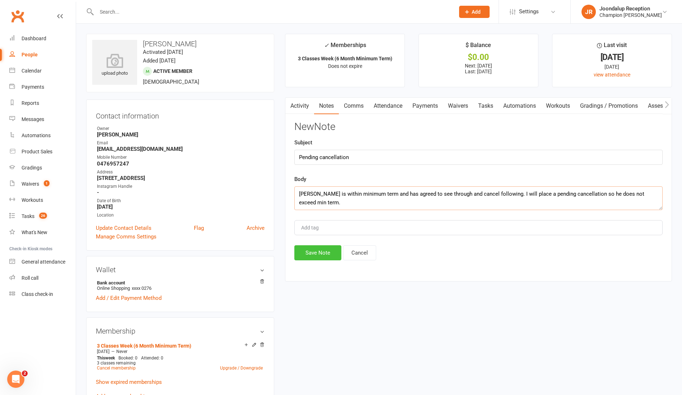
type textarea "[PERSON_NAME] is within minimum term and has agreed to see through and cancel f…"
click at [319, 248] on button "Save Note" at bounding box center [317, 252] width 47 height 15
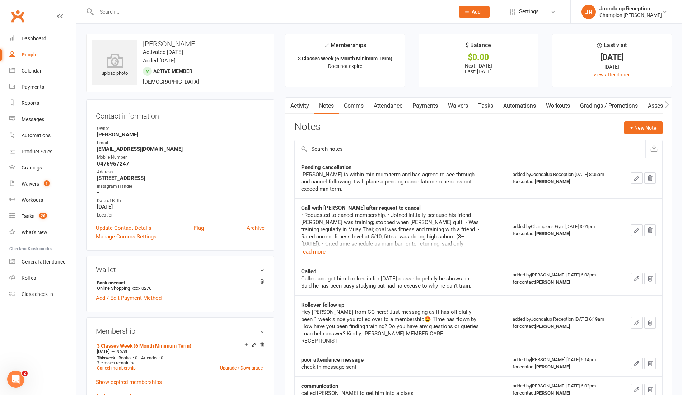
click at [121, 11] on input "text" at bounding box center [271, 12] width 355 height 10
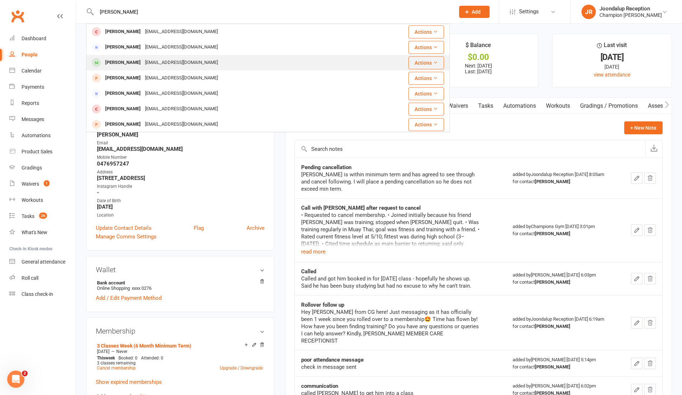
type input "[PERSON_NAME]"
click at [123, 63] on div "[PERSON_NAME]" at bounding box center [123, 62] width 40 height 10
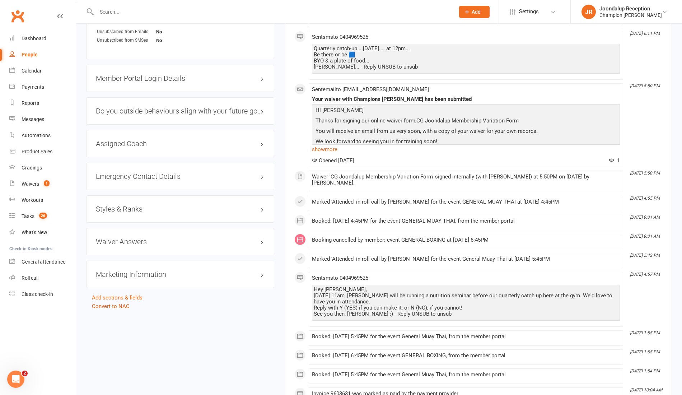
scroll to position [527, 0]
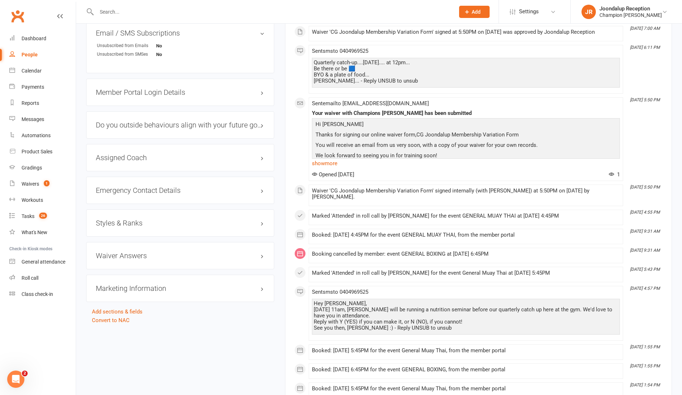
click at [136, 222] on h3 "Styles & Ranks" at bounding box center [180, 223] width 169 height 8
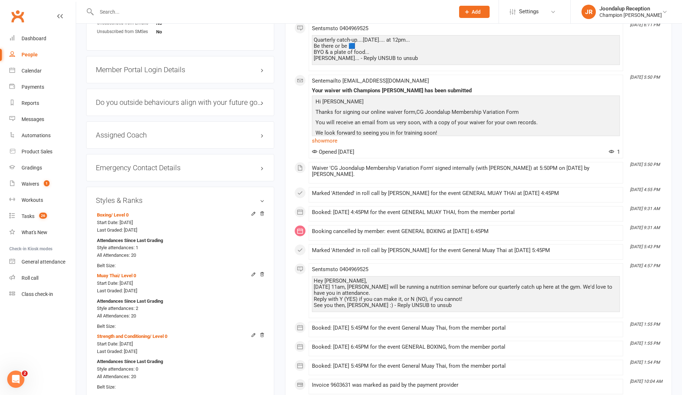
scroll to position [550, 0]
click at [26, 187] on link "Waivers 1" at bounding box center [42, 184] width 66 height 16
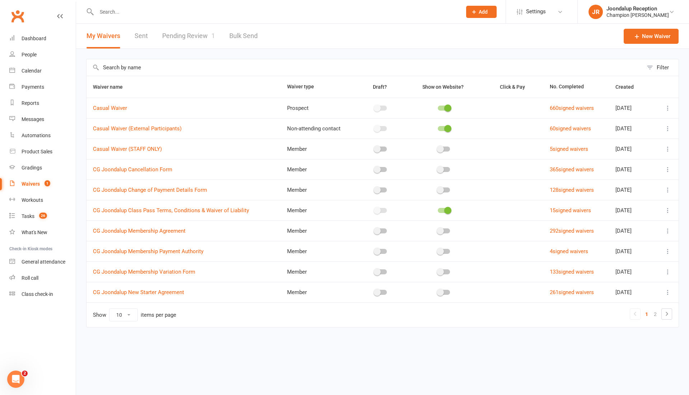
click at [189, 32] on link "Pending Review 1" at bounding box center [188, 36] width 53 height 25
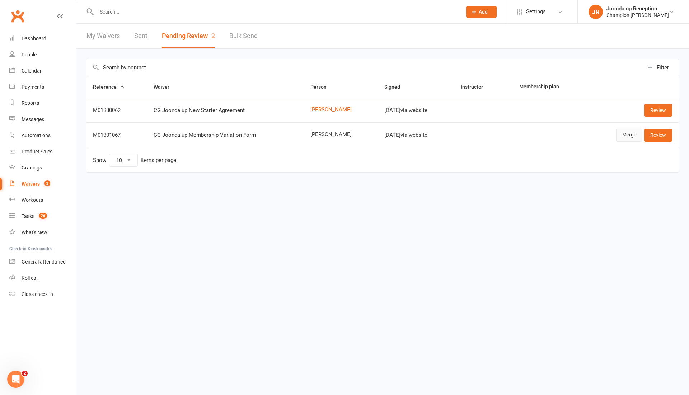
click at [630, 136] on link "Merge" at bounding box center [629, 134] width 26 height 13
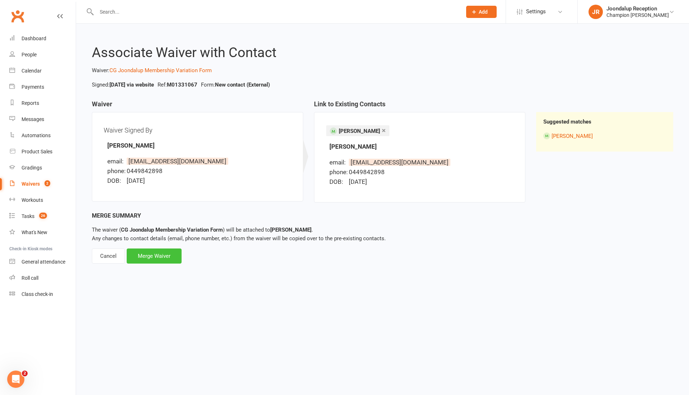
click at [132, 262] on div "Merge Waiver" at bounding box center [154, 255] width 55 height 15
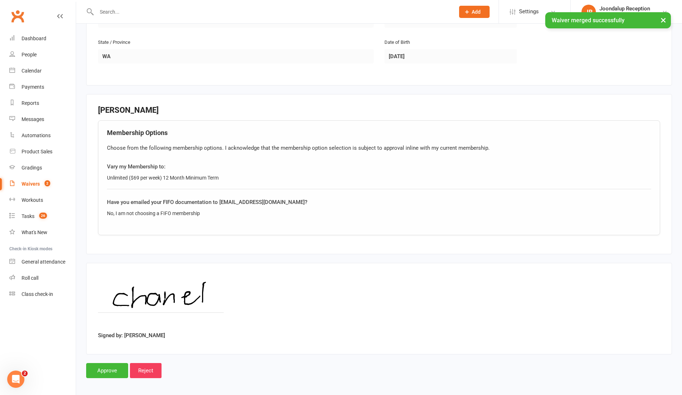
scroll to position [259, 0]
click at [111, 372] on input "Approve" at bounding box center [107, 370] width 42 height 15
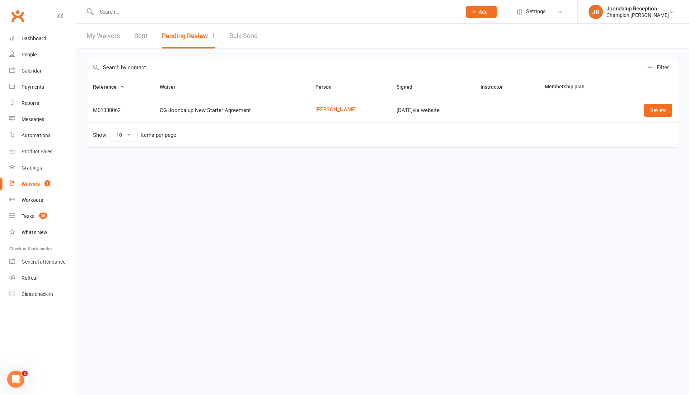
click at [159, 15] on input "text" at bounding box center [275, 12] width 362 height 10
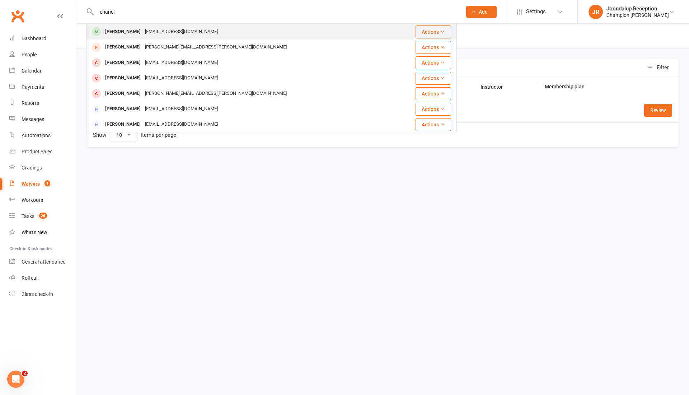
type input "chanel"
click at [154, 33] on div "[EMAIL_ADDRESS][DOMAIN_NAME]" at bounding box center [181, 32] width 77 height 10
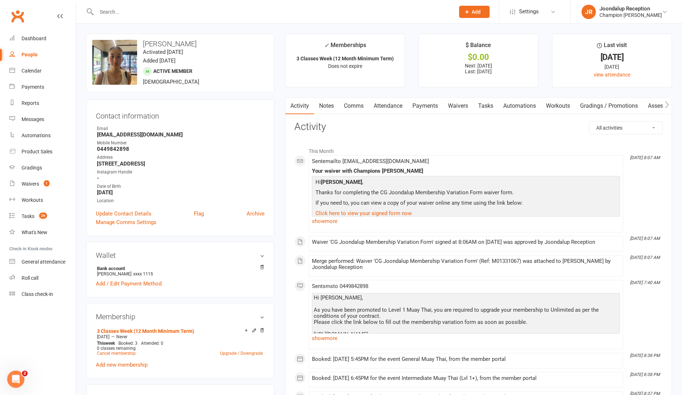
click at [421, 102] on link "Payments" at bounding box center [425, 106] width 36 height 17
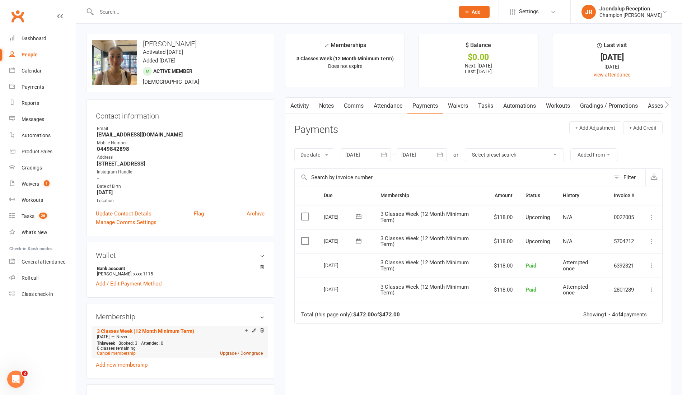
click at [231, 355] on link "Upgrade / Downgrade" at bounding box center [241, 353] width 43 height 5
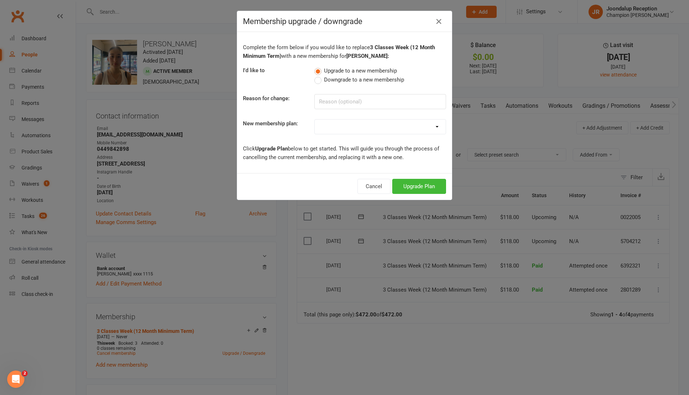
click at [385, 128] on select "New Starter Program FIFO New Starter Program Unlimited (12 Month Minimum Term) …" at bounding box center [380, 126] width 131 height 14
select select "2"
click at [315, 119] on select "New Starter Program FIFO New Starter Program Unlimited (12 Month Minimum Term) …" at bounding box center [380, 126] width 131 height 14
click at [402, 186] on button "Upgrade Plan" at bounding box center [419, 186] width 54 height 15
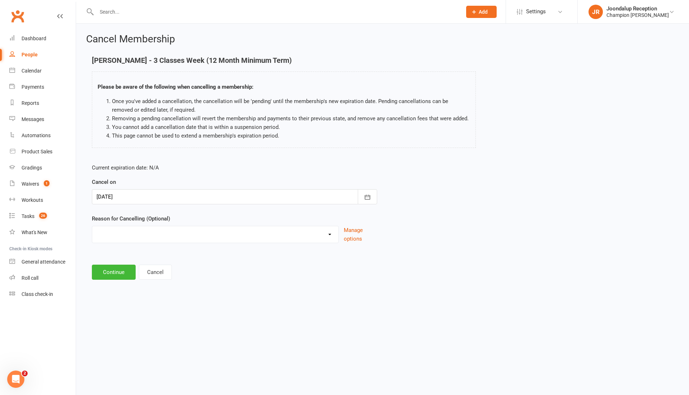
click at [321, 238] on select "Club Transfer Cooling off Period ([DATE]) Debt Collection Downgrading Membershi…" at bounding box center [215, 233] width 246 height 14
select select "11"
click at [92, 226] on select "Club Transfer Cooling off Period ([DATE]) Debt Collection Downgrading Membershi…" at bounding box center [215, 233] width 246 height 14
click at [133, 274] on button "Continue" at bounding box center [114, 271] width 44 height 15
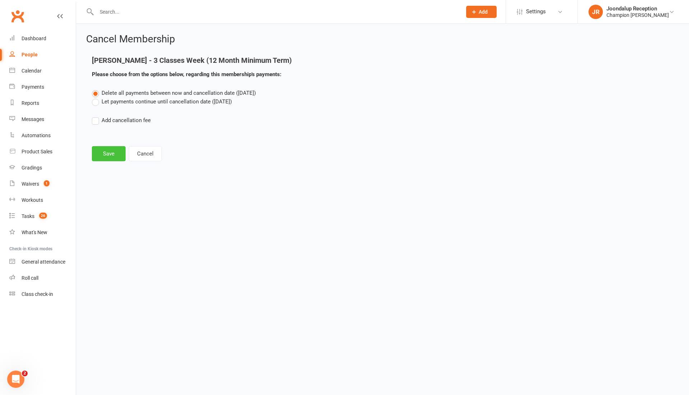
click at [105, 151] on button "Save" at bounding box center [109, 153] width 34 height 15
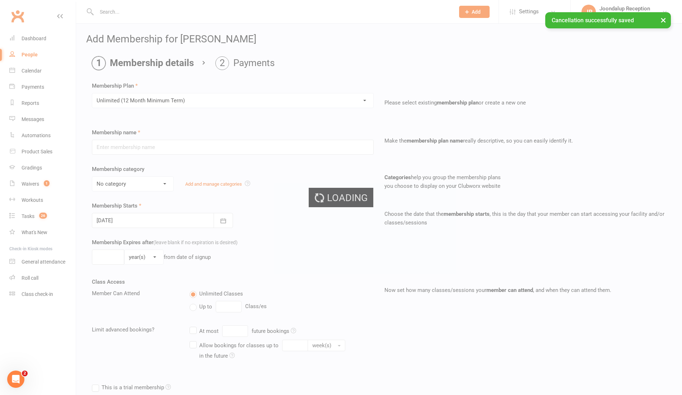
type input "Unlimited (12 Month Minimum Term)"
select select "4"
type input "0"
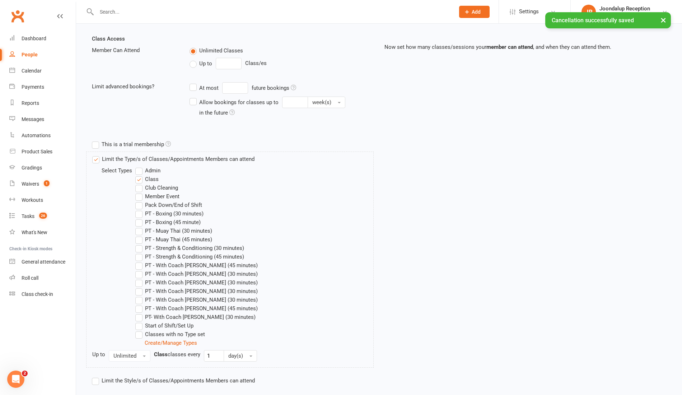
scroll to position [281, 0]
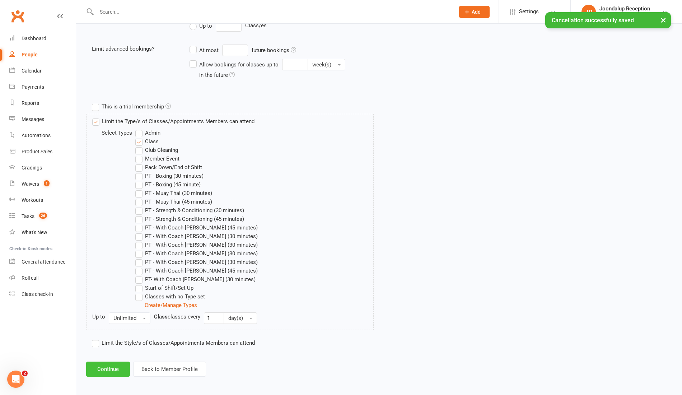
click at [92, 372] on button "Continue" at bounding box center [108, 368] width 44 height 15
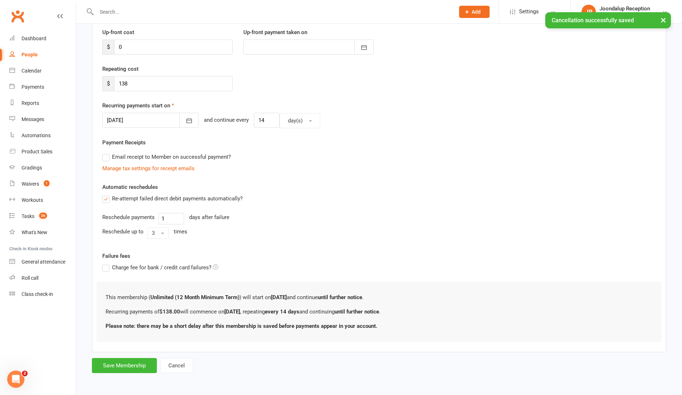
scroll to position [0, 0]
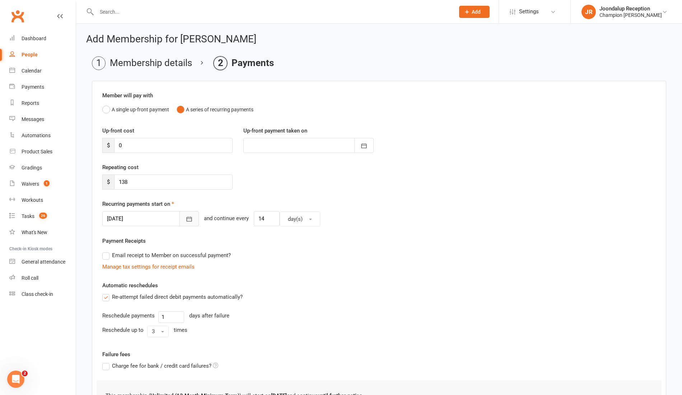
click at [179, 225] on button "button" at bounding box center [188, 218] width 19 height 15
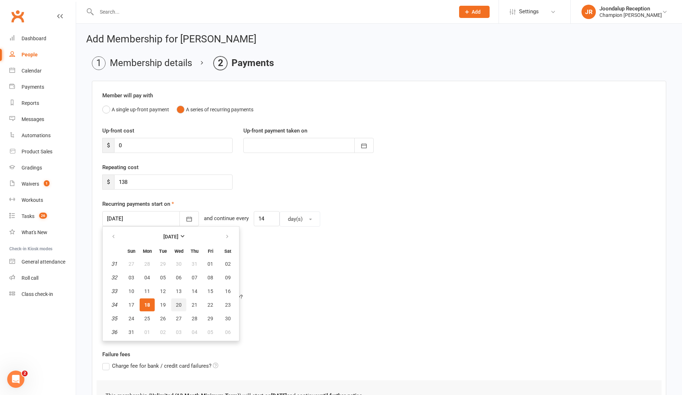
click at [179, 302] on span "20" at bounding box center [179, 305] width 6 height 6
type input "[DATE]"
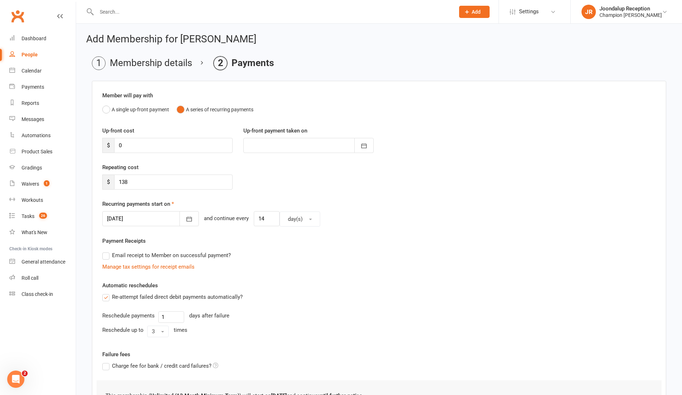
scroll to position [97, 0]
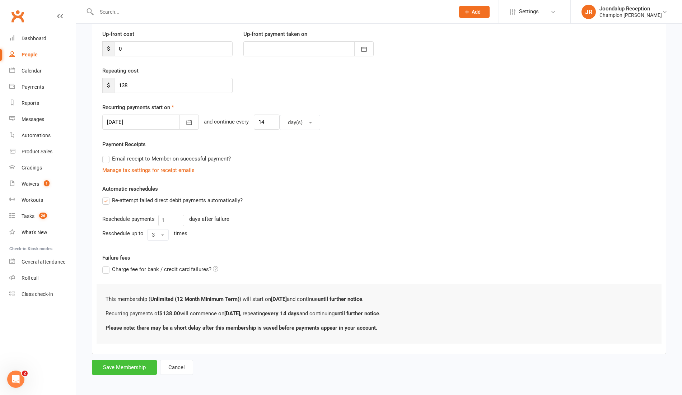
click at [126, 363] on button "Save Membership" at bounding box center [124, 367] width 65 height 15
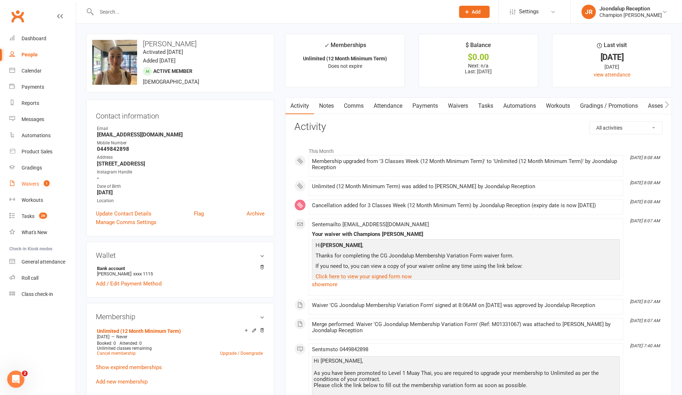
click at [31, 179] on link "Waivers 1" at bounding box center [42, 184] width 66 height 16
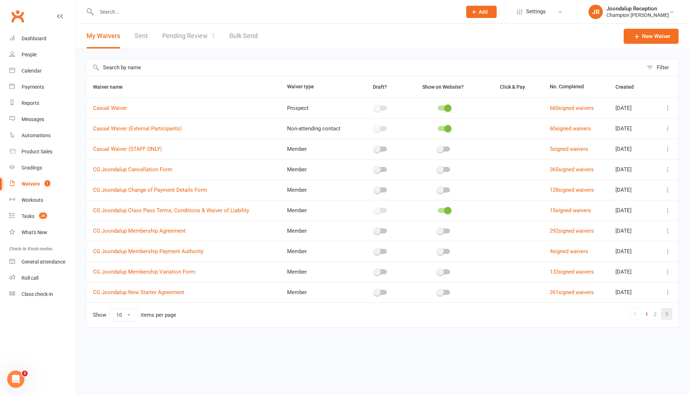
click at [667, 315] on icon at bounding box center [666, 313] width 9 height 9
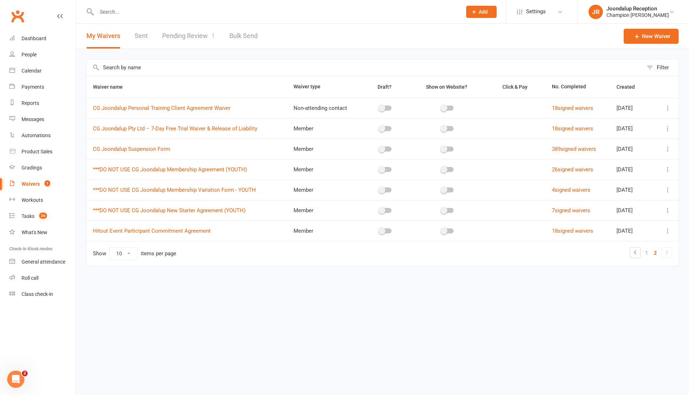
click at [668, 148] on icon at bounding box center [667, 148] width 7 height 7
click at [632, 194] on link "Copy external link to clipboard" at bounding box center [629, 191] width 84 height 14
click at [640, 248] on link at bounding box center [635, 252] width 10 height 10
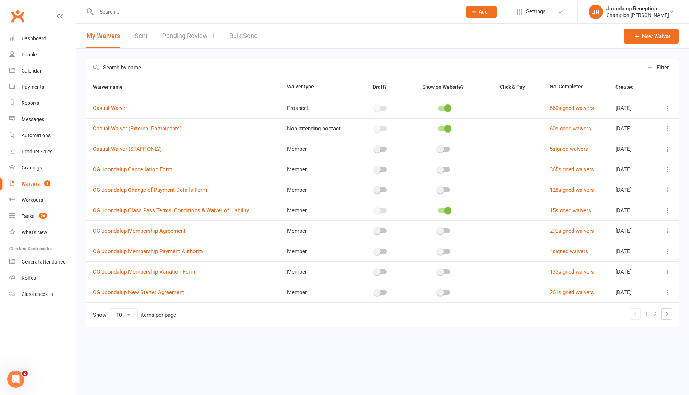
click at [668, 172] on icon at bounding box center [667, 169] width 7 height 7
click at [625, 211] on link "Copy external link to clipboard" at bounding box center [629, 211] width 84 height 14
click at [153, 13] on input "text" at bounding box center [275, 12] width 362 height 10
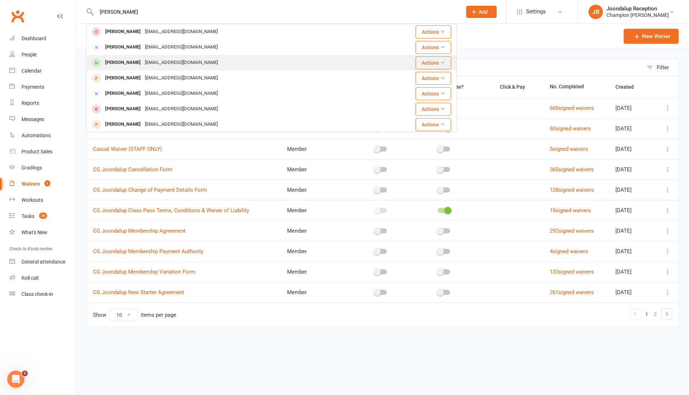
type input "[PERSON_NAME]"
click at [137, 60] on div "[PERSON_NAME]" at bounding box center [123, 62] width 40 height 10
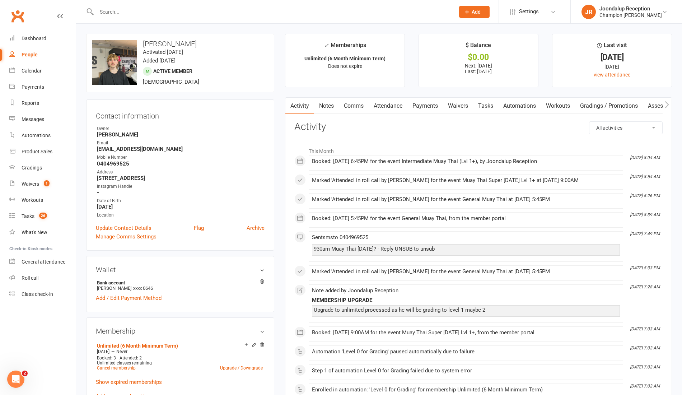
click at [393, 105] on link "Attendance" at bounding box center [387, 106] width 39 height 17
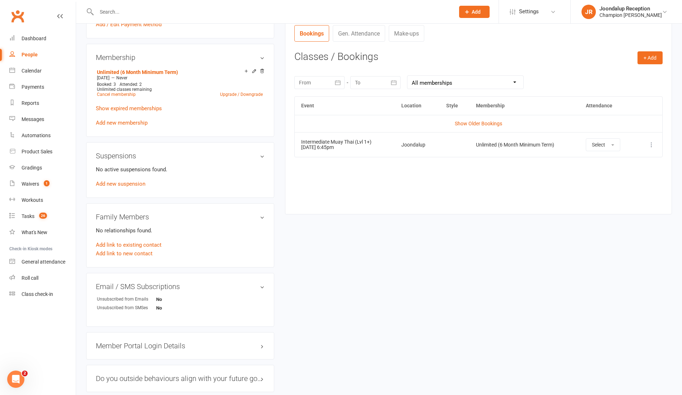
scroll to position [274, 0]
click at [655, 145] on icon at bounding box center [651, 144] width 7 height 7
click at [616, 183] on link "Remove booking" at bounding box center [619, 187] width 71 height 14
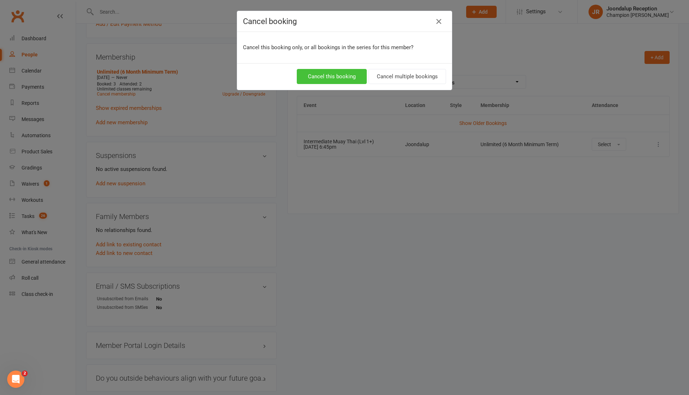
click at [347, 70] on button "Cancel this booking" at bounding box center [332, 76] width 70 height 15
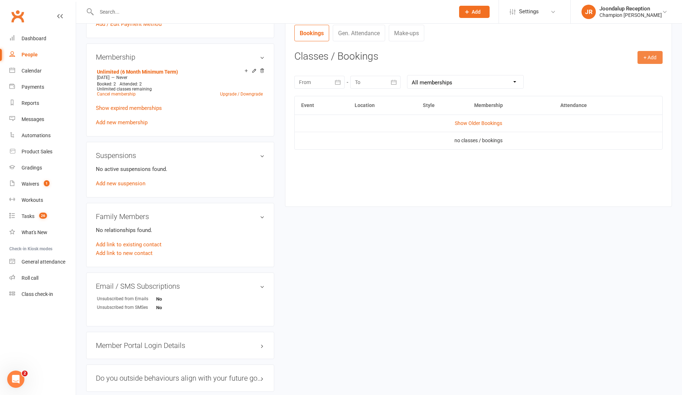
click at [659, 56] on button "+ Add" at bounding box center [649, 57] width 25 height 13
click at [628, 75] on link "Book Event" at bounding box center [626, 73] width 71 height 14
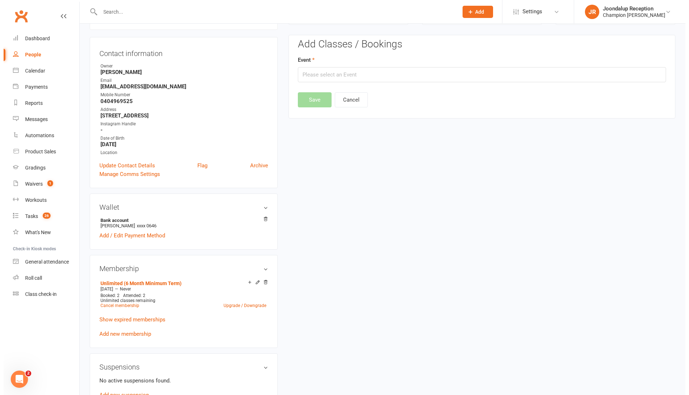
scroll to position [61, 0]
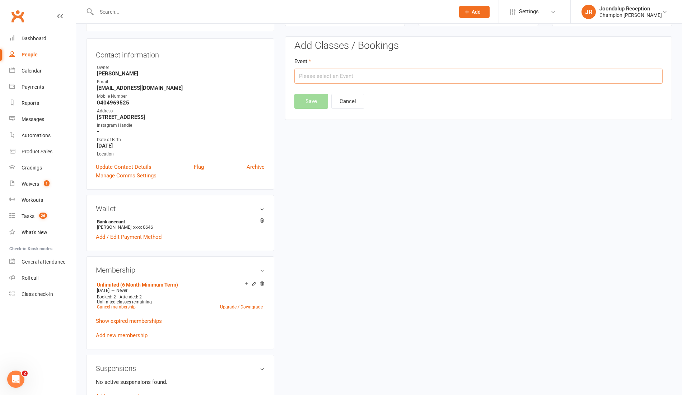
click at [332, 75] on input "text" at bounding box center [478, 76] width 368 height 15
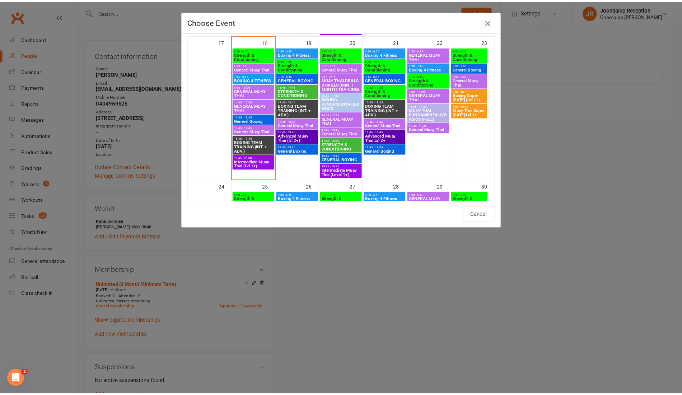
scroll to position [471, 0]
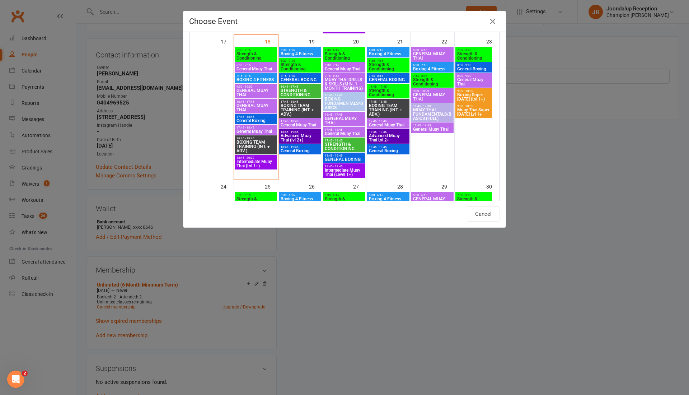
click at [296, 134] on span "Advanced Muay Thai (lvl 2+)" at bounding box center [299, 137] width 39 height 9
type input "Advanced Muay Thai (lvl 2+) - [DATE] 6:45:00 PM"
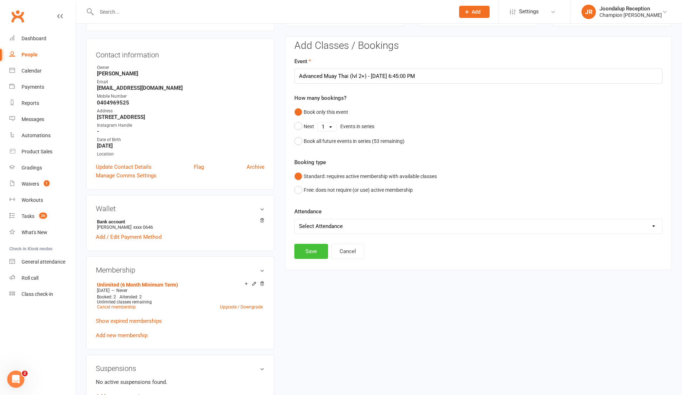
click at [307, 250] on button "Save" at bounding box center [311, 251] width 34 height 15
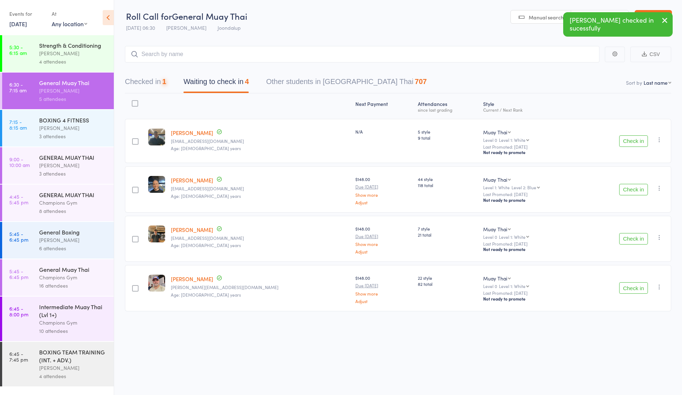
click at [640, 142] on button "Check in" at bounding box center [633, 140] width 29 height 11
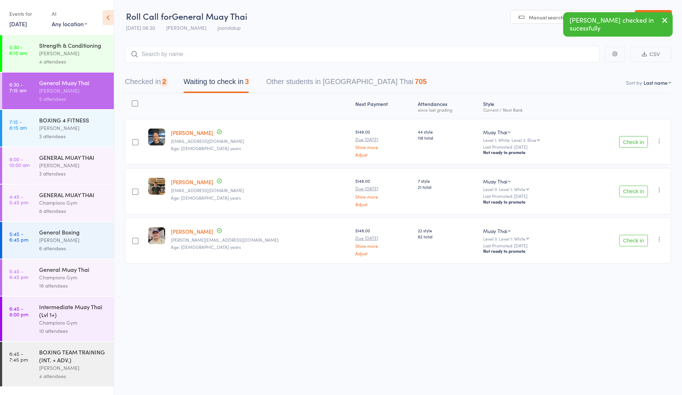
click at [636, 137] on button "Check in" at bounding box center [633, 141] width 29 height 11
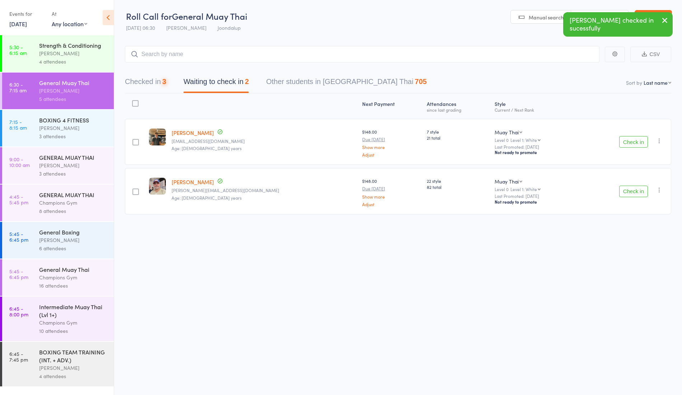
click at [628, 138] on button "Check in" at bounding box center [633, 141] width 29 height 11
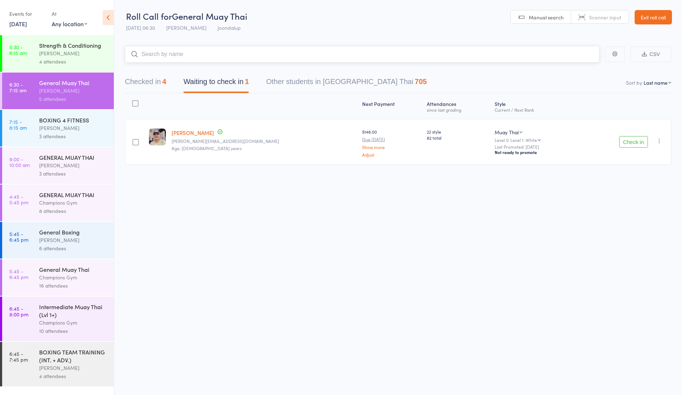
click at [279, 52] on input "search" at bounding box center [362, 54] width 474 height 17
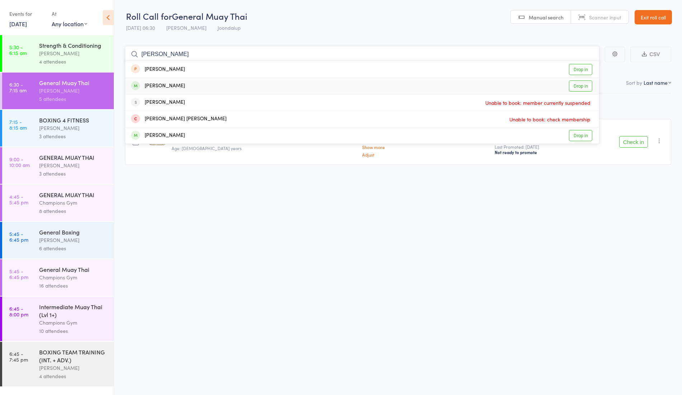
type input "nishant"
click at [185, 92] on div "Nishant Joshi Drop in" at bounding box center [362, 86] width 474 height 16
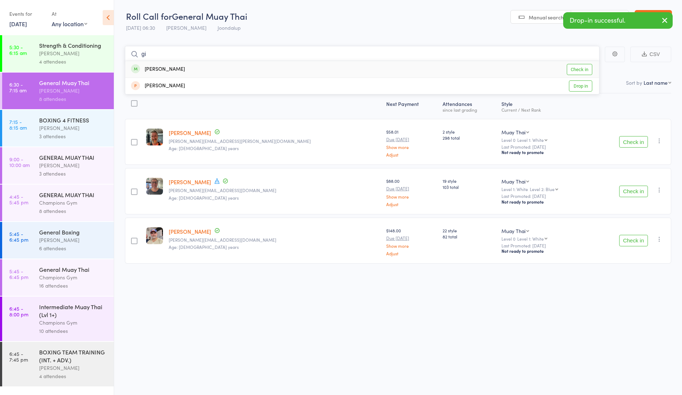
type input "g"
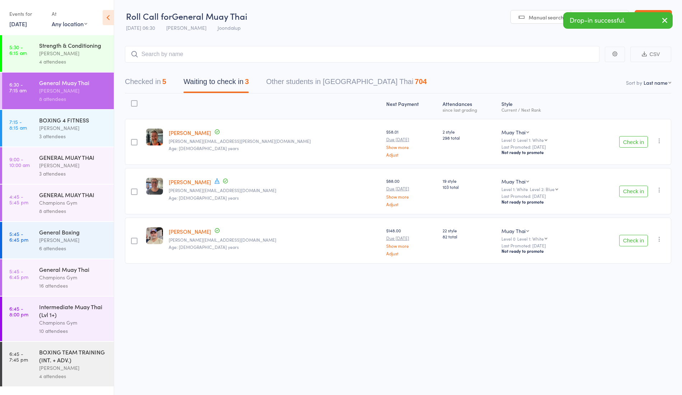
click at [627, 187] on button "Check in" at bounding box center [633, 190] width 29 height 11
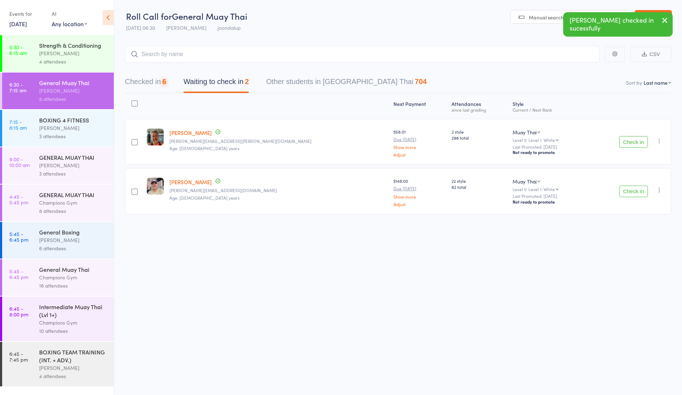
click at [637, 138] on button "Check in" at bounding box center [633, 141] width 29 height 11
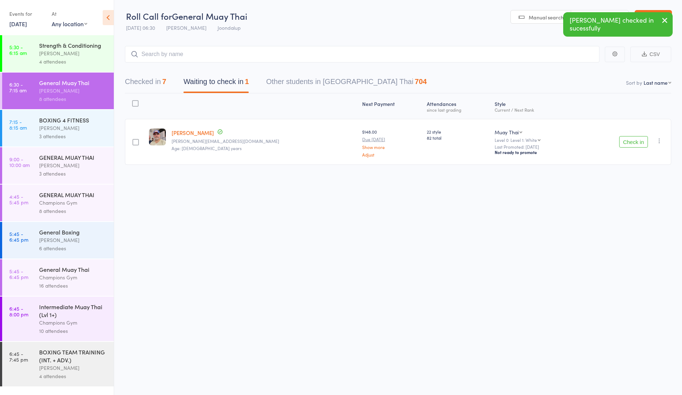
click at [156, 79] on button "Checked in 7" at bounding box center [145, 83] width 41 height 19
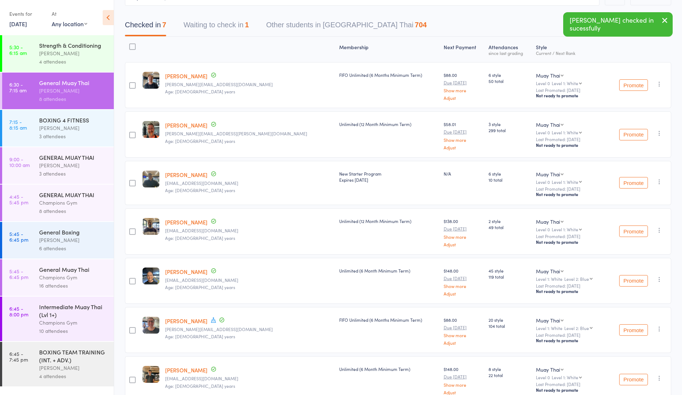
scroll to position [93, 0]
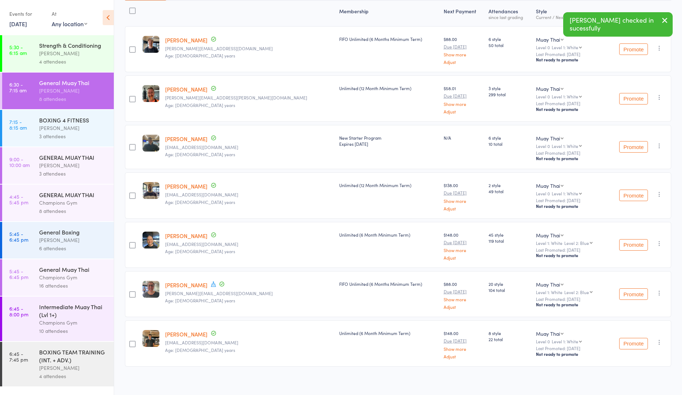
click at [188, 281] on link "[PERSON_NAME]" at bounding box center [186, 285] width 42 height 8
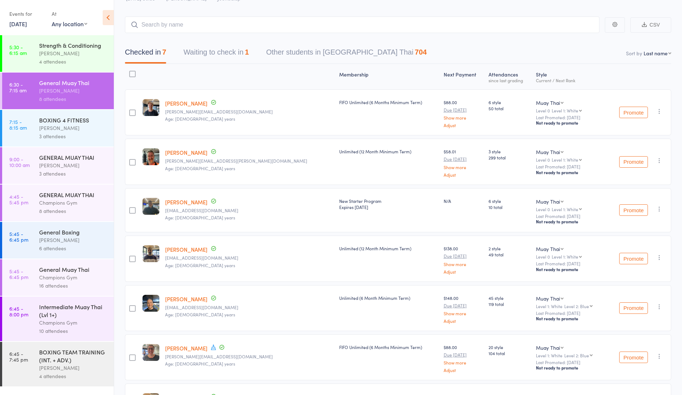
scroll to position [0, 0]
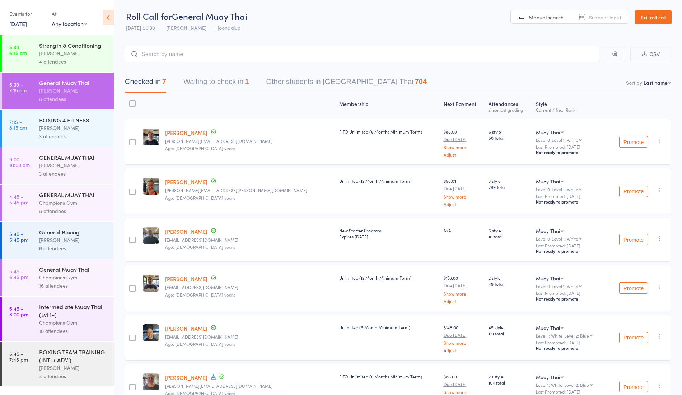
click at [57, 132] on div "3 attendees" at bounding box center [73, 136] width 69 height 8
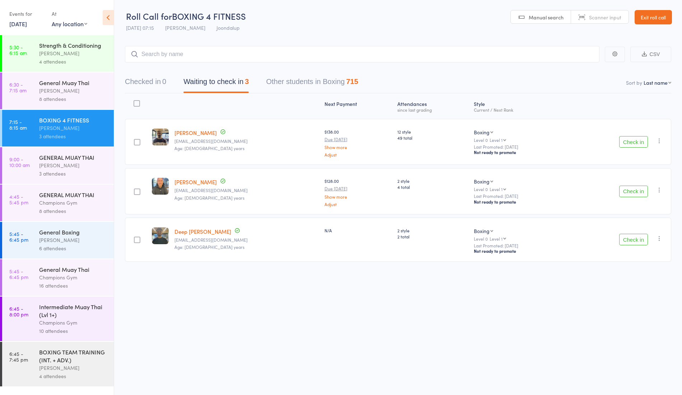
click at [67, 166] on div "[PERSON_NAME]" at bounding box center [73, 165] width 69 height 8
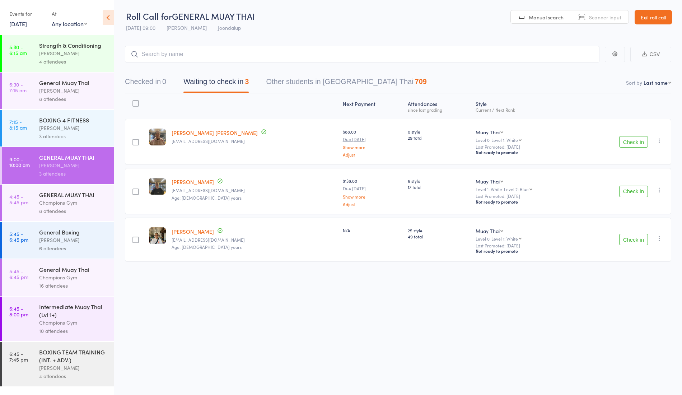
click at [41, 144] on div "BOXING 4 FITNESS Ren Kophamel 3 attendees" at bounding box center [76, 128] width 75 height 37
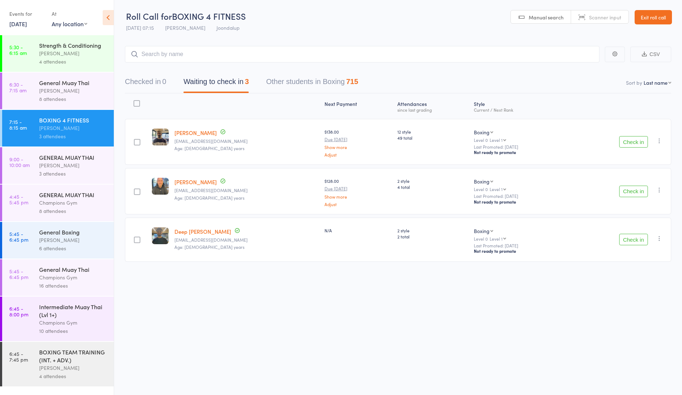
click at [102, 98] on div "8 attendees" at bounding box center [73, 99] width 69 height 8
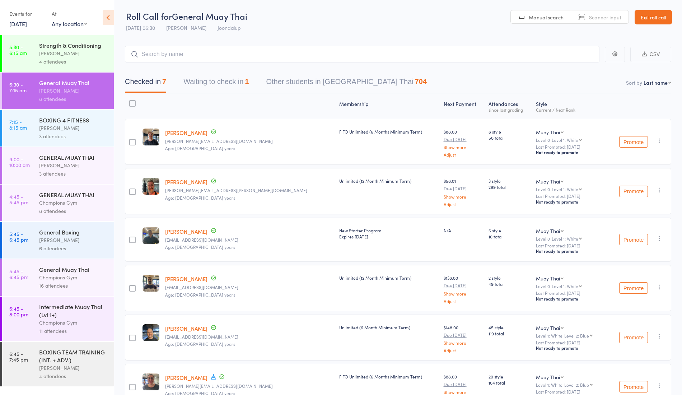
click at [62, 132] on div "3 attendees" at bounding box center [73, 136] width 69 height 8
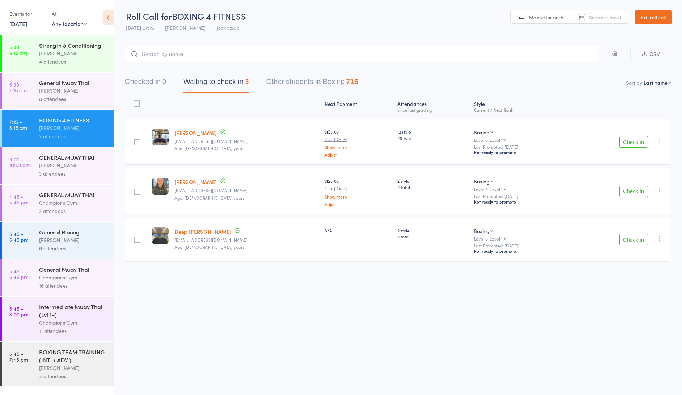
click at [631, 140] on button "Check in" at bounding box center [633, 141] width 29 height 11
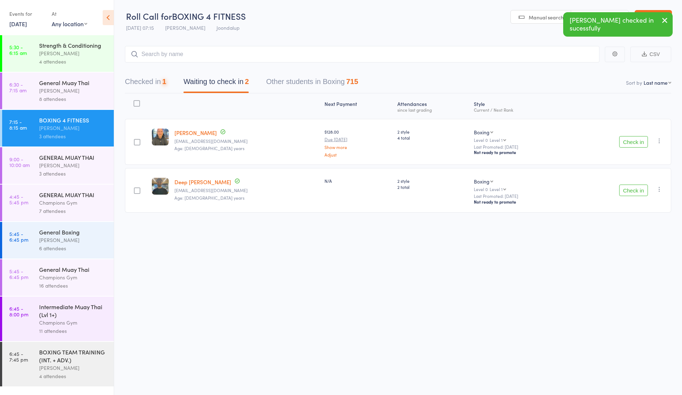
click at [631, 140] on button "Check in" at bounding box center [633, 141] width 29 height 11
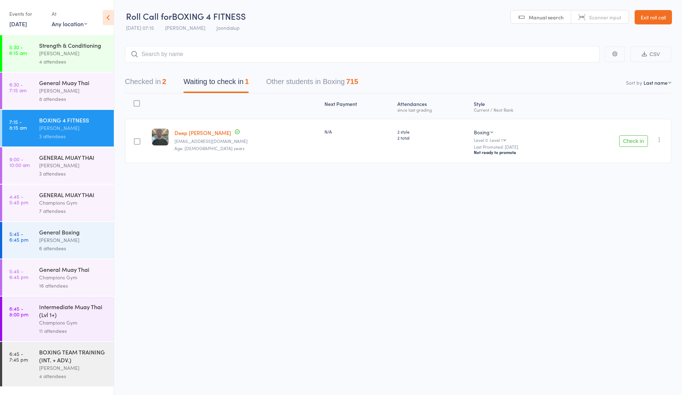
click at [623, 144] on button "Check in" at bounding box center [633, 140] width 29 height 11
click at [637, 140] on button "Check in" at bounding box center [633, 140] width 29 height 11
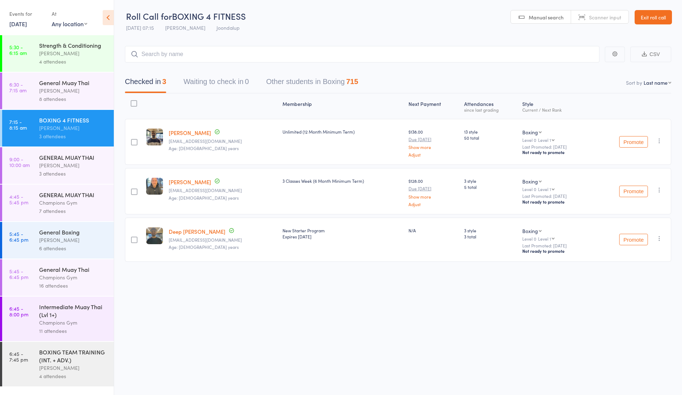
click at [68, 333] on div "11 attendees" at bounding box center [73, 331] width 69 height 8
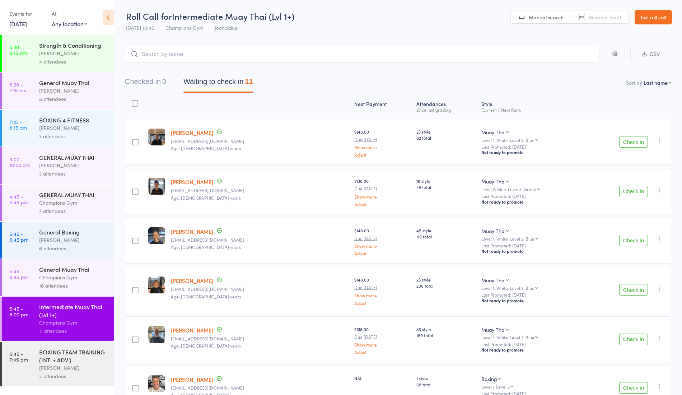
click at [53, 141] on div "BOXING 4 FITNESS Ren Kophamel 3 attendees" at bounding box center [76, 128] width 75 height 37
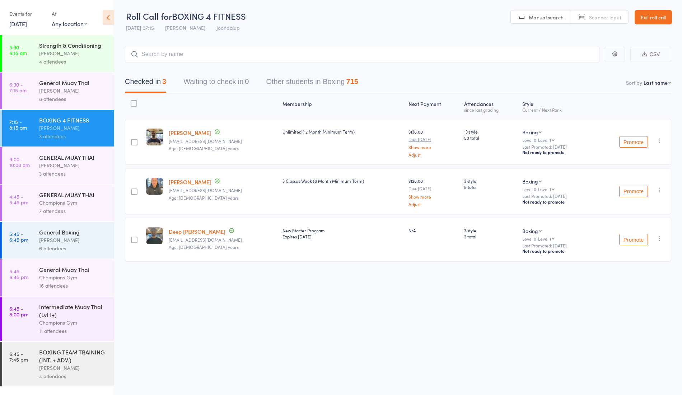
click at [72, 163] on div "[PERSON_NAME]" at bounding box center [73, 165] width 69 height 8
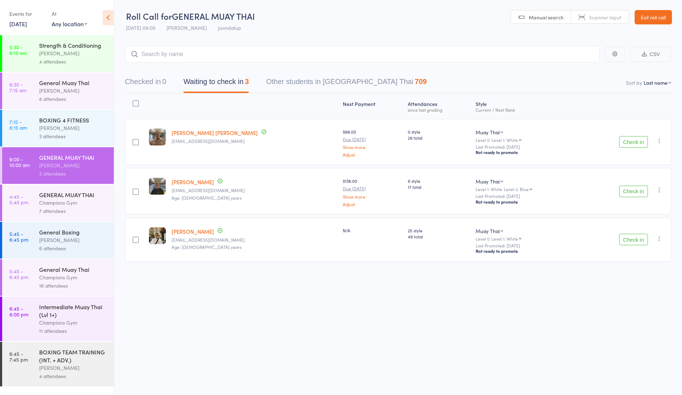
click at [62, 145] on div "BOXING 4 FITNESS Ren Kophamel 3 attendees" at bounding box center [76, 128] width 75 height 37
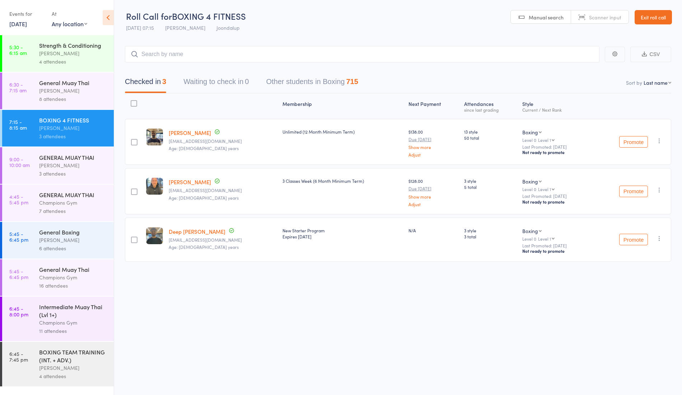
click at [81, 154] on div "GENERAL MUAY THAI" at bounding box center [73, 157] width 69 height 8
